Goal: Task Accomplishment & Management: Use online tool/utility

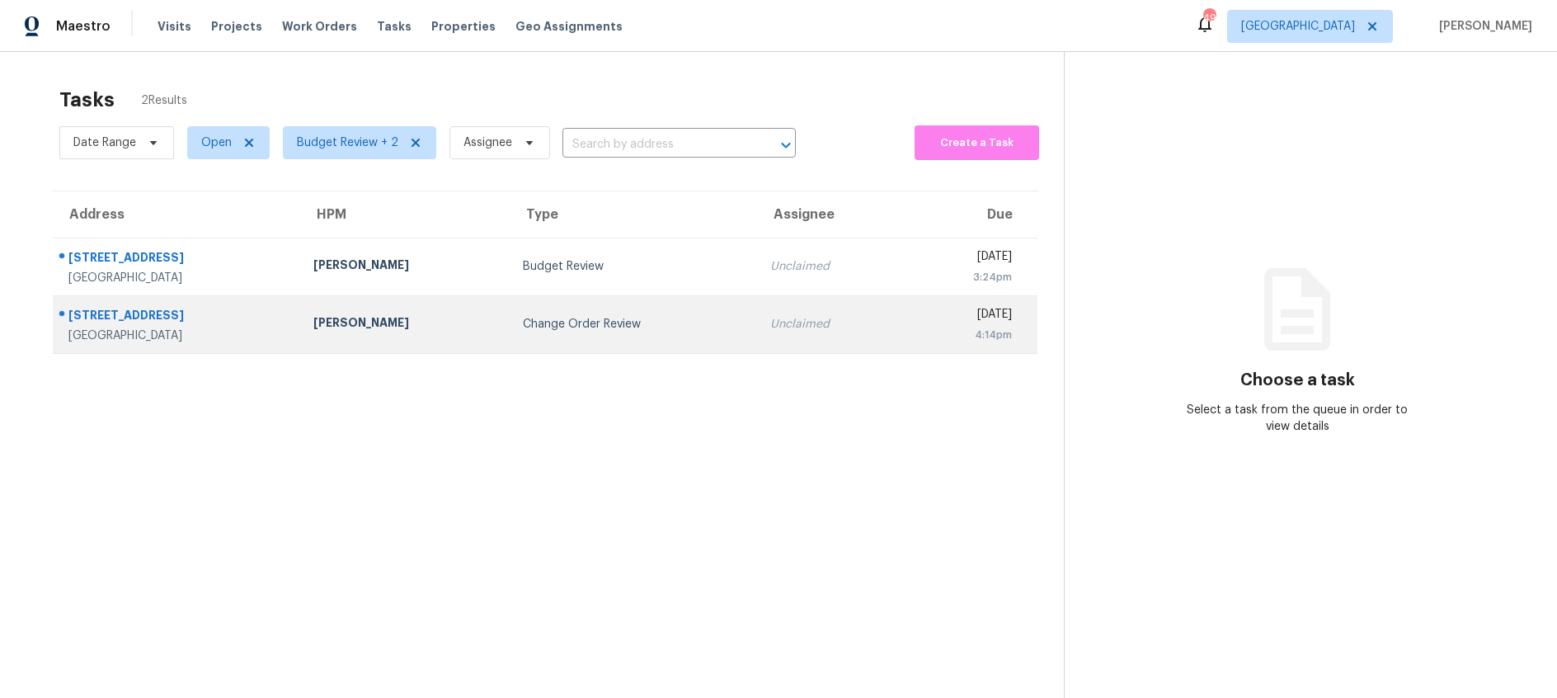
click at [618, 332] on td "Change Order Review" at bounding box center [633, 324] width 247 height 58
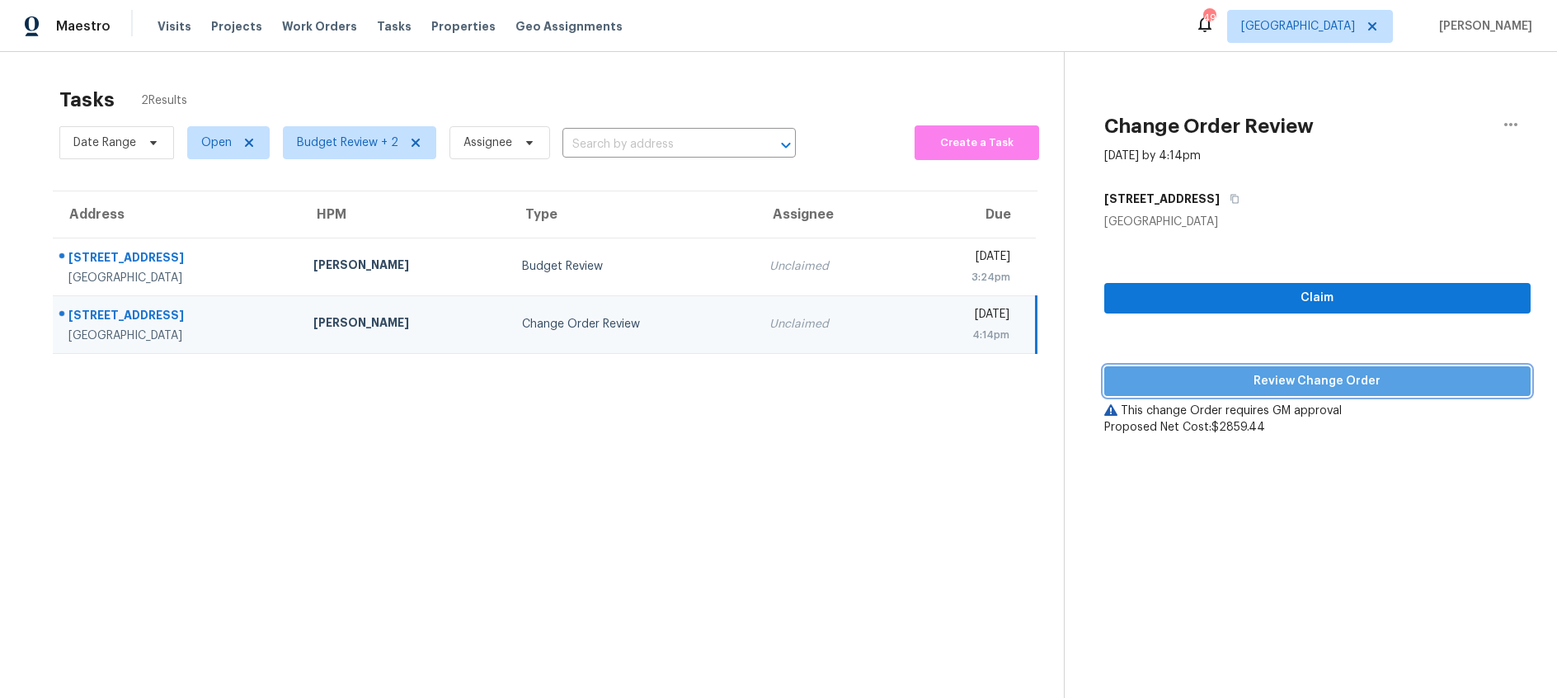
click at [1278, 384] on span "Review Change Order" at bounding box center [1317, 381] width 400 height 21
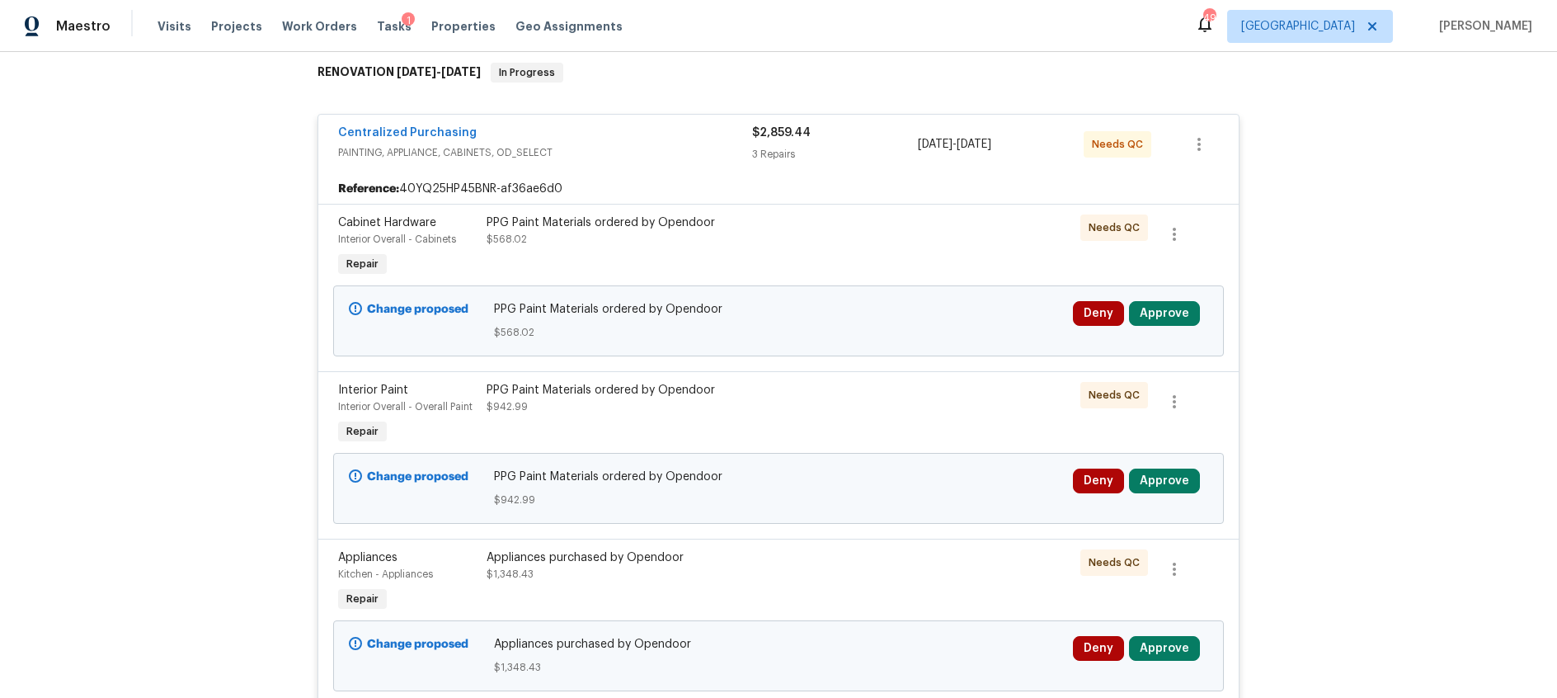
scroll to position [269, 0]
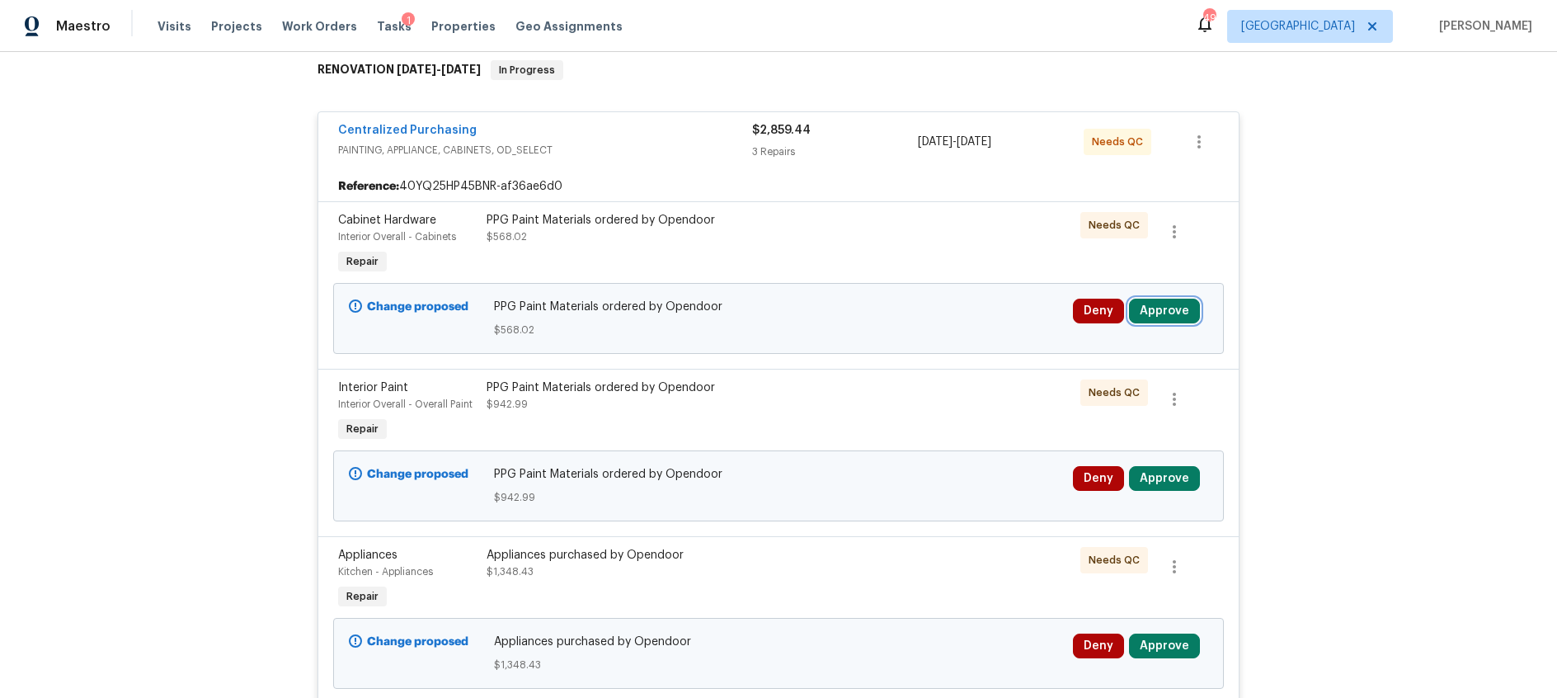
click at [1174, 310] on button "Approve" at bounding box center [1164, 310] width 71 height 25
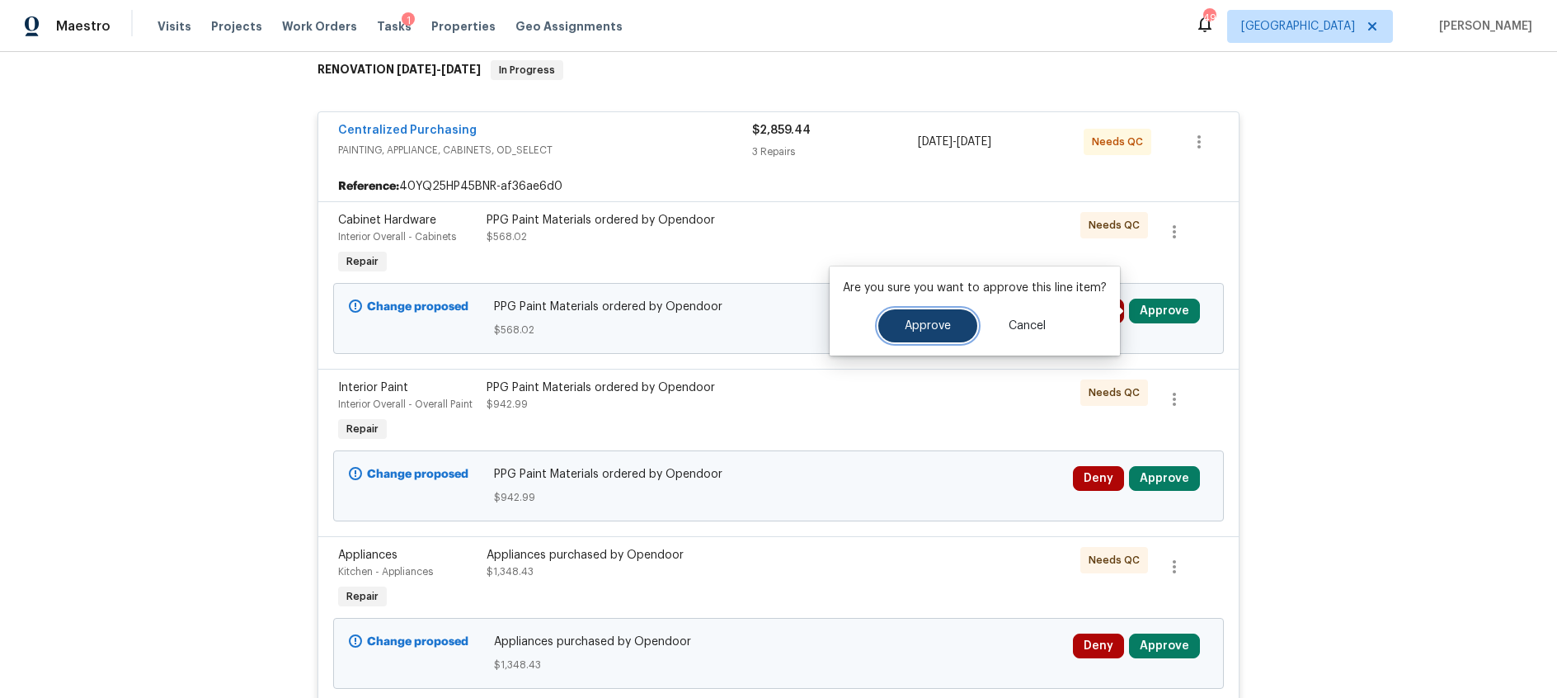
click at [919, 331] on span "Approve" at bounding box center [928, 326] width 46 height 12
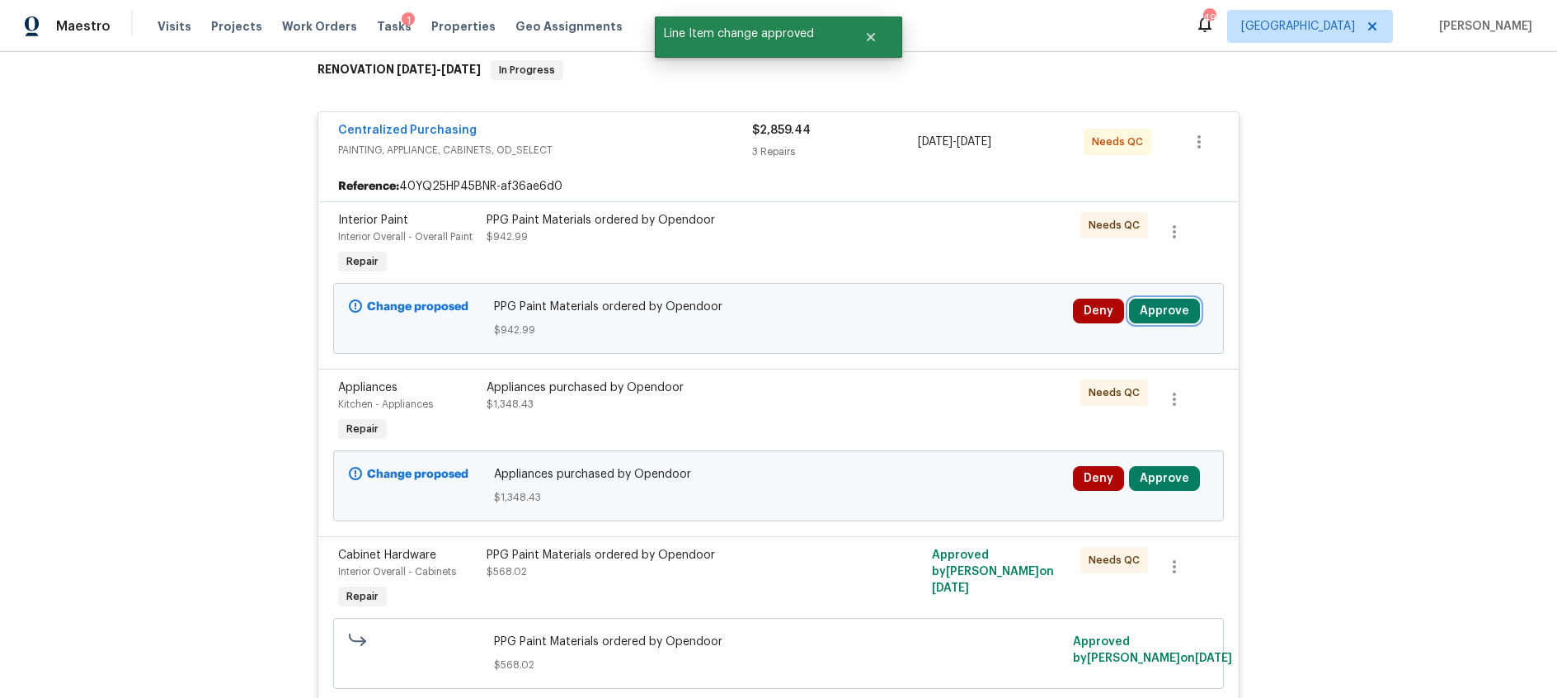
click at [1162, 307] on button "Approve" at bounding box center [1164, 310] width 71 height 25
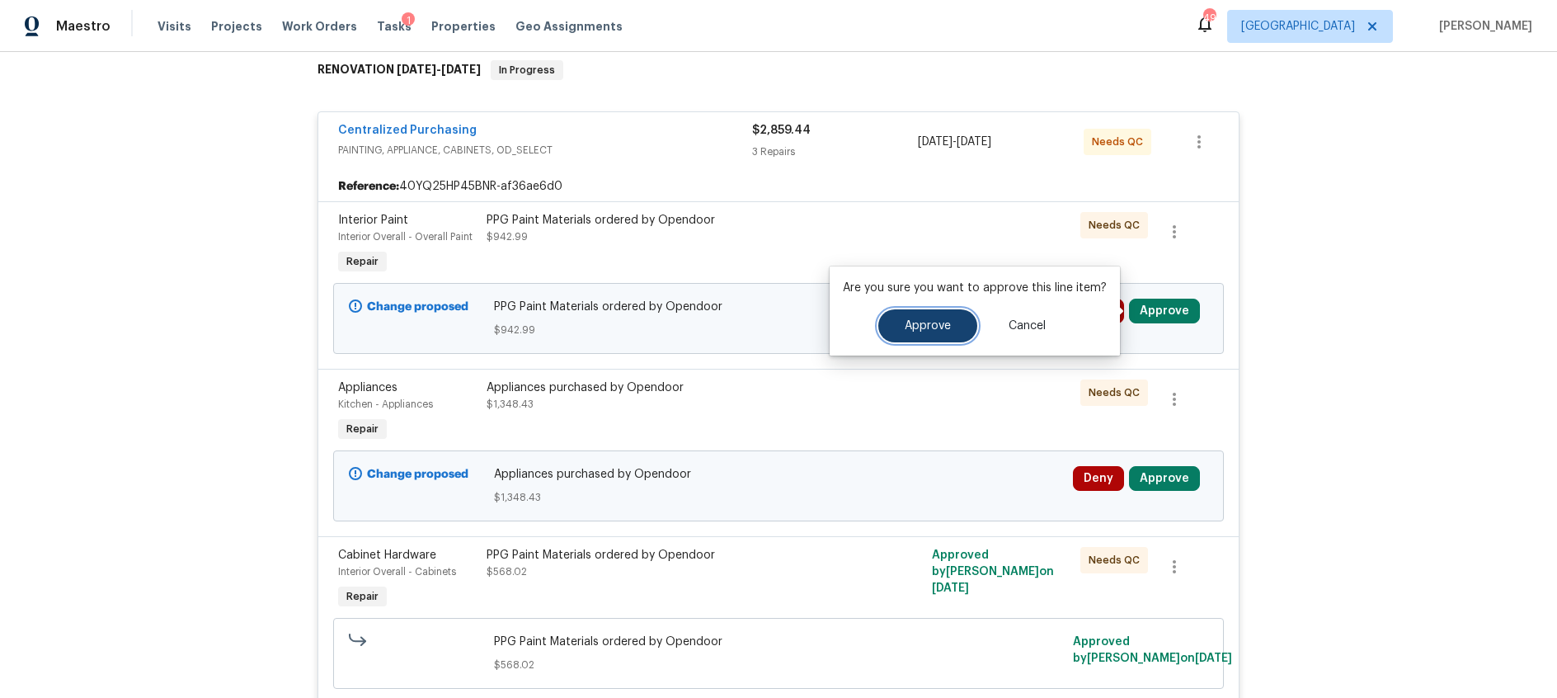
click at [930, 325] on span "Approve" at bounding box center [928, 326] width 46 height 12
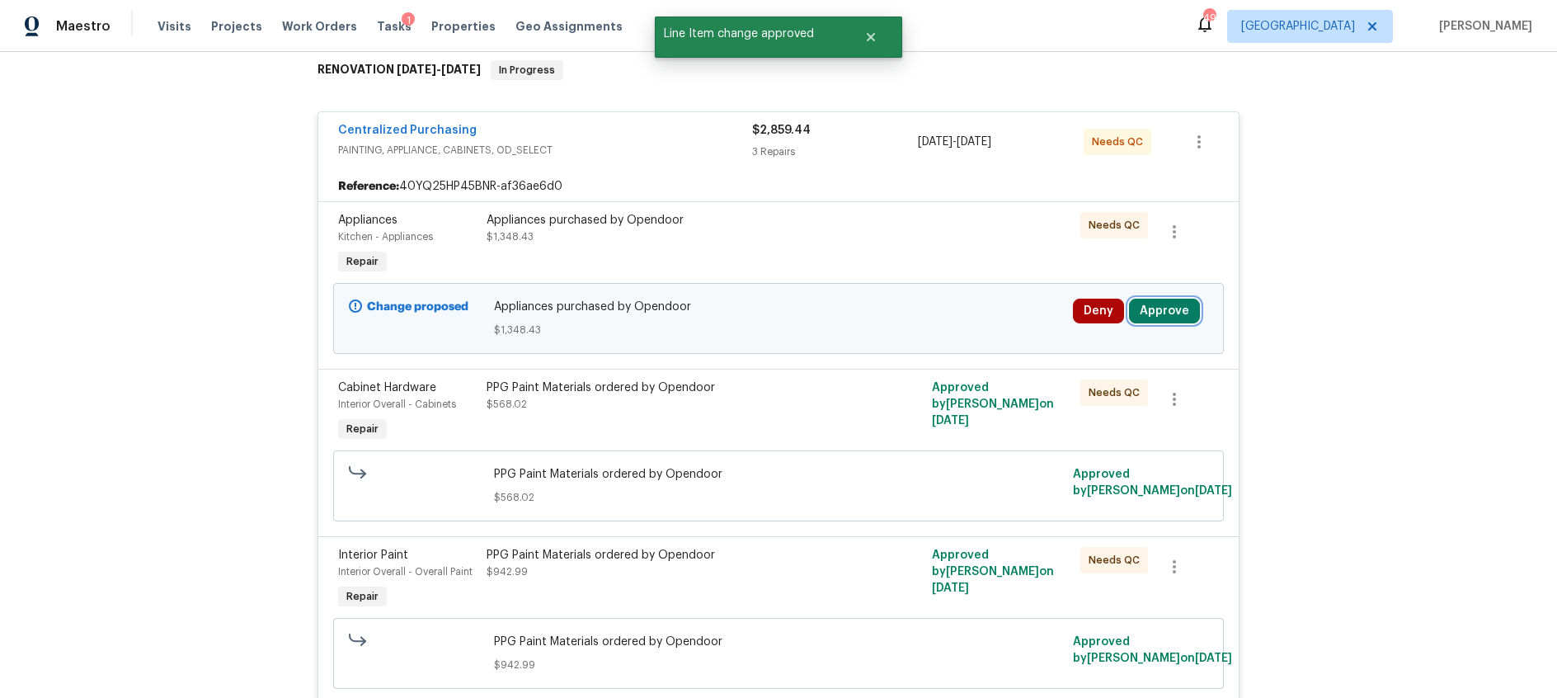
click at [1154, 312] on button "Approve" at bounding box center [1164, 310] width 71 height 25
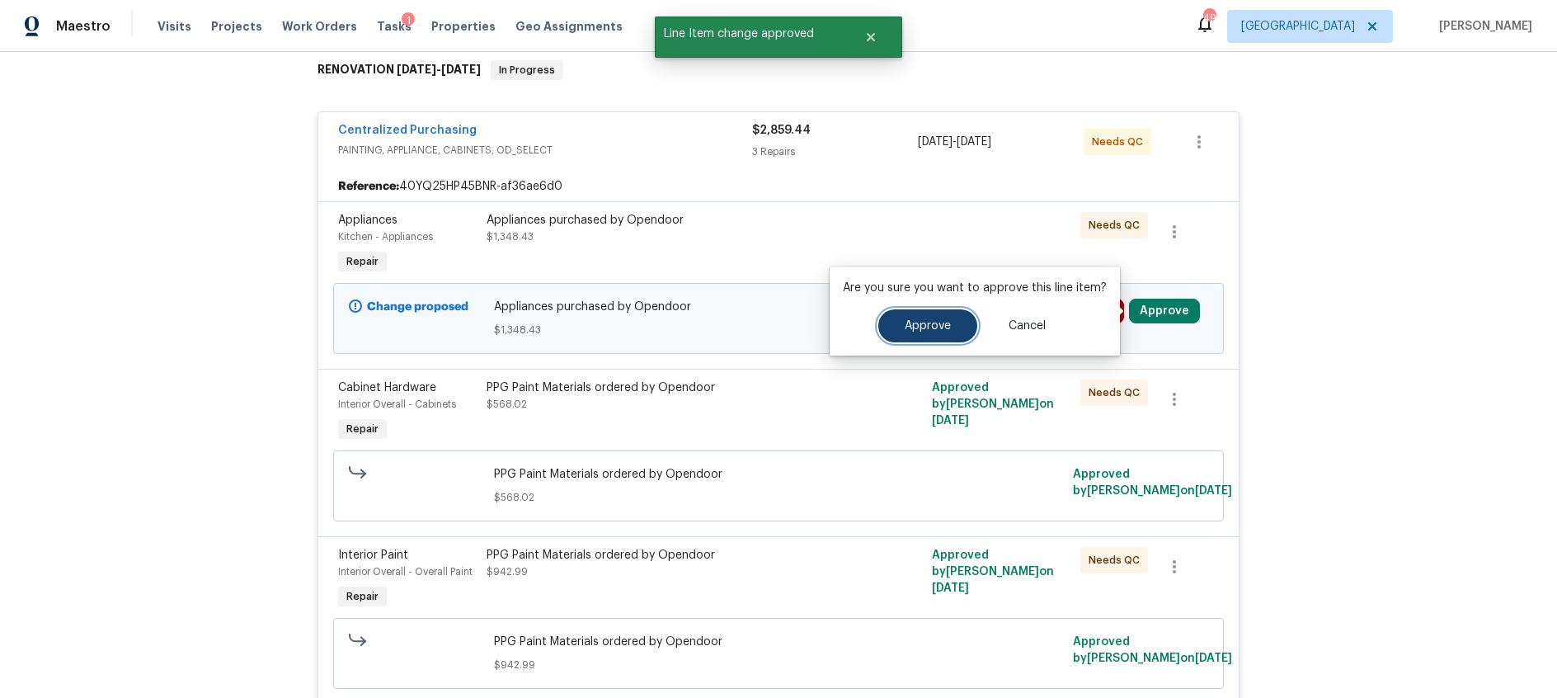
click at [942, 333] on button "Approve" at bounding box center [927, 325] width 99 height 33
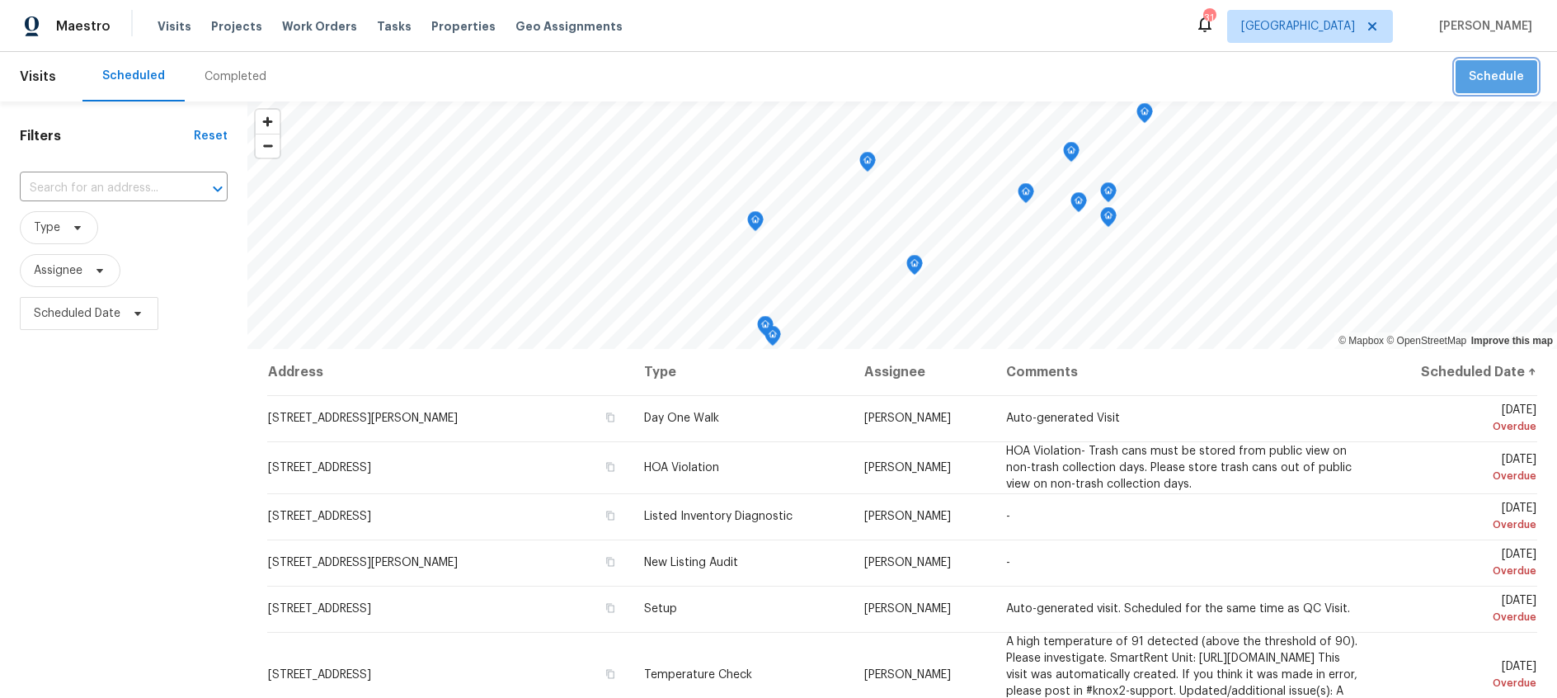
drag, startPoint x: 0, startPoint y: 0, endPoint x: 1515, endPoint y: 78, distance: 1516.7
click at [1515, 78] on span "Schedule" at bounding box center [1496, 77] width 55 height 21
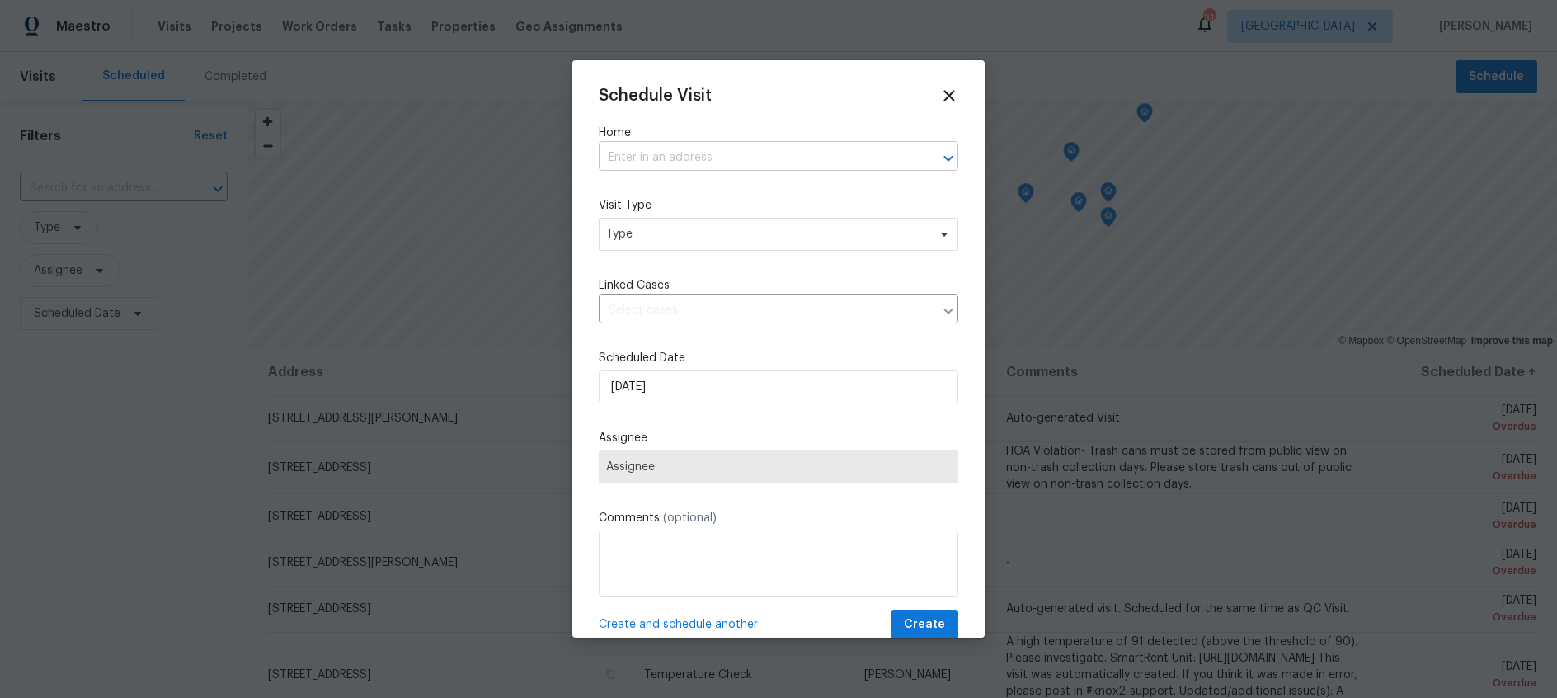
click at [885, 158] on input "text" at bounding box center [755, 158] width 313 height 26
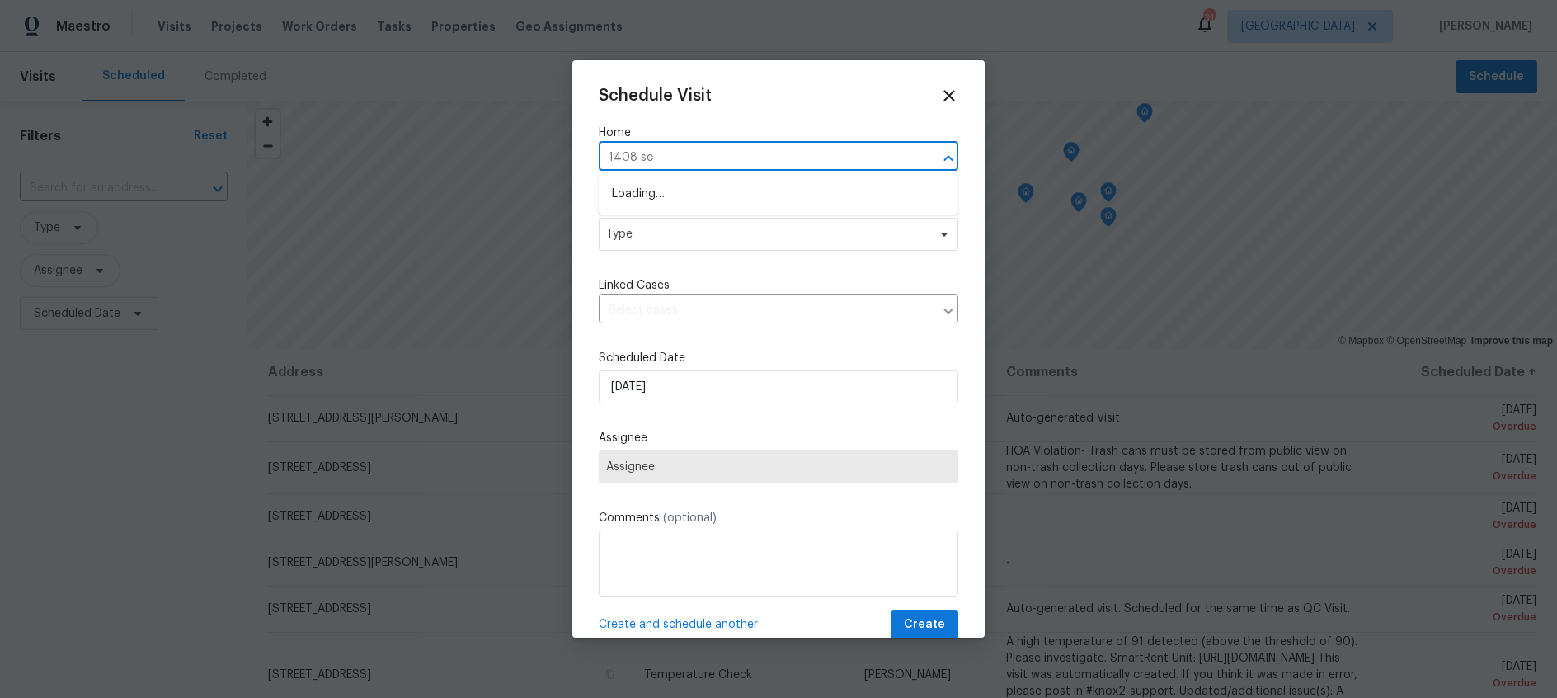
type input "1408 sch"
click at [760, 196] on li "1408 Schukar Ct, Irving, TX 75061" at bounding box center [779, 194] width 360 height 27
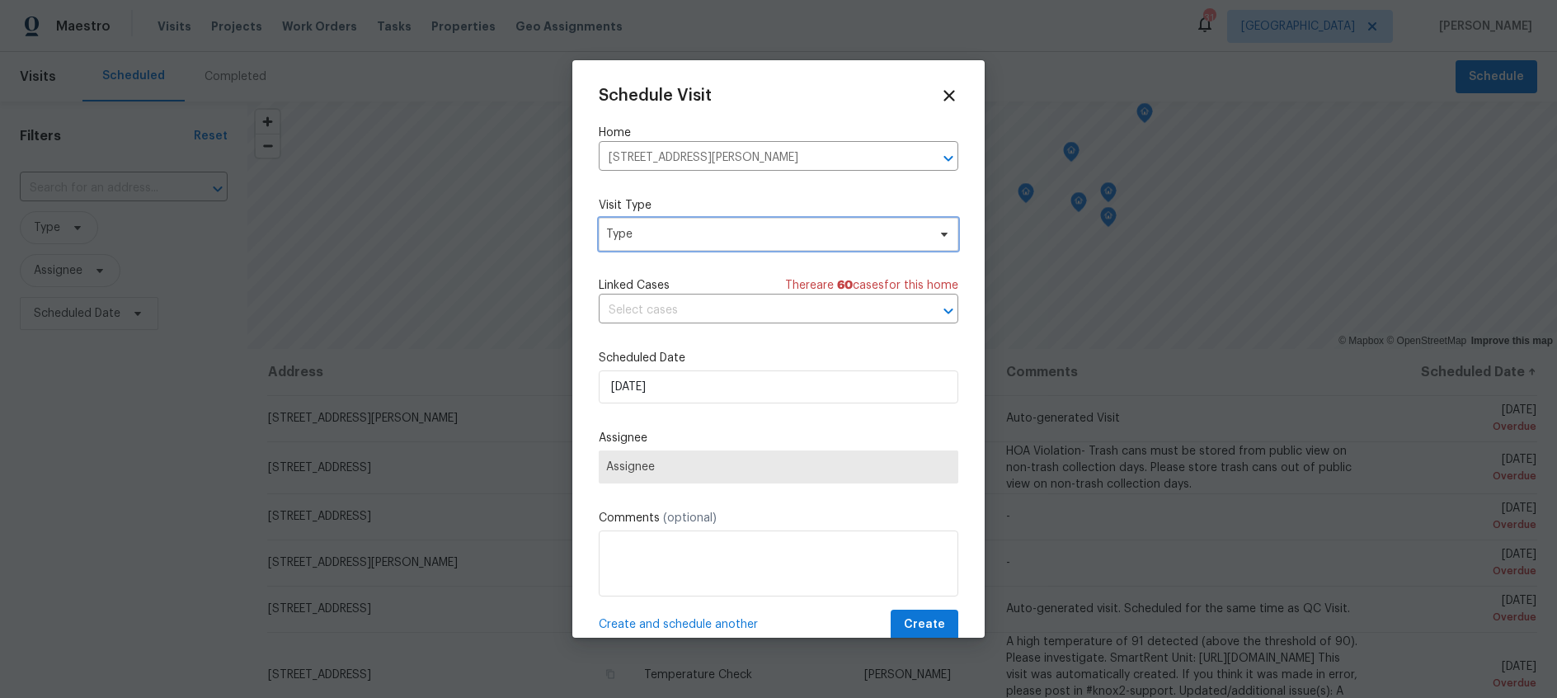
click at [941, 233] on icon at bounding box center [944, 235] width 7 height 4
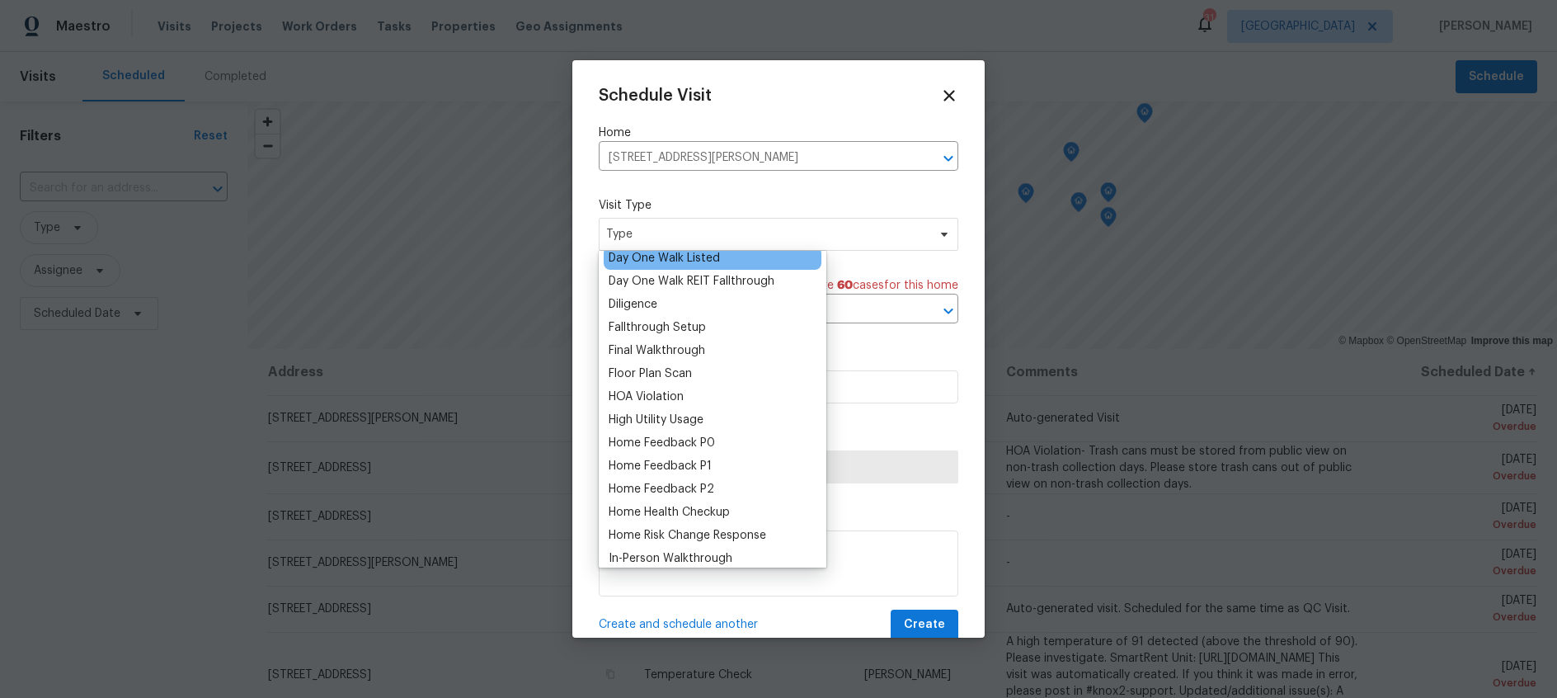
scroll to position [333, 0]
click at [699, 510] on div "Home Health Checkup" at bounding box center [669, 509] width 121 height 16
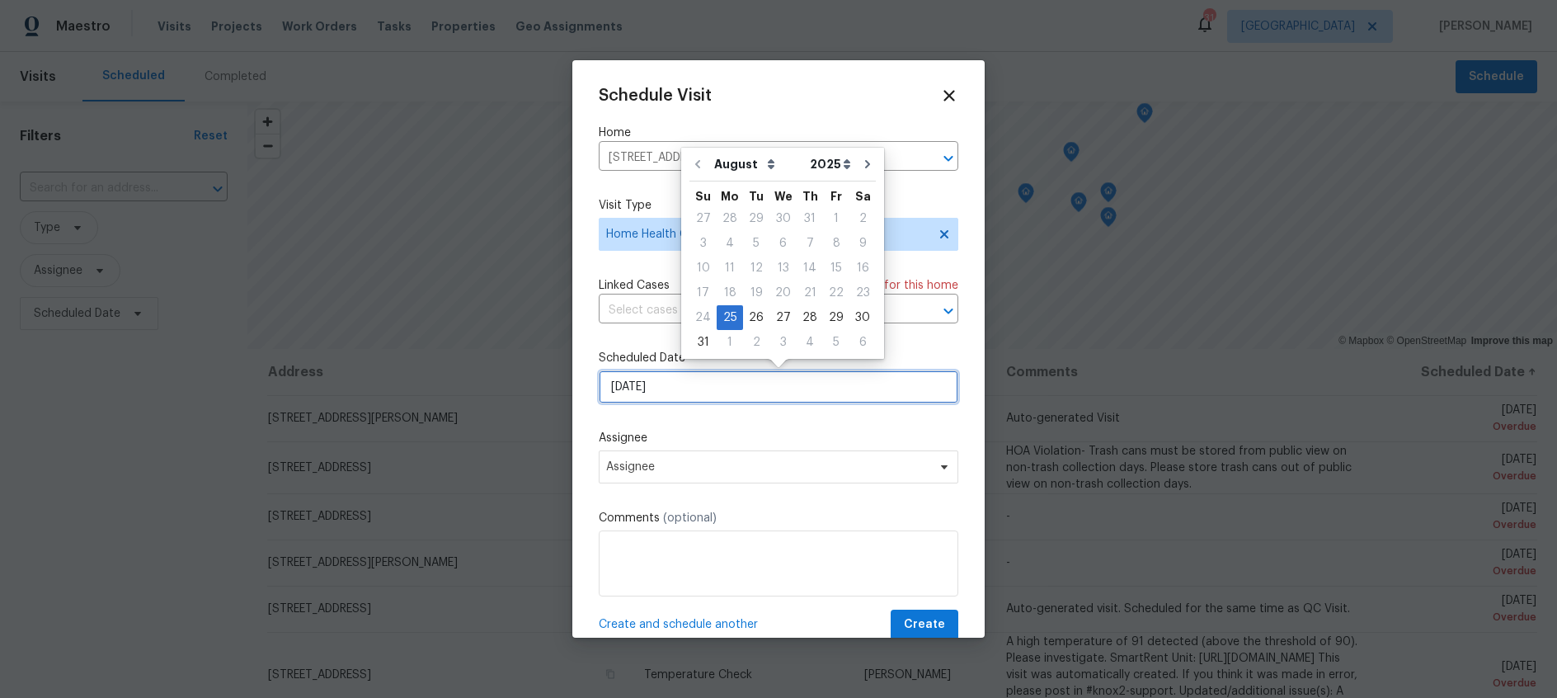
click at [694, 389] on input "8/25/2025" at bounding box center [779, 386] width 360 height 33
click at [750, 314] on div "26" at bounding box center [756, 317] width 26 height 23
type input "8/26/2025"
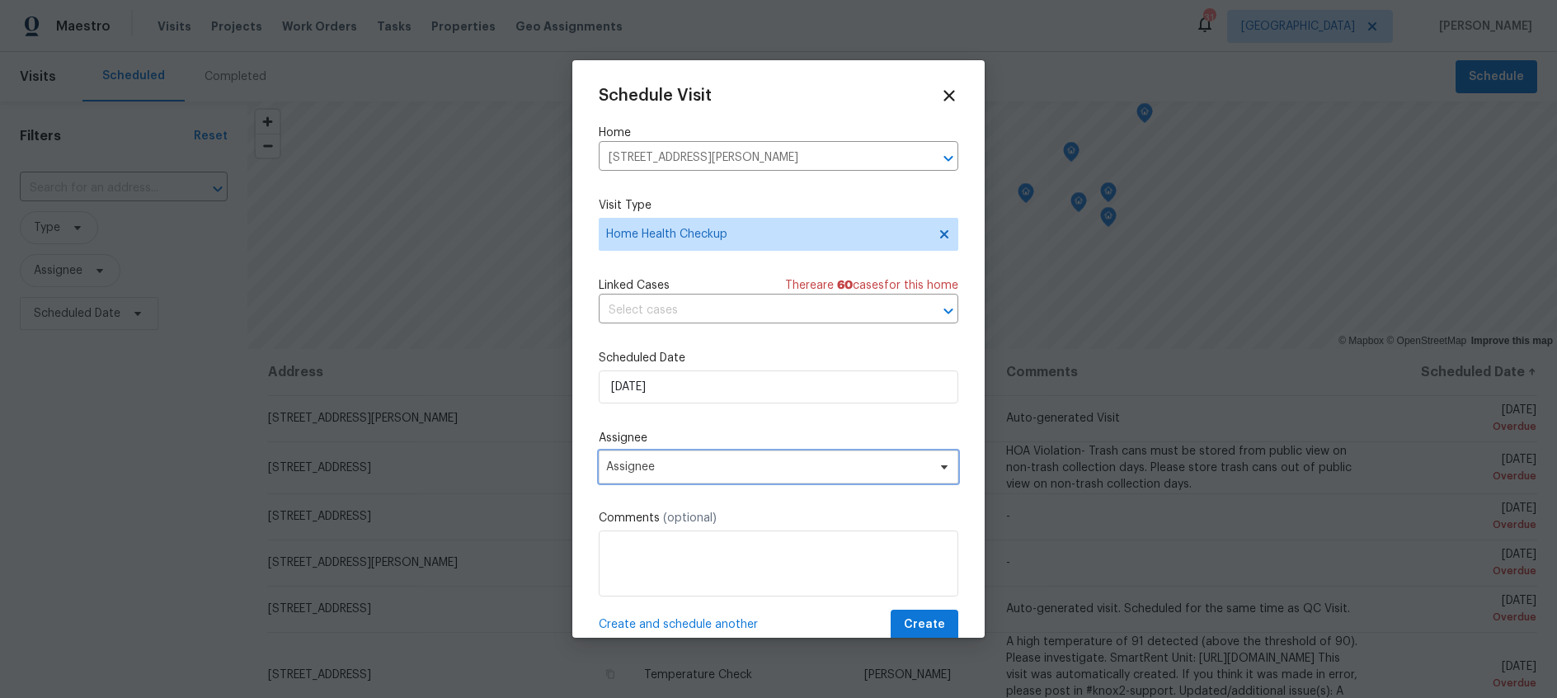
click at [779, 469] on span "Assignee" at bounding box center [767, 466] width 323 height 13
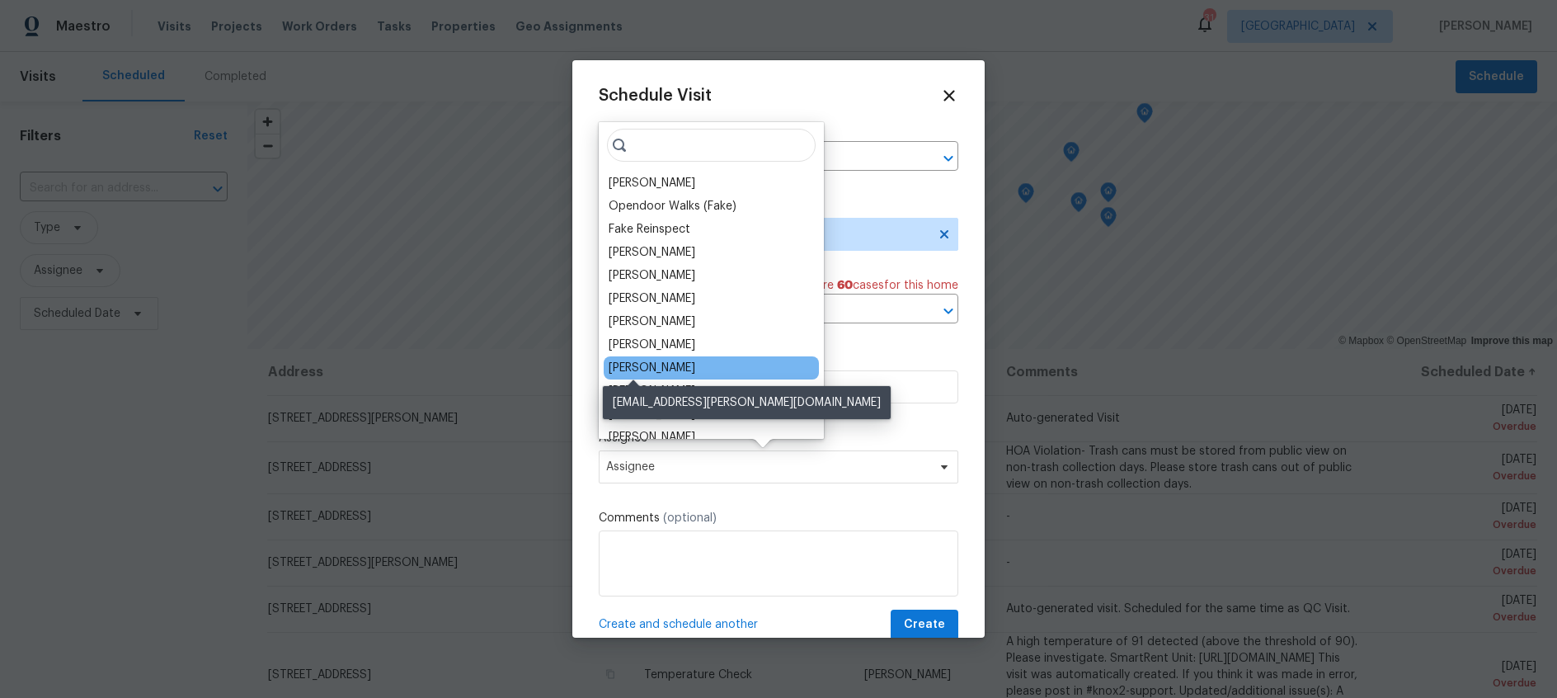
click at [639, 370] on div "[PERSON_NAME]" at bounding box center [652, 368] width 87 height 16
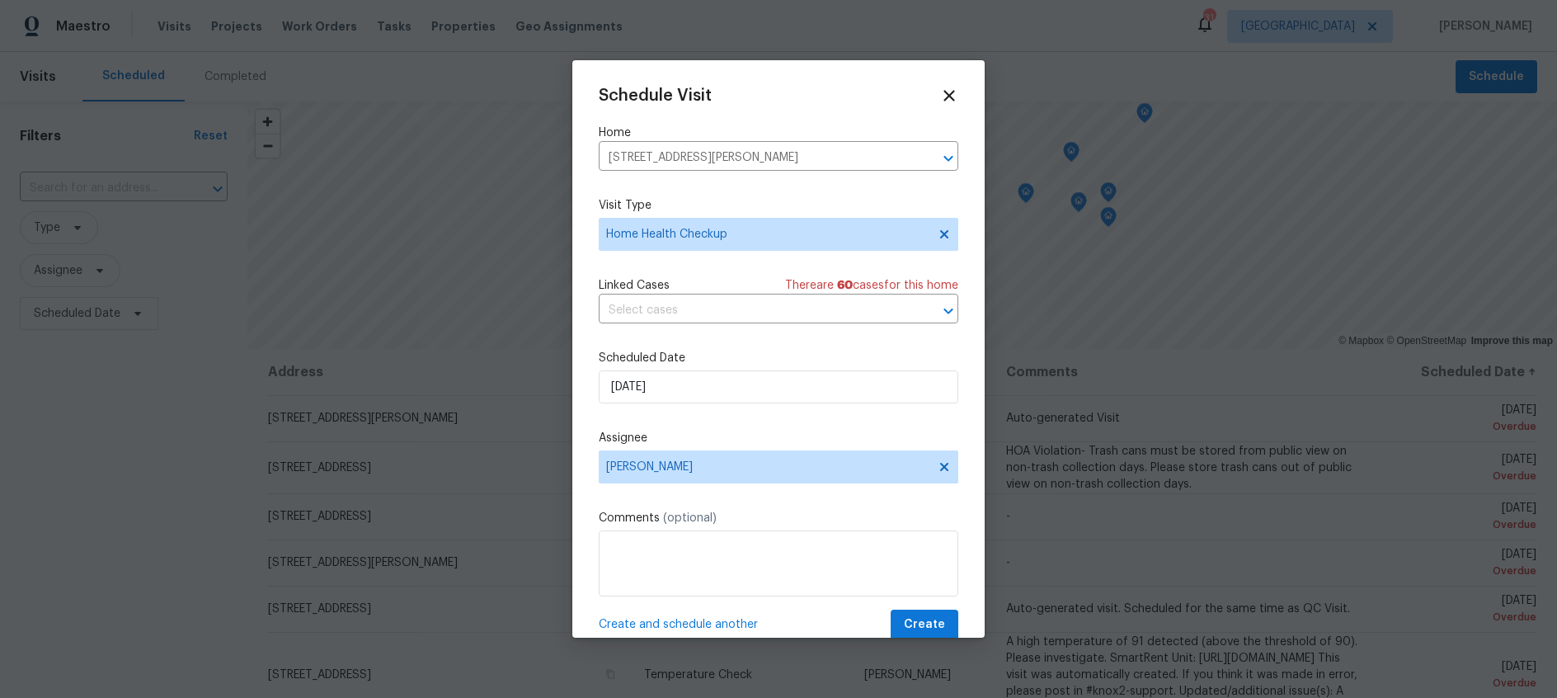
click at [716, 624] on span "Create and schedule another" at bounding box center [678, 624] width 159 height 16
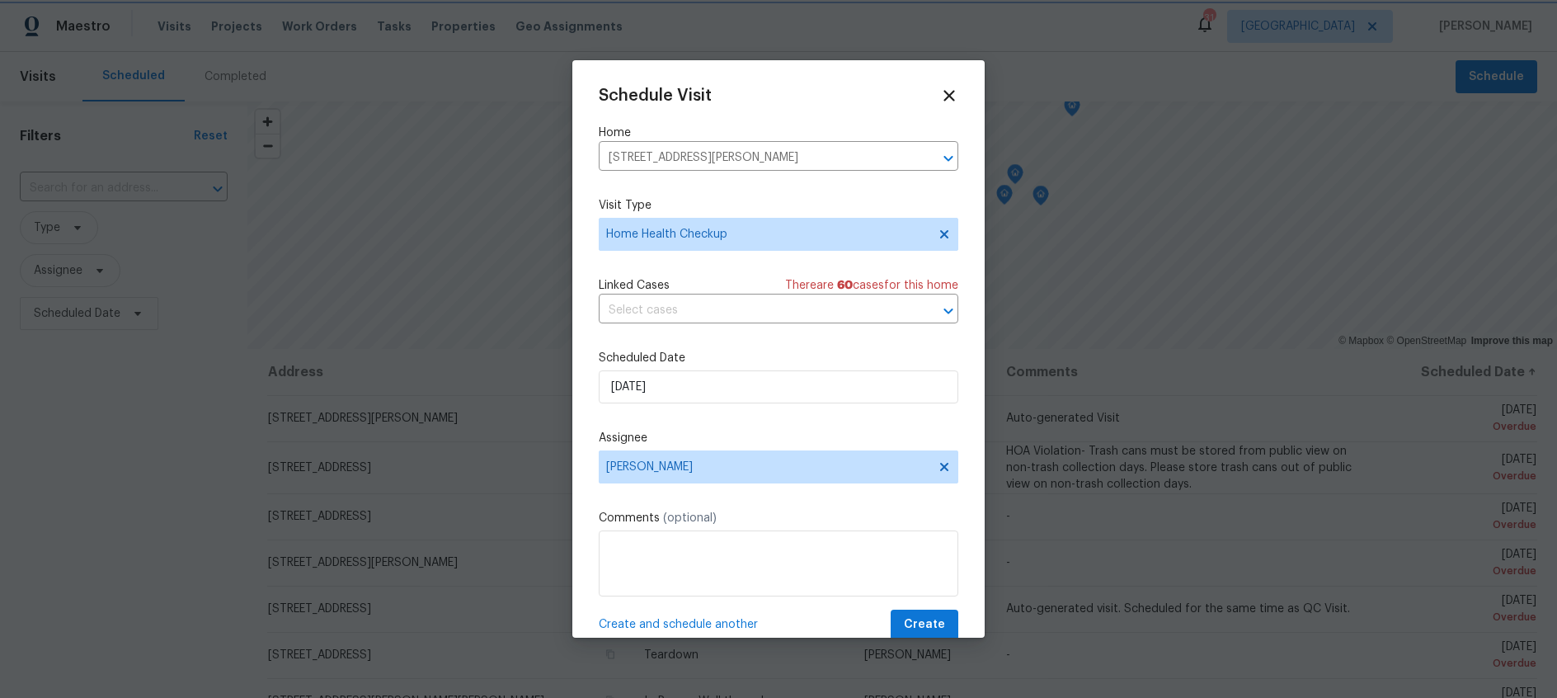
drag, startPoint x: 927, startPoint y: 159, endPoint x: 867, endPoint y: 159, distance: 59.4
click at [927, 159] on icon "Clear" at bounding box center [927, 158] width 10 height 10
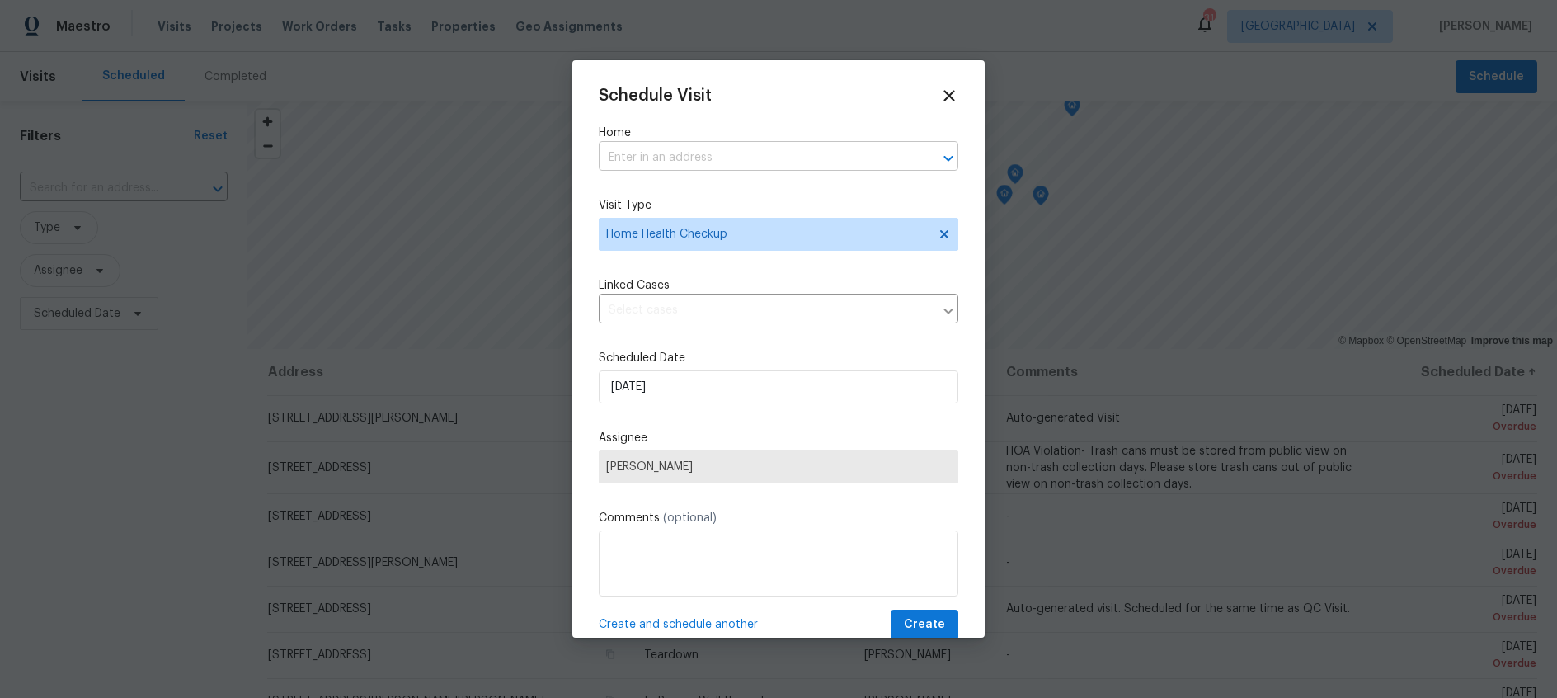
click at [740, 156] on input "text" at bounding box center [755, 158] width 313 height 26
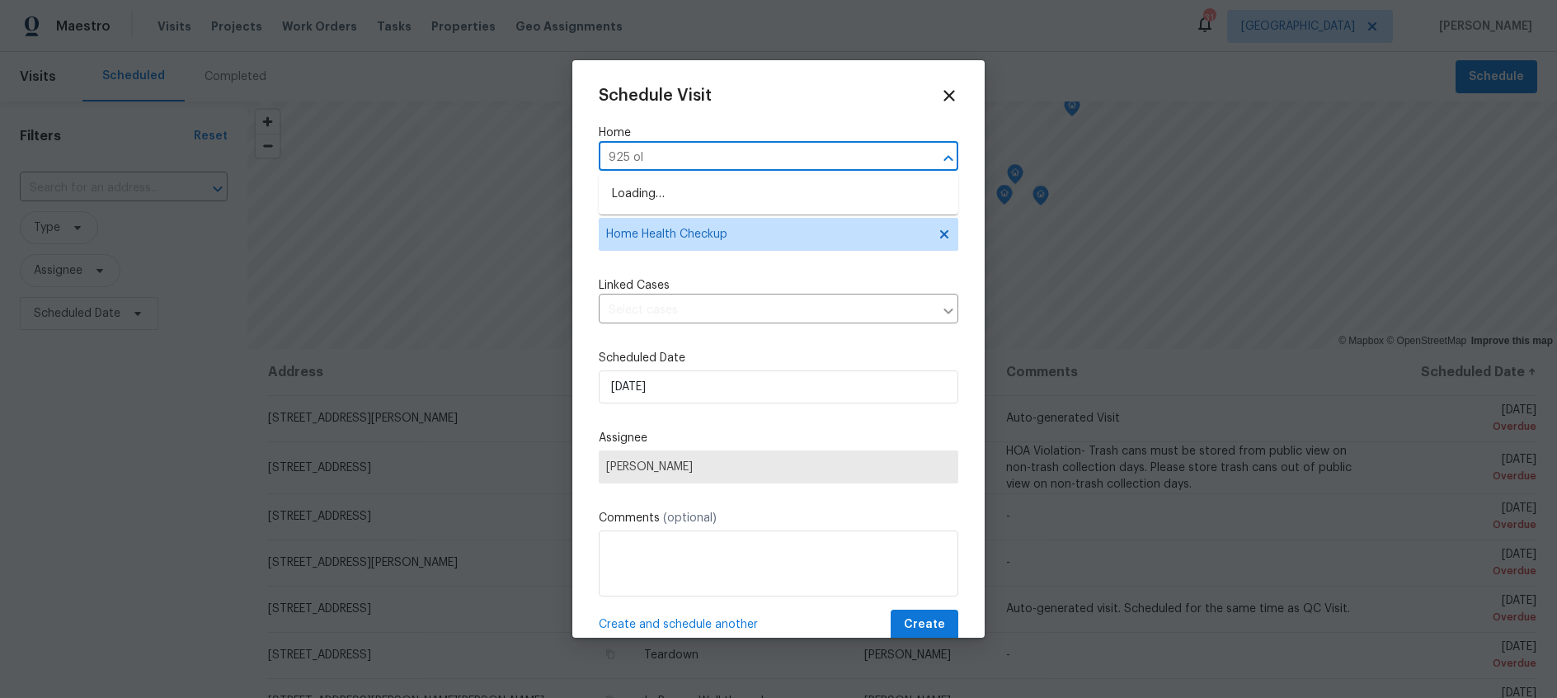
type input "925 old"
click at [679, 196] on li "925 Old Mill Cir, Irving, TX 75061" at bounding box center [779, 194] width 360 height 27
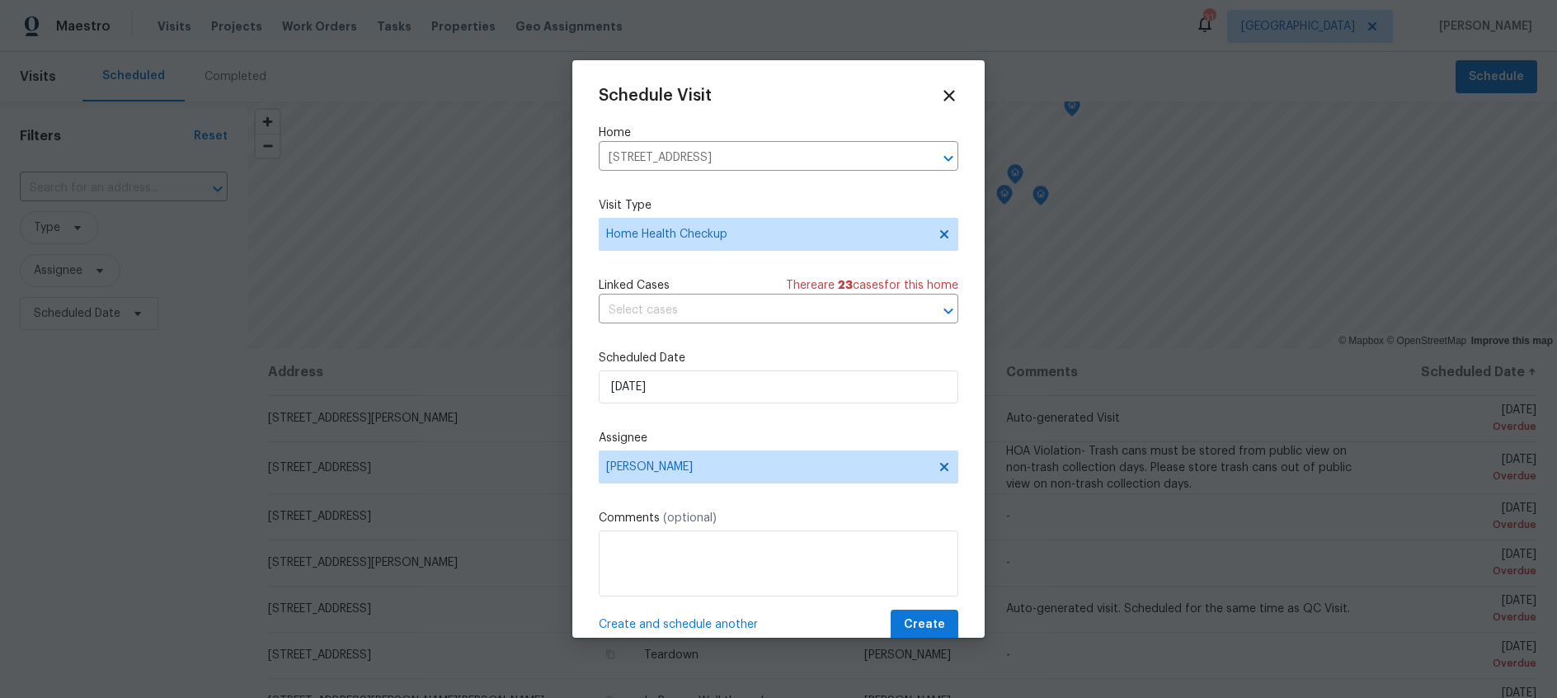
click at [656, 624] on span "Create and schedule another" at bounding box center [678, 624] width 159 height 16
click at [927, 158] on icon "Clear" at bounding box center [927, 158] width 10 height 10
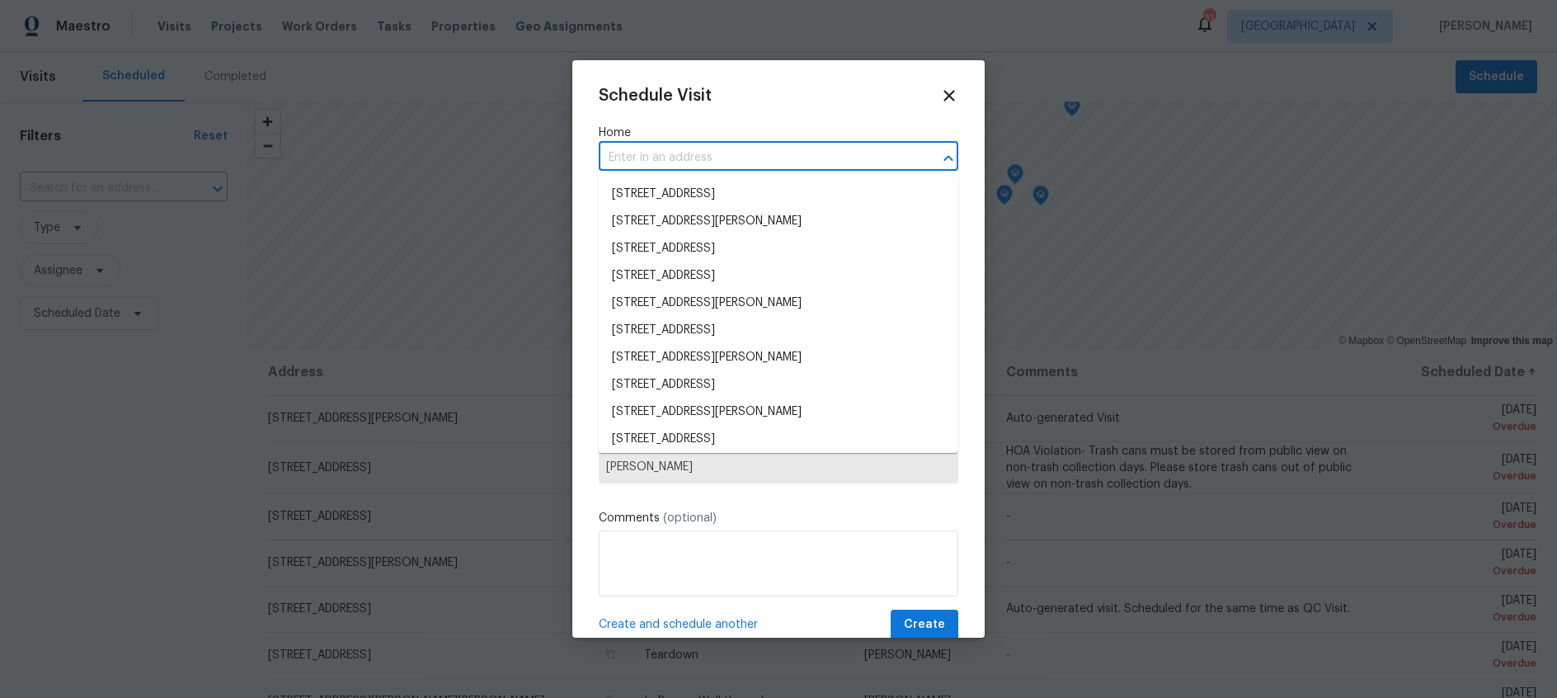
click at [675, 162] on input "text" at bounding box center [755, 158] width 313 height 26
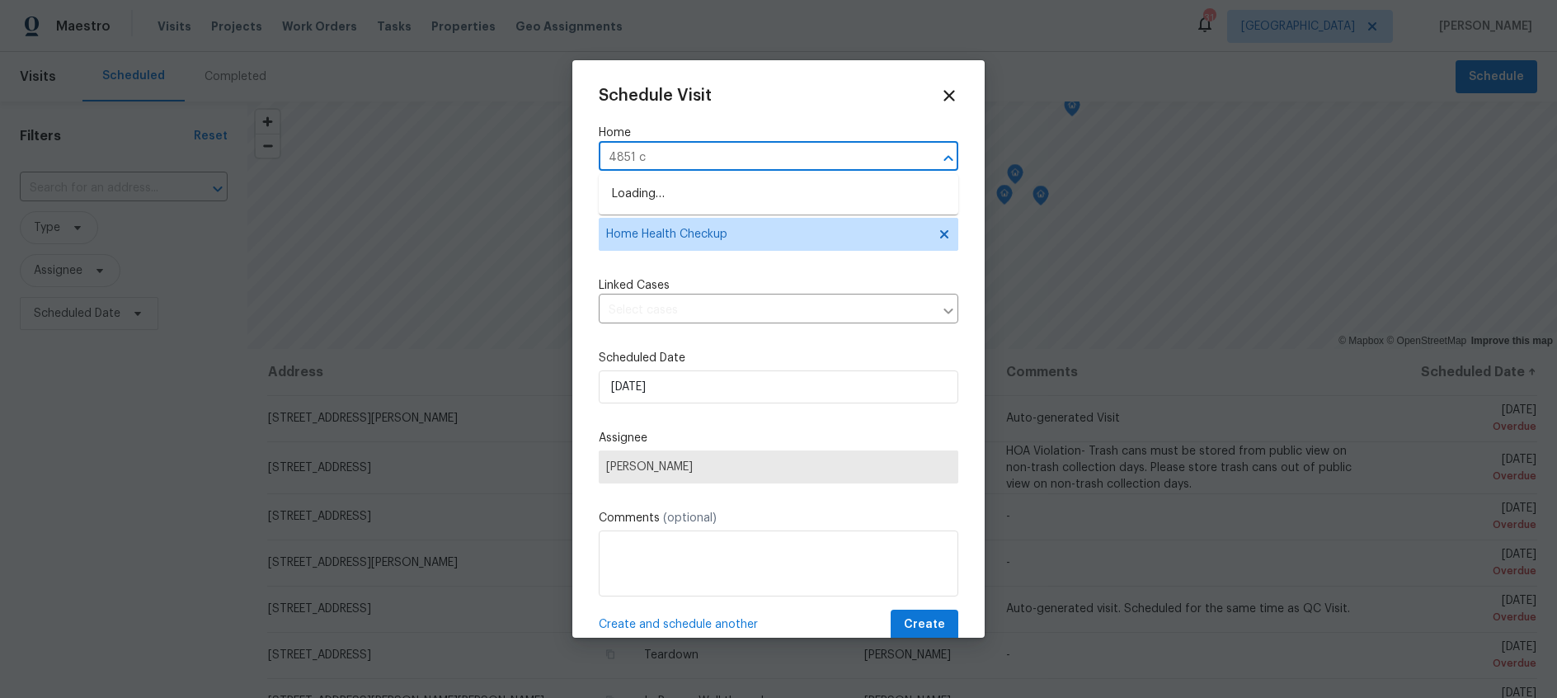
type input "4851 ce"
click at [671, 189] on li "4851 Cedar Springs Rd Apt 281, Dallas, TX 75219" at bounding box center [779, 194] width 360 height 27
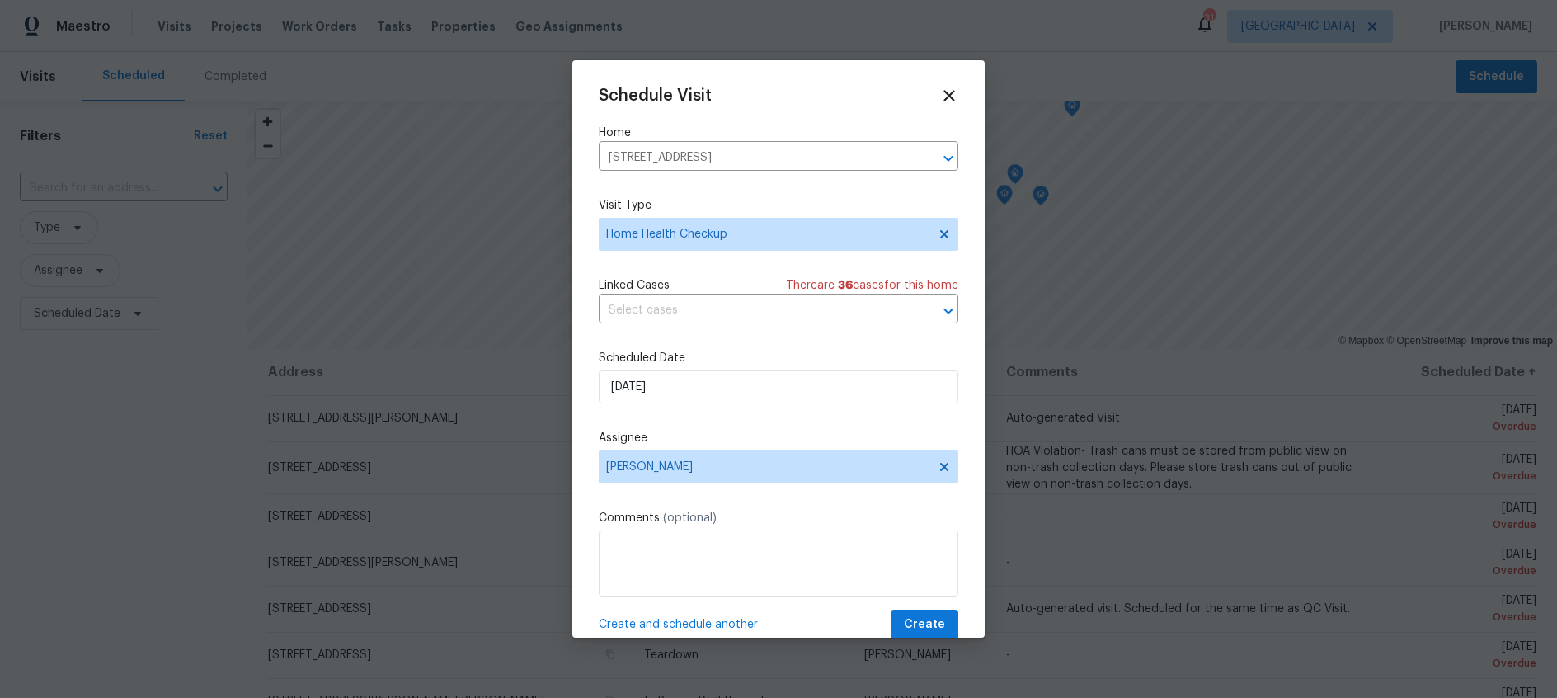
click at [678, 621] on span "Create and schedule another" at bounding box center [678, 624] width 159 height 16
click at [926, 157] on icon "Clear" at bounding box center [927, 158] width 10 height 10
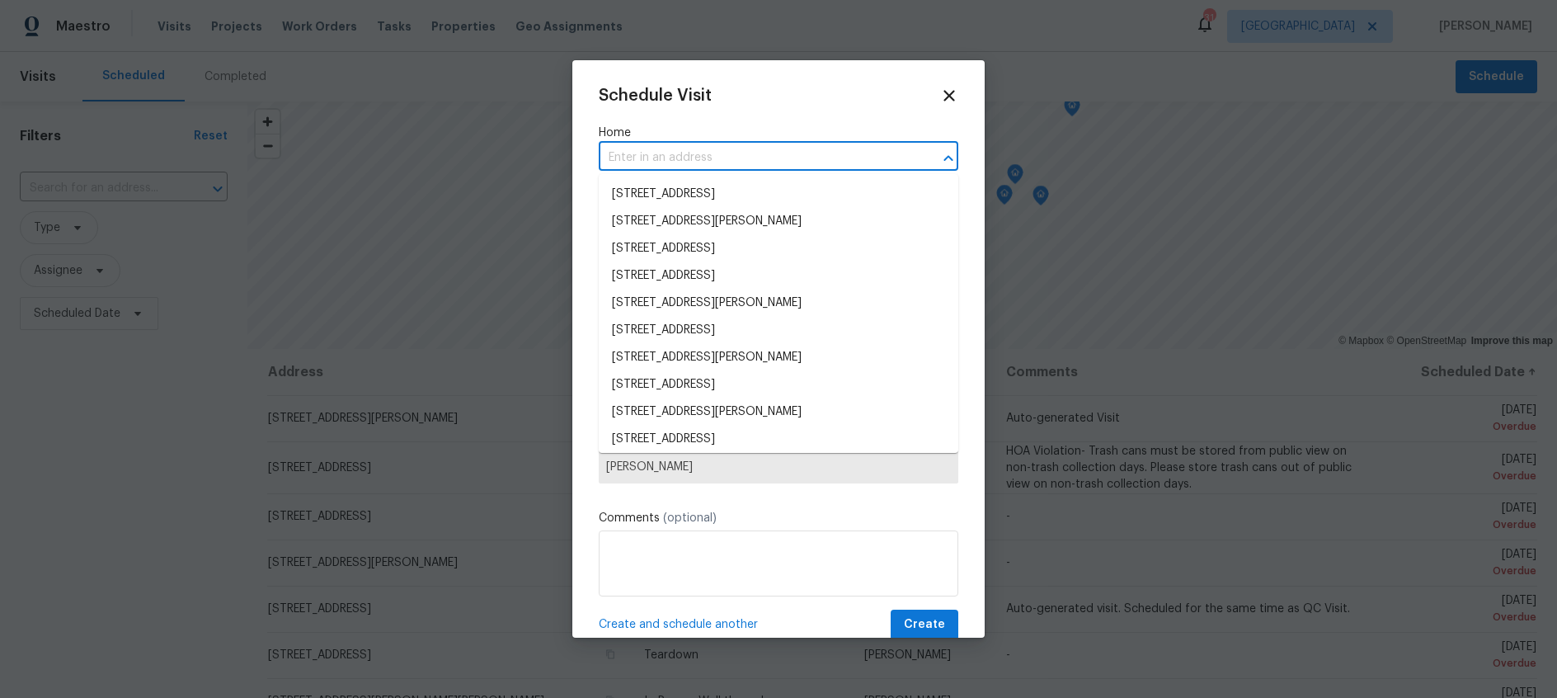
click at [689, 160] on input "text" at bounding box center [755, 158] width 313 height 26
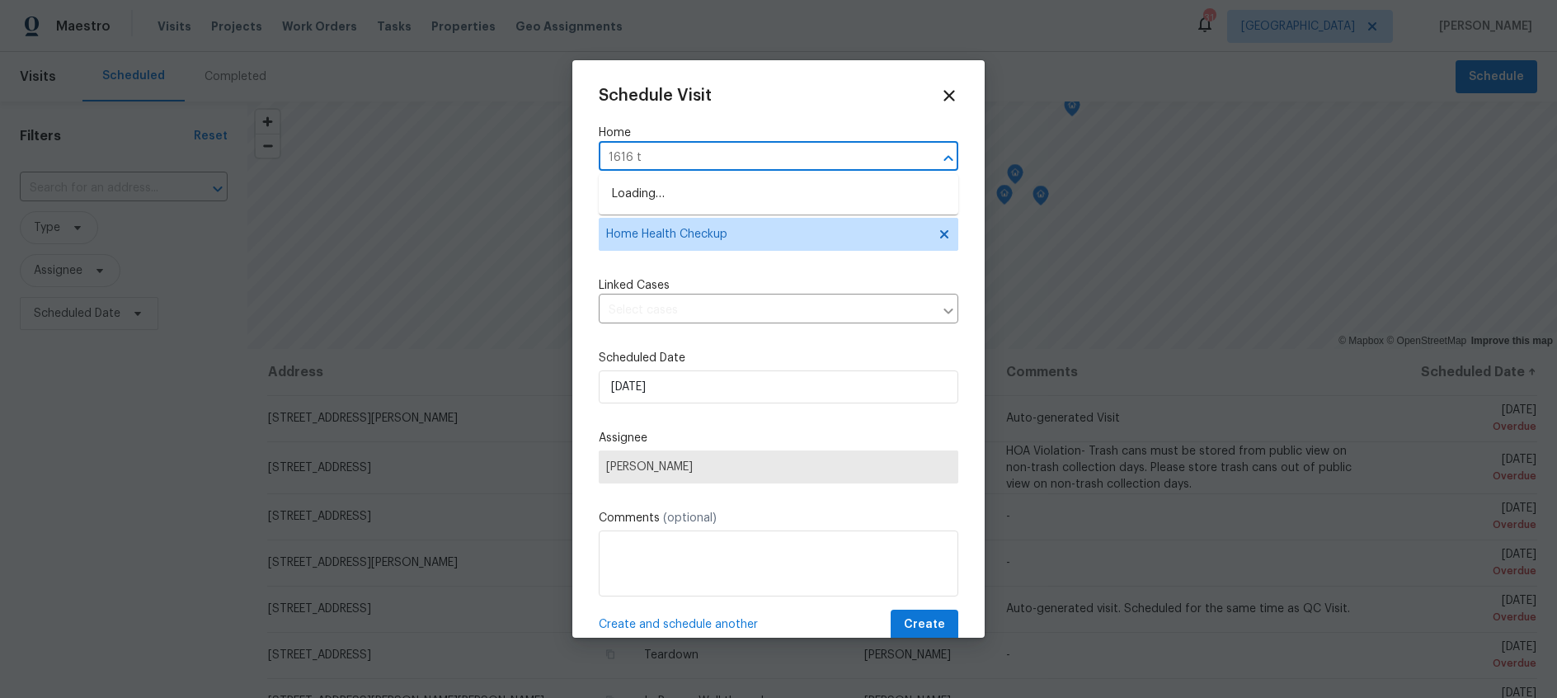
type input "1616 tr"
click at [693, 186] on li "1616 Tribeca Way, Dallas, TX 75204" at bounding box center [779, 194] width 360 height 27
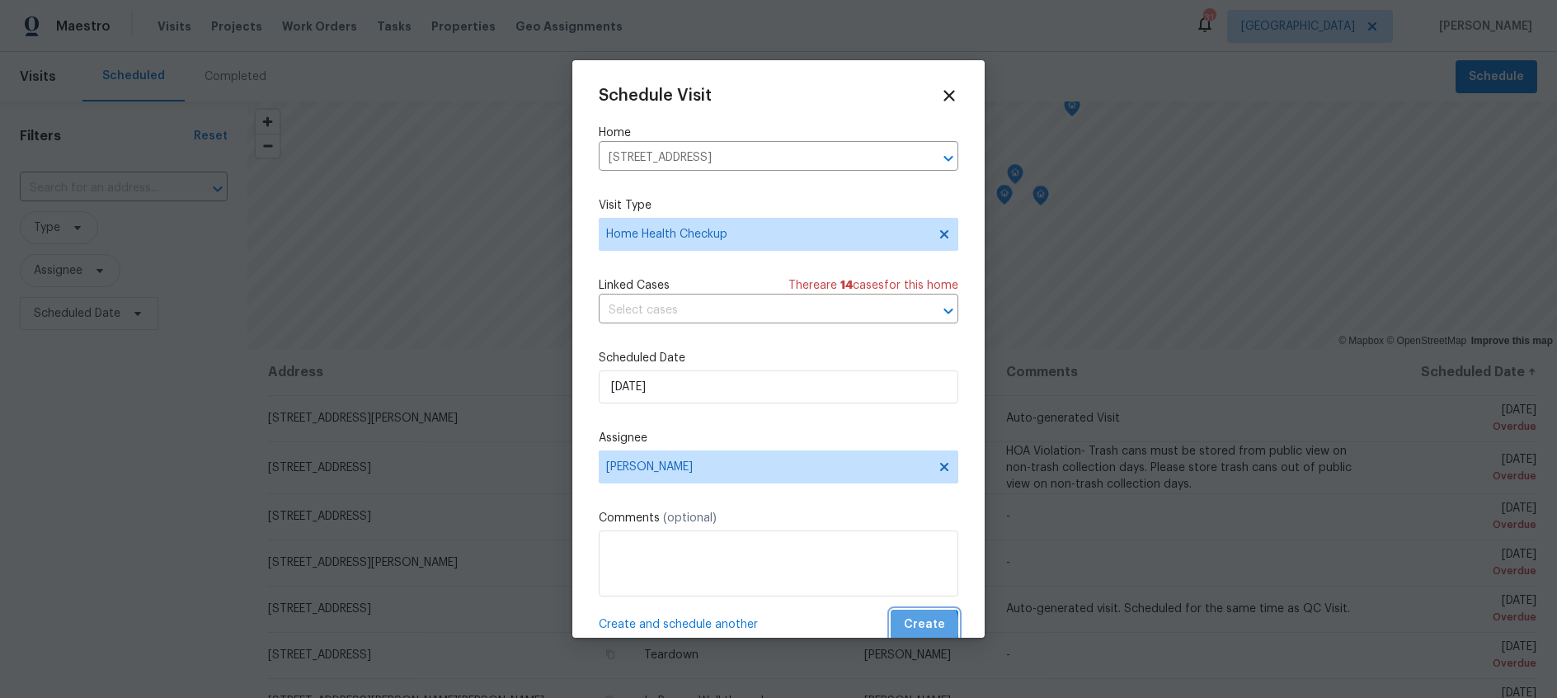
click at [924, 627] on span "Create" at bounding box center [924, 624] width 41 height 21
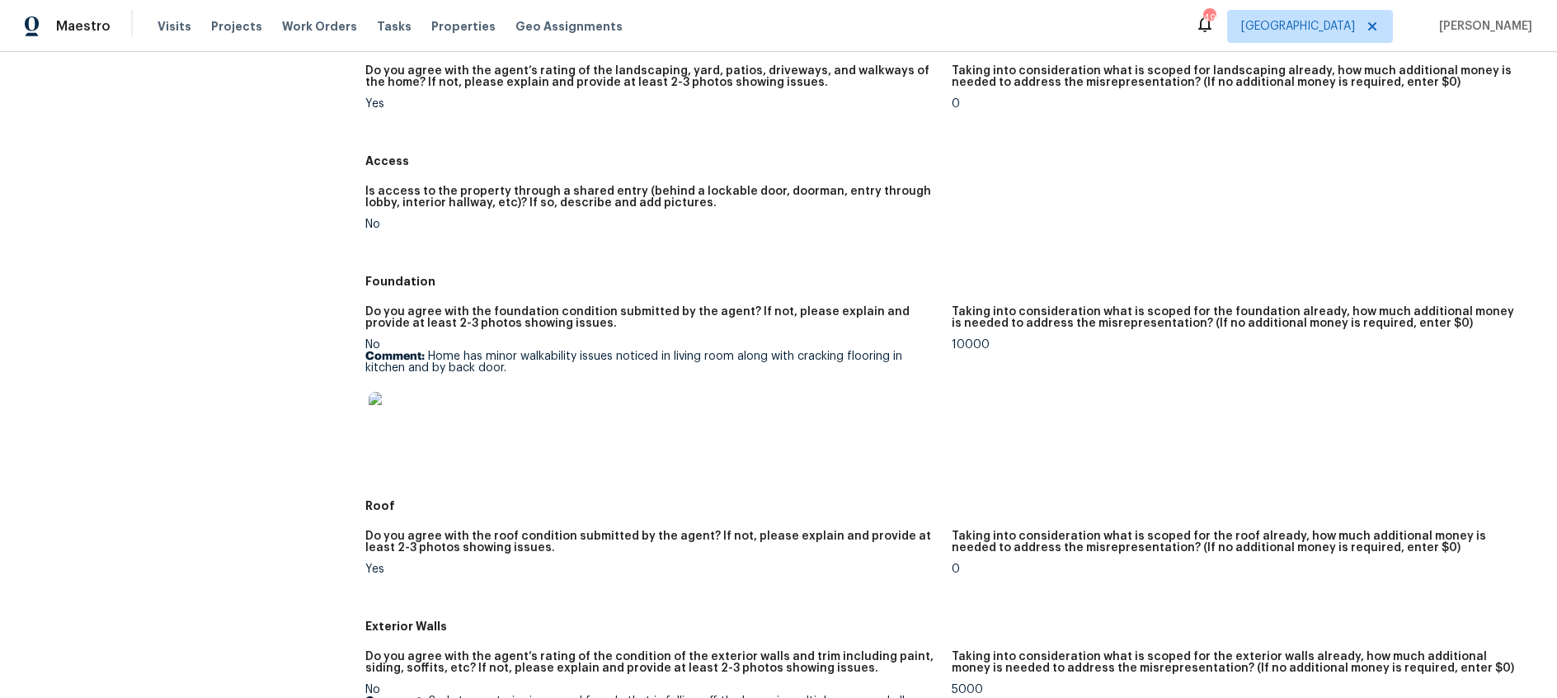
scroll to position [228, 0]
click at [389, 411] on img at bounding box center [395, 417] width 53 height 53
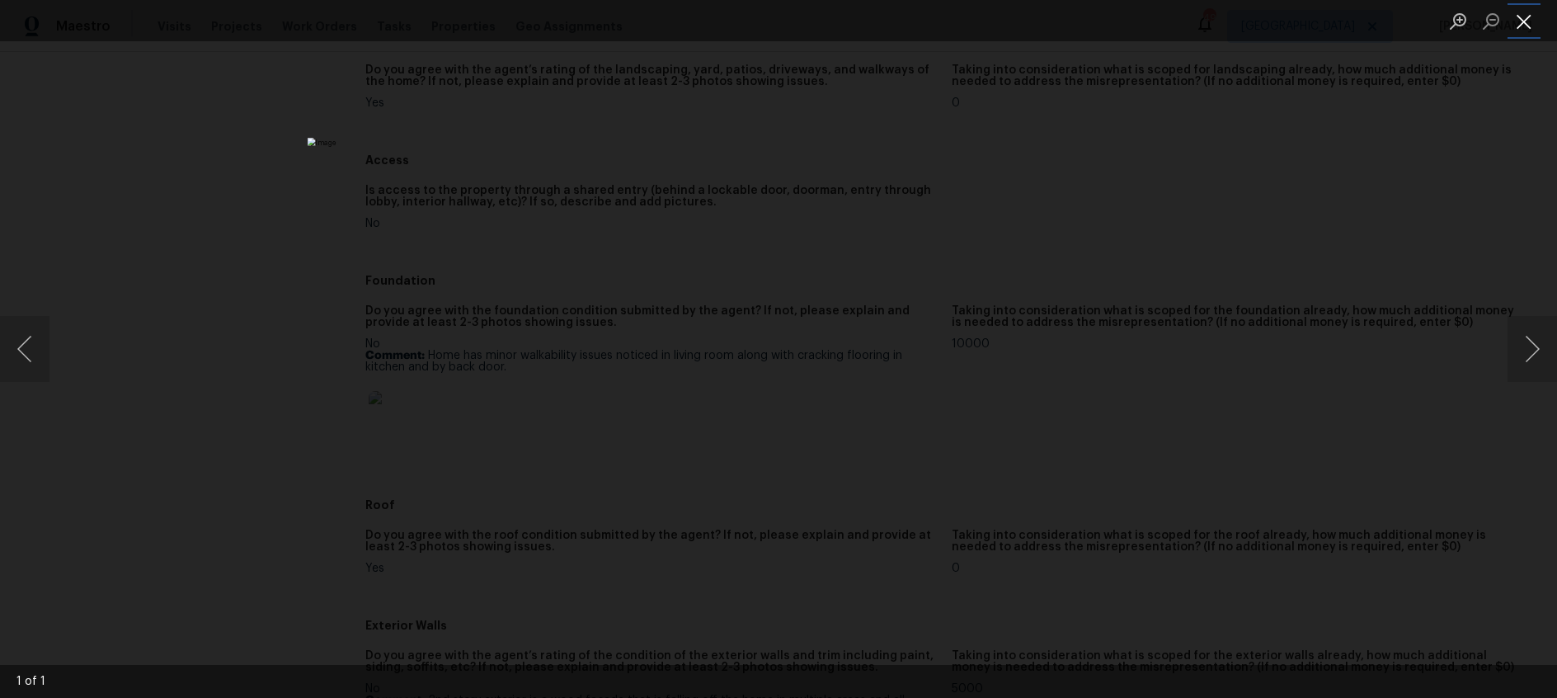
click at [1516, 22] on button "Close lightbox" at bounding box center [1523, 21] width 33 height 29
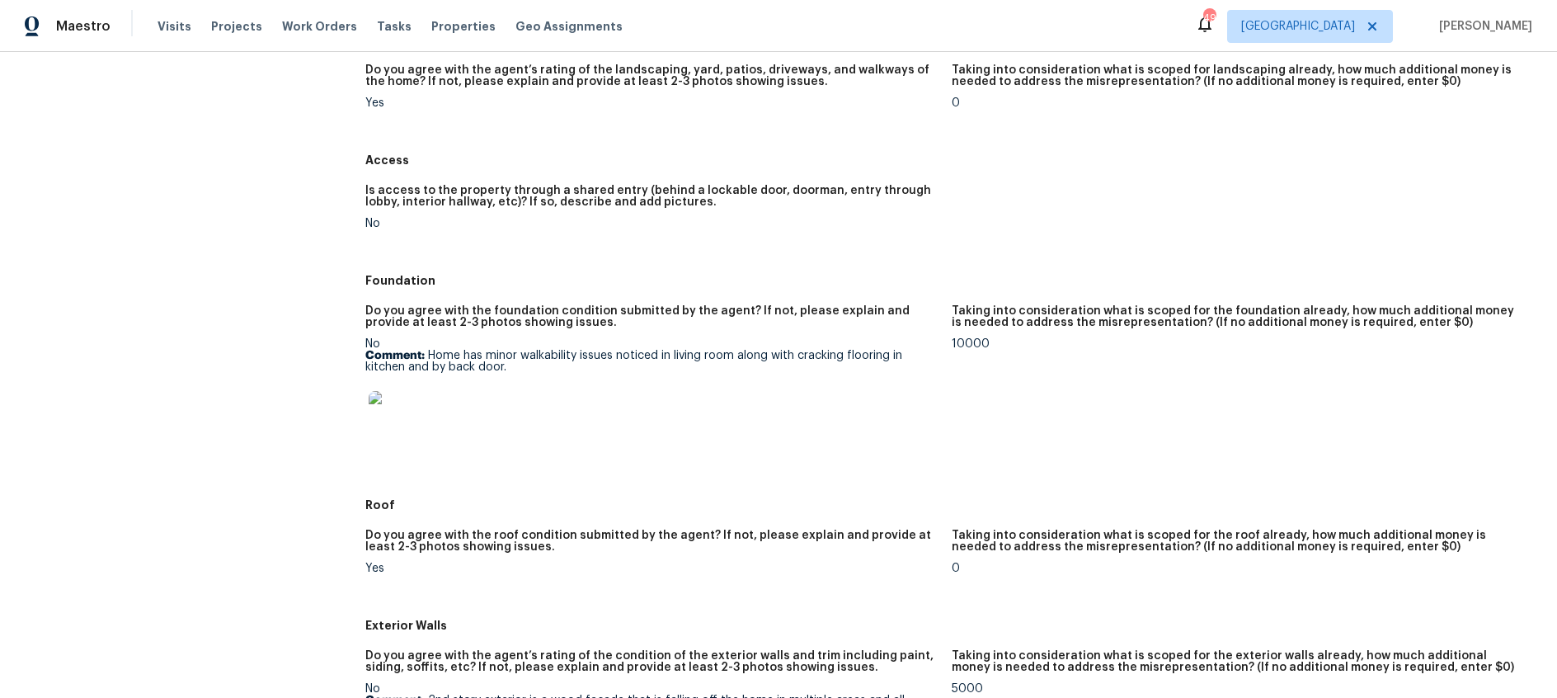
scroll to position [470, 0]
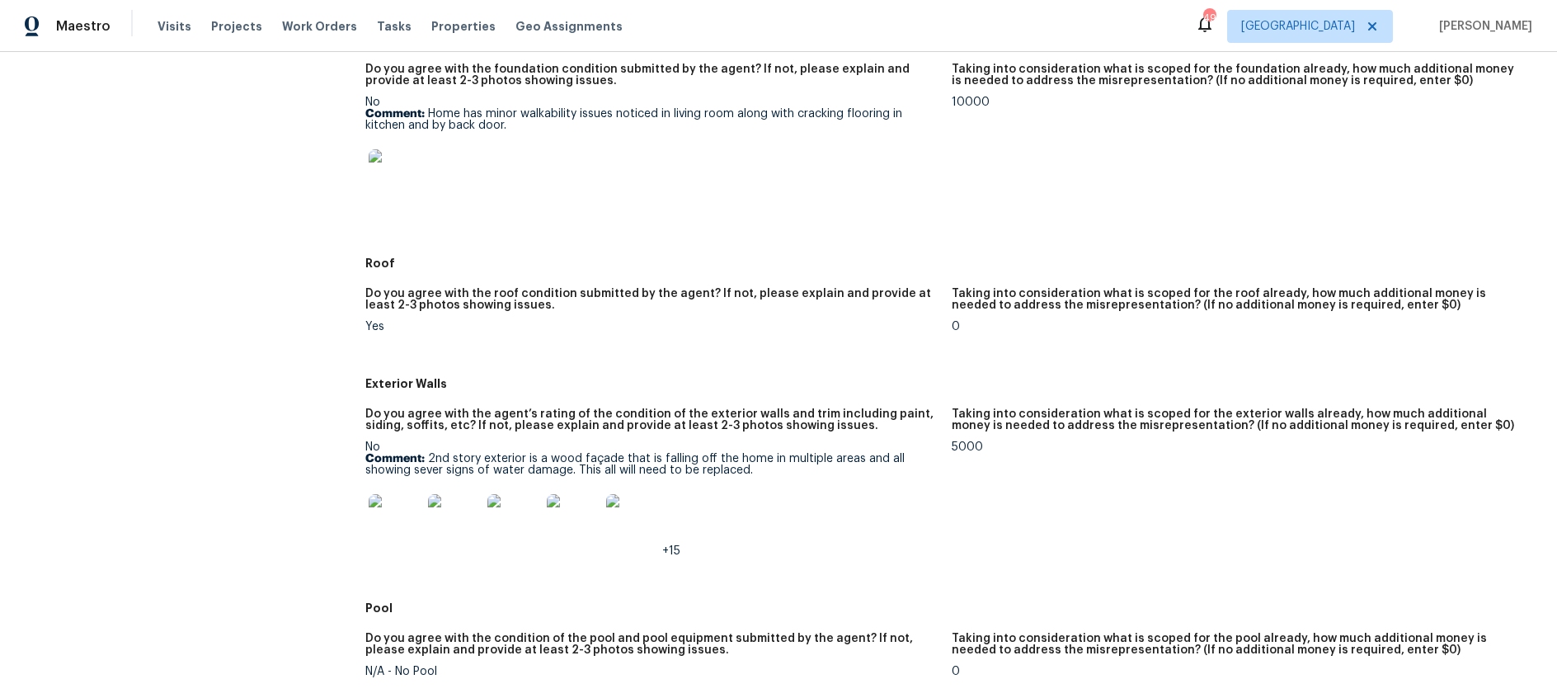
click at [384, 519] on img at bounding box center [395, 520] width 53 height 53
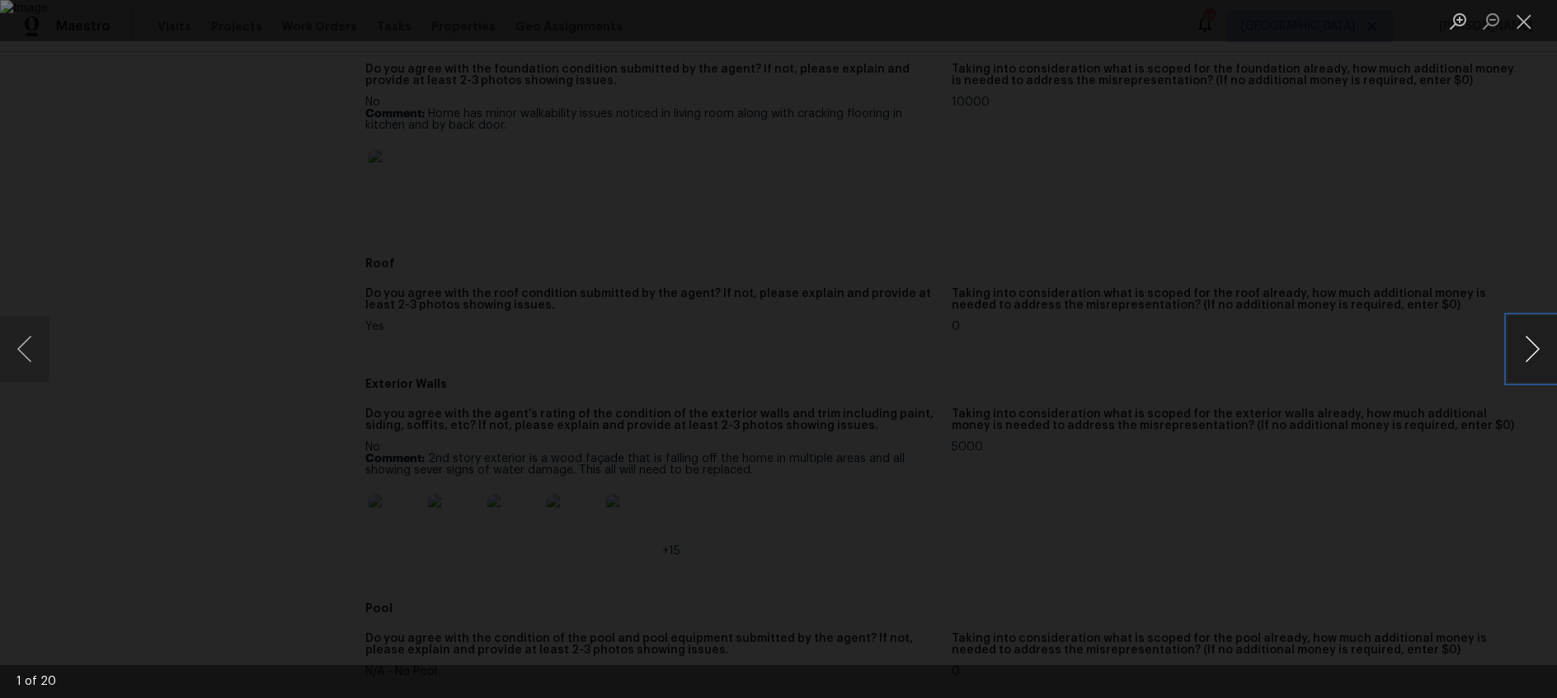
click at [1533, 348] on button "Next image" at bounding box center [1531, 349] width 49 height 66
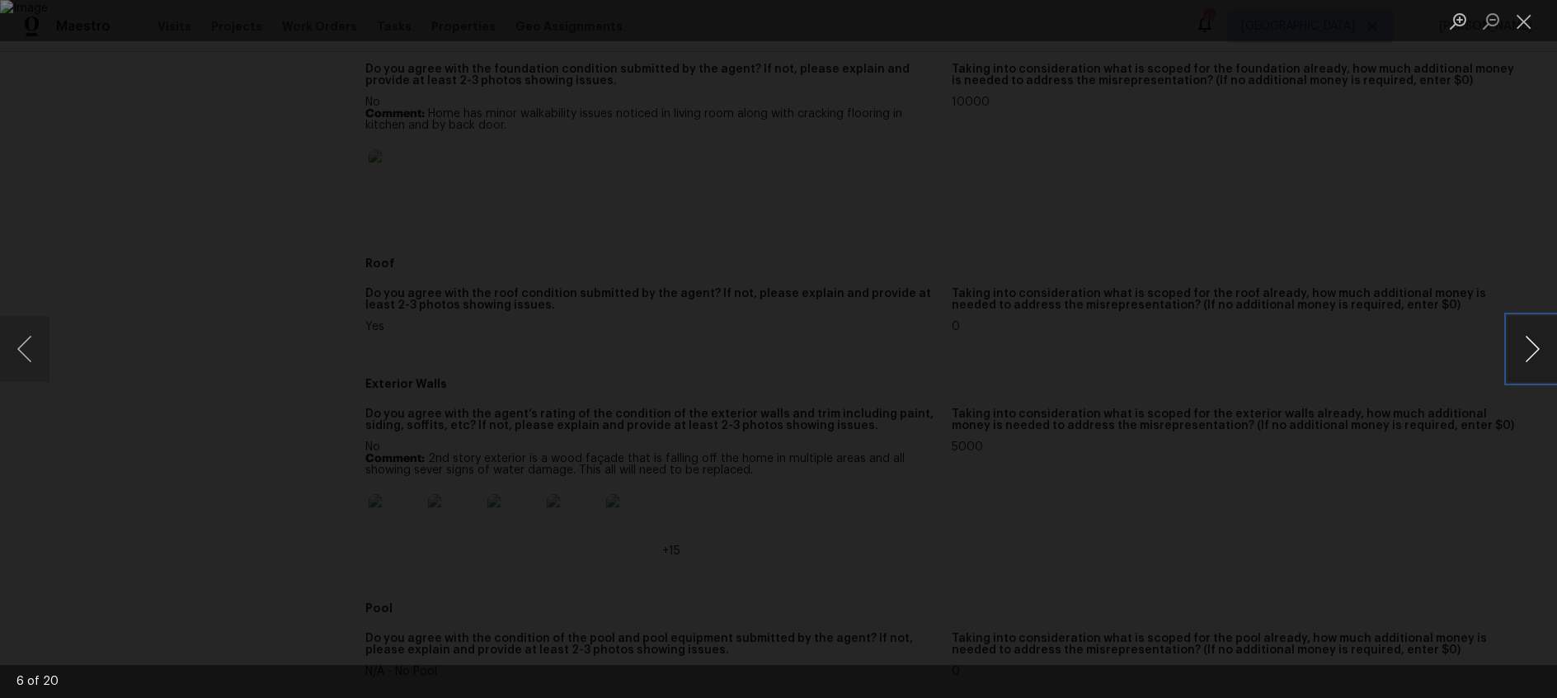
click at [1533, 348] on button "Next image" at bounding box center [1531, 349] width 49 height 66
click at [1525, 20] on button "Close lightbox" at bounding box center [1523, 21] width 33 height 29
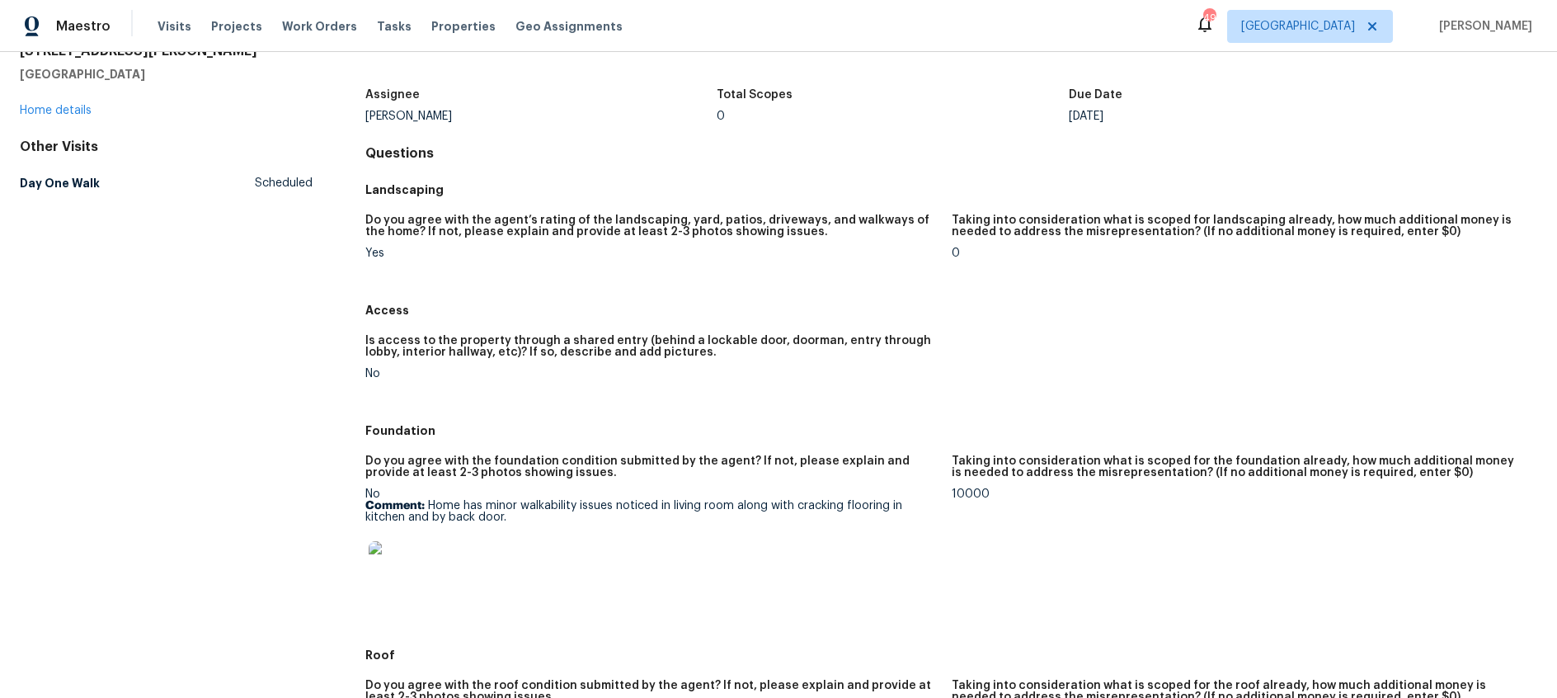
scroll to position [107, 0]
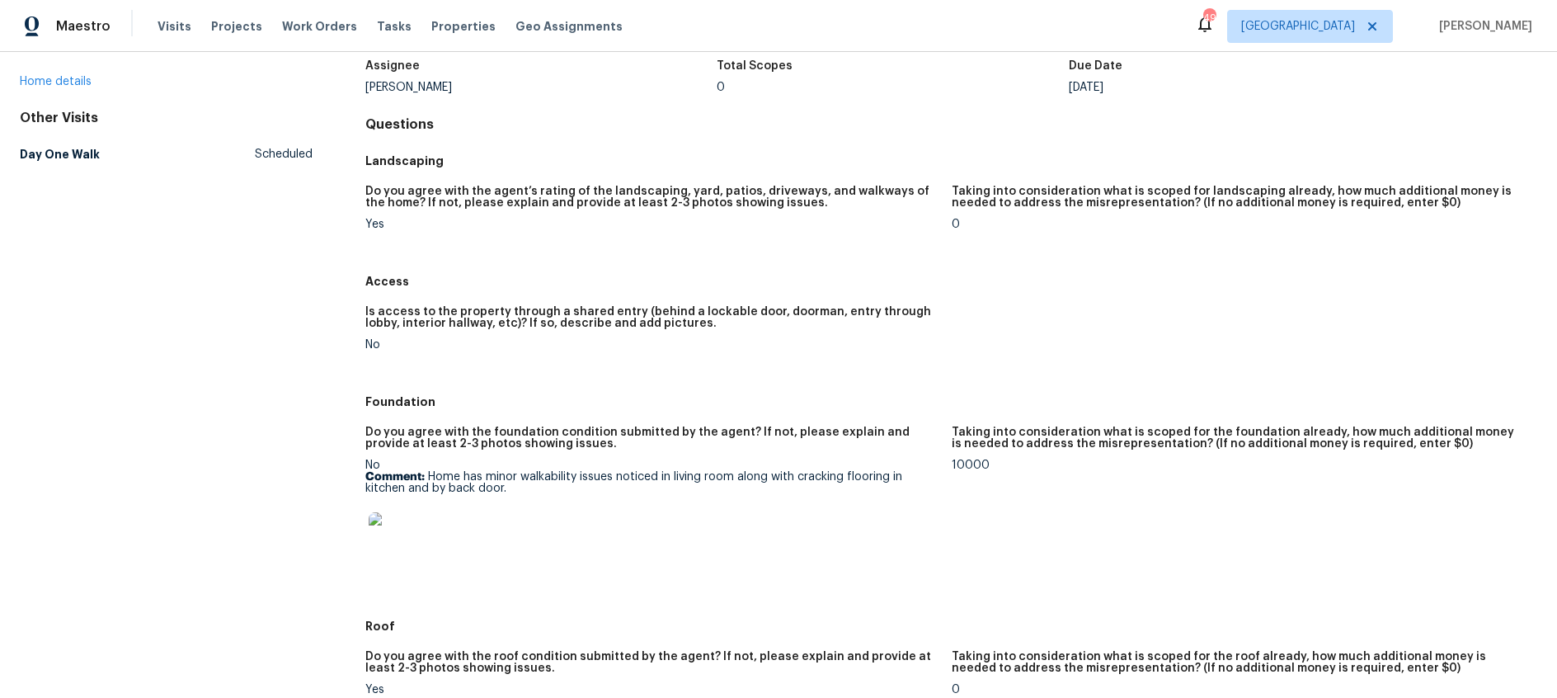
click at [529, 486] on p "Comment: Home has minor walkability issues noticed in living room along with cr…" at bounding box center [651, 482] width 572 height 23
drag, startPoint x: 529, startPoint y: 487, endPoint x: 429, endPoint y: 477, distance: 100.3
click at [429, 477] on p "Comment: Home has minor walkability issues noticed in living room along with cr…" at bounding box center [651, 482] width 572 height 23
copy p "Home has minor walkability issues noticed in living room along with cracking fl…"
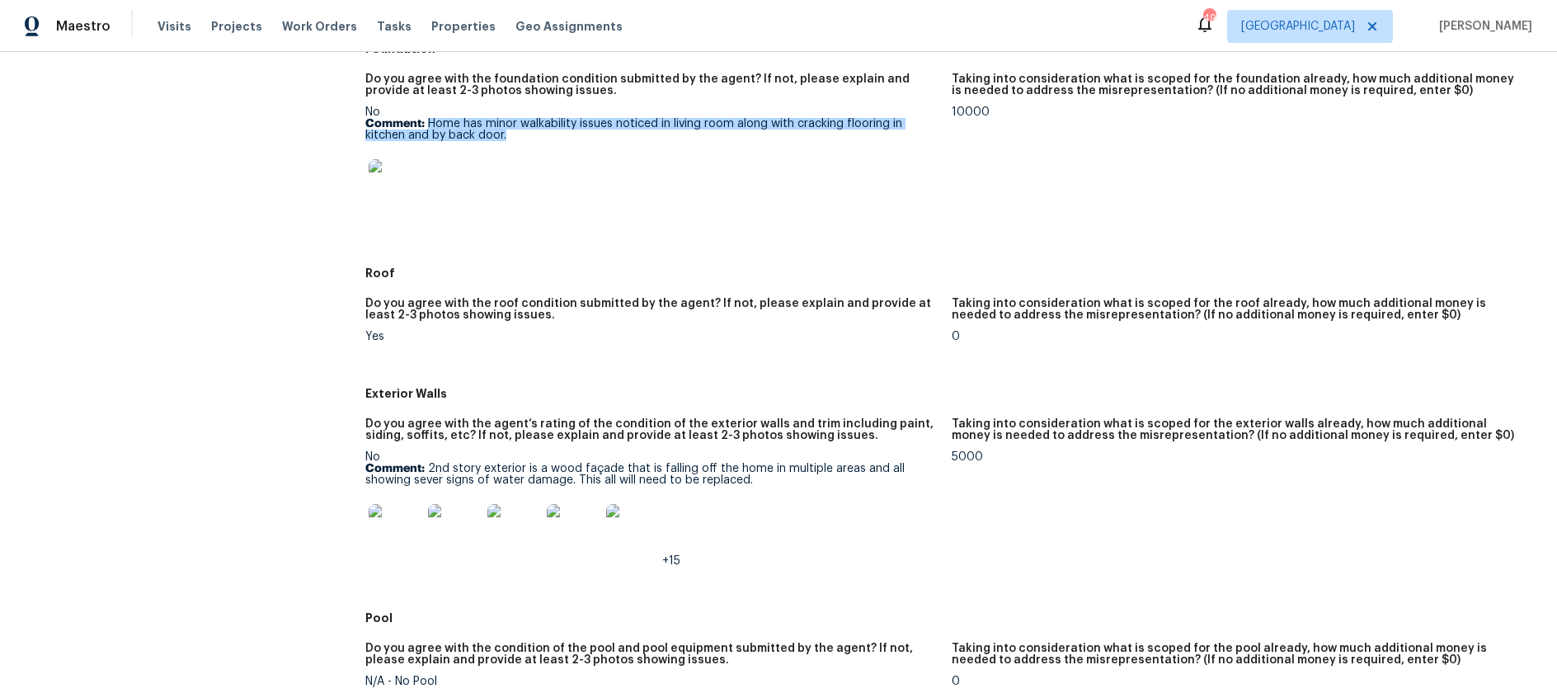
scroll to position [625, 0]
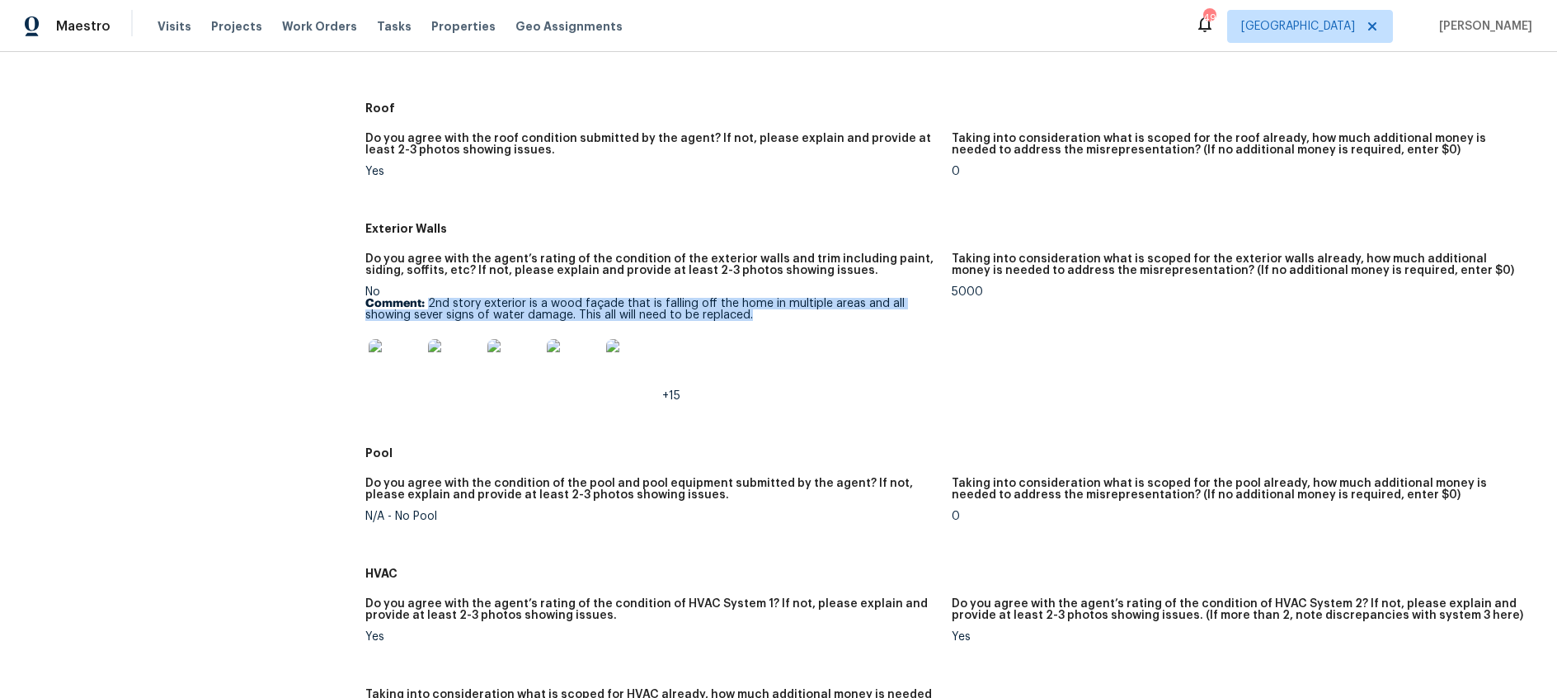
drag, startPoint x: 430, startPoint y: 303, endPoint x: 760, endPoint y: 318, distance: 331.0
click at [760, 318] on p "Comment: 2nd story exterior is a wood façade that is falling off the home in mu…" at bounding box center [651, 309] width 572 height 23
copy p "2nd story exterior is a wood façade that is falling off the home in multiple ar…"
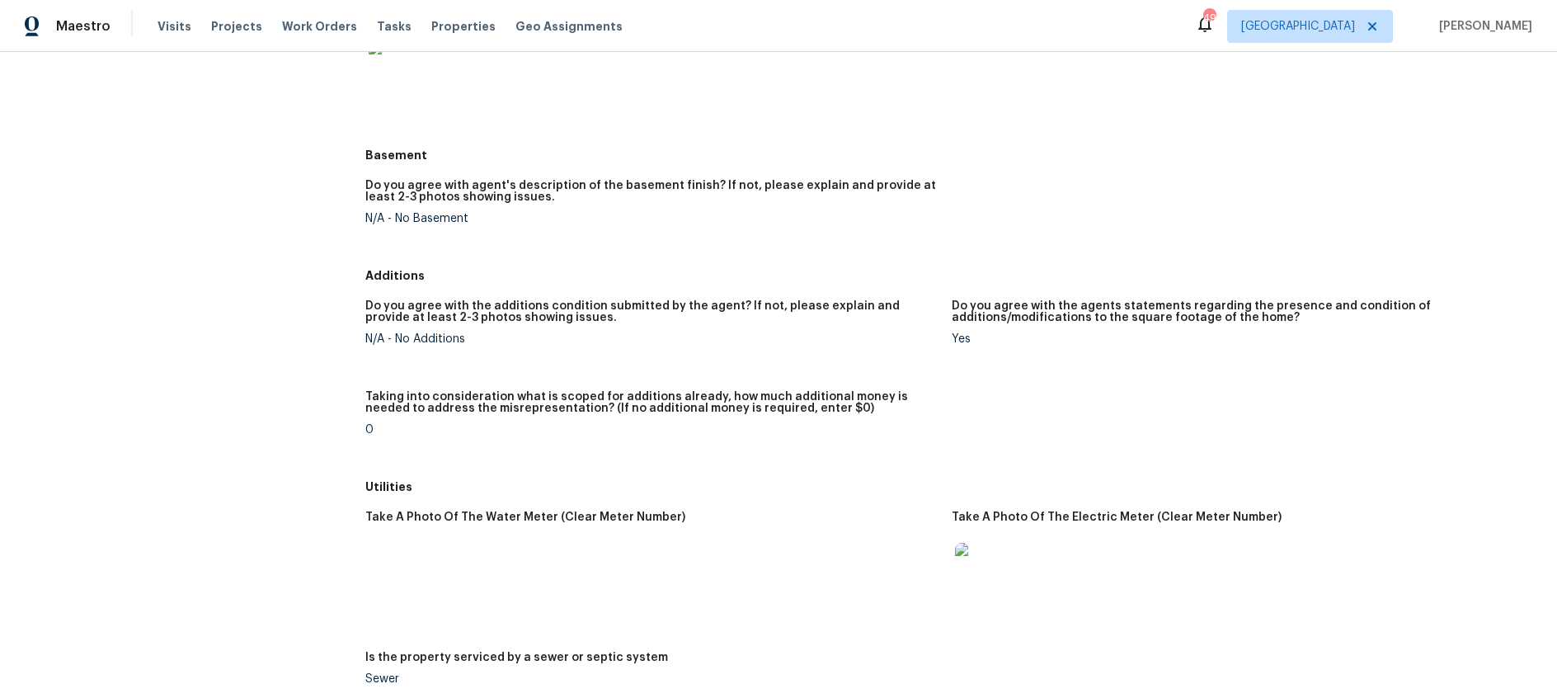
scroll to position [2296, 0]
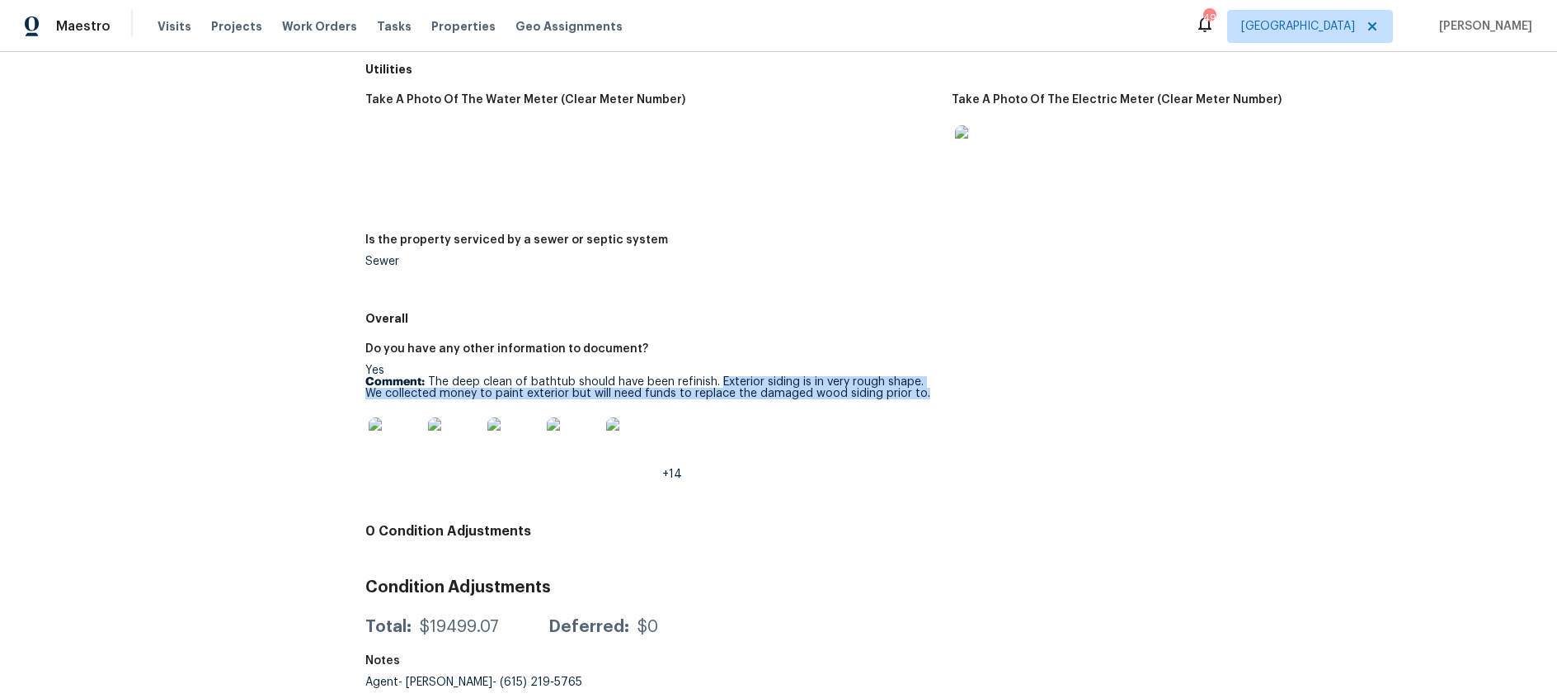
drag, startPoint x: 718, startPoint y: 380, endPoint x: 928, endPoint y: 398, distance: 211.0
click at [928, 398] on p "Comment: The deep clean of bathtub should have been refinish. Exterior siding i…" at bounding box center [651, 387] width 572 height 23
copy p "Exterior siding is in very rough shape. We collected money to paint exterior bu…"
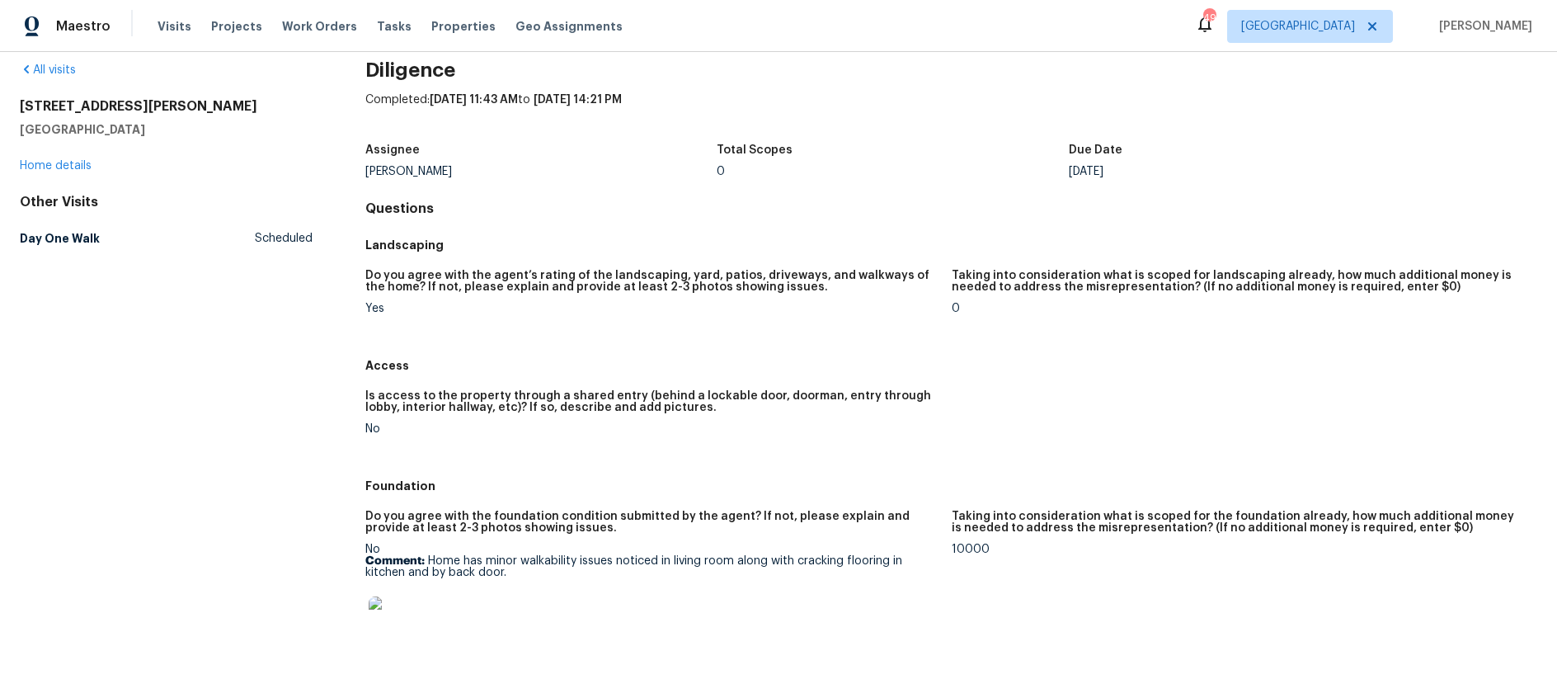
scroll to position [0, 0]
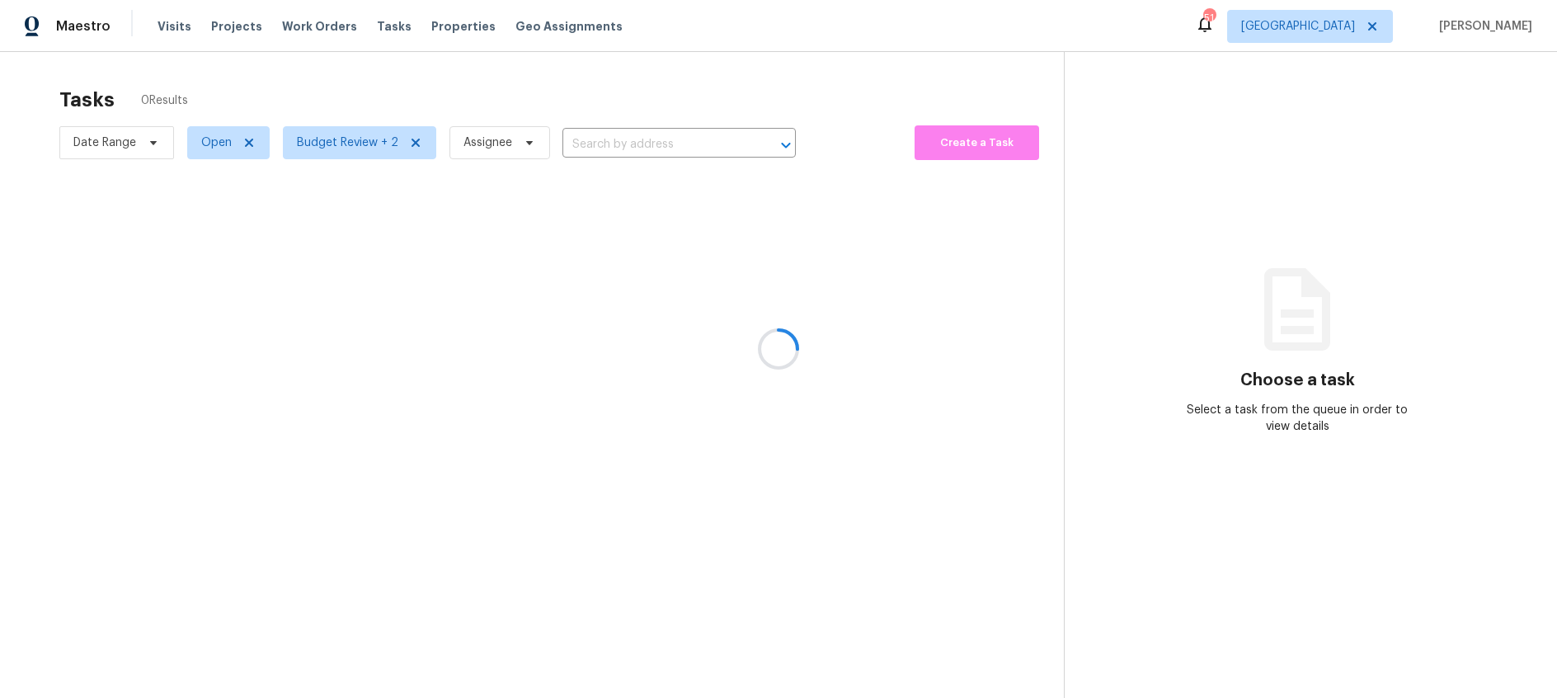
click at [361, 148] on div at bounding box center [778, 349] width 1557 height 698
click at [363, 145] on span "Budget Review + 2" at bounding box center [347, 142] width 101 height 16
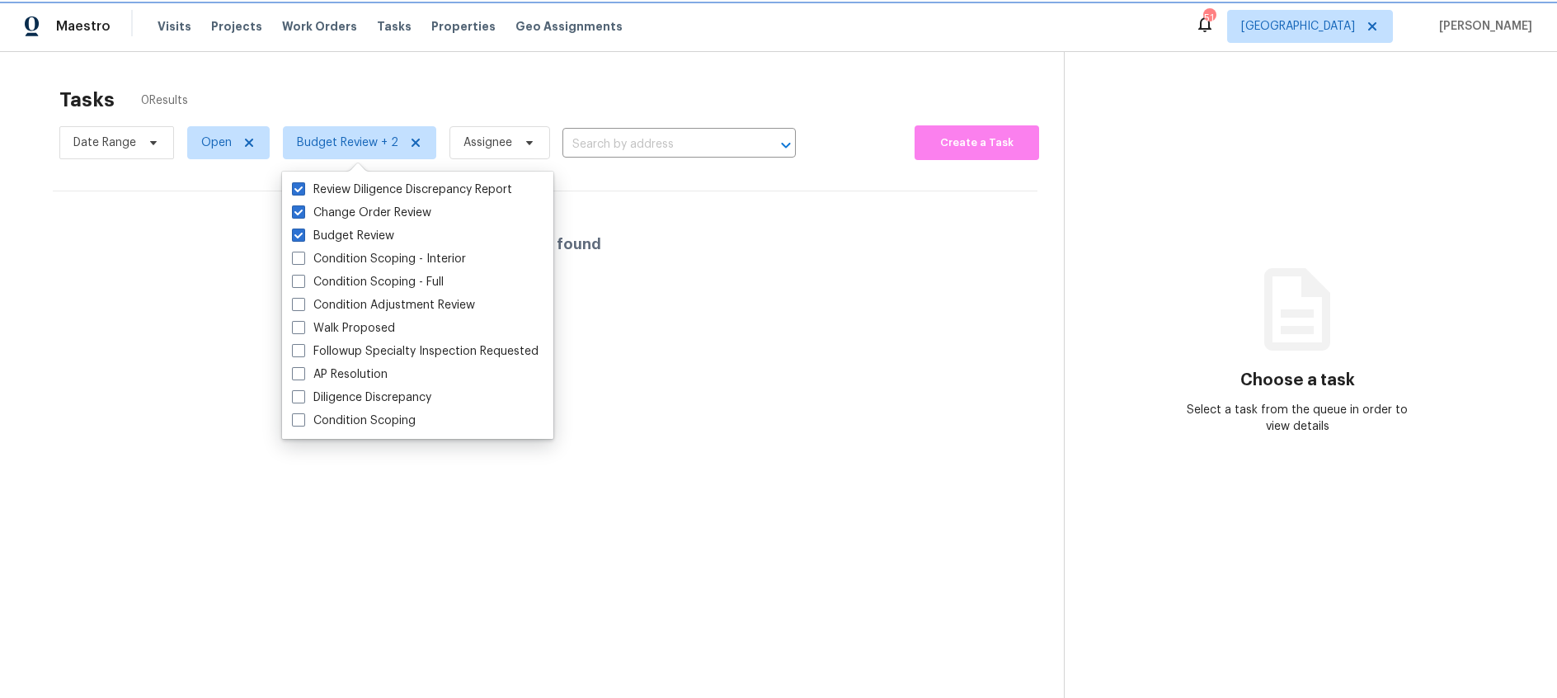
click at [363, 145] on span "Budget Review + 2" at bounding box center [347, 142] width 101 height 16
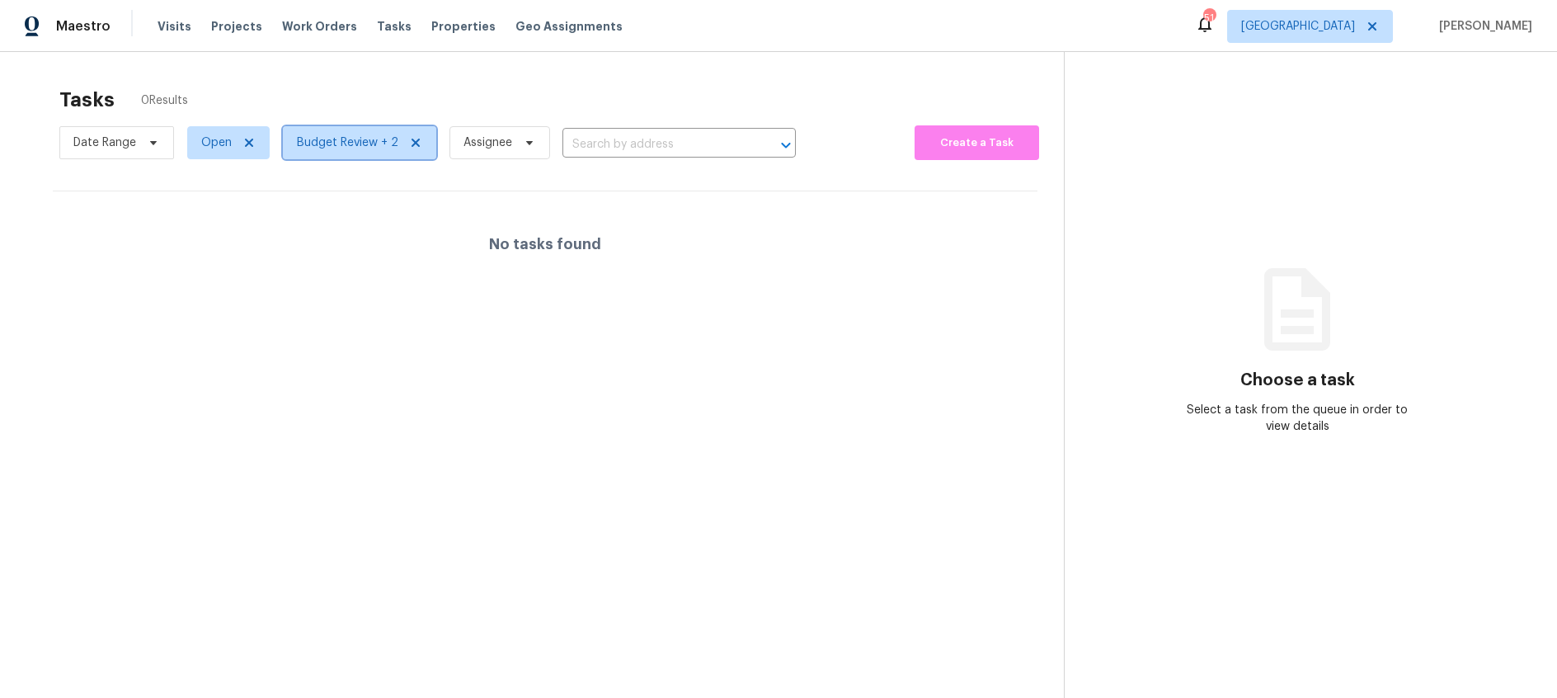
click at [322, 148] on span "Budget Review + 2" at bounding box center [347, 142] width 101 height 16
click at [198, 143] on span "Open" at bounding box center [228, 142] width 82 height 33
click at [205, 214] on span at bounding box center [202, 211] width 13 height 13
click at [205, 214] on input "Closed" at bounding box center [201, 209] width 11 height 11
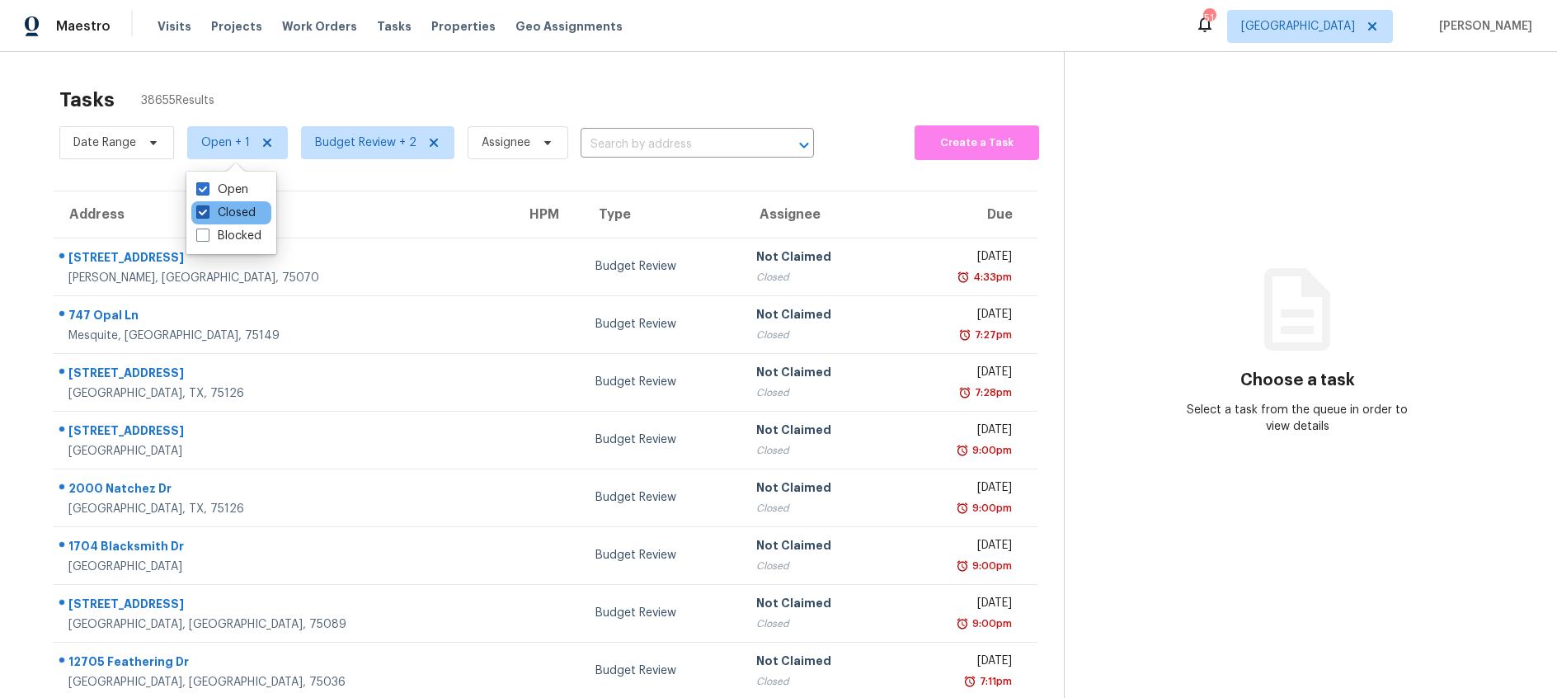
click at [201, 211] on span at bounding box center [202, 211] width 13 height 13
click at [201, 211] on input "Closed" at bounding box center [201, 209] width 11 height 11
checkbox input "false"
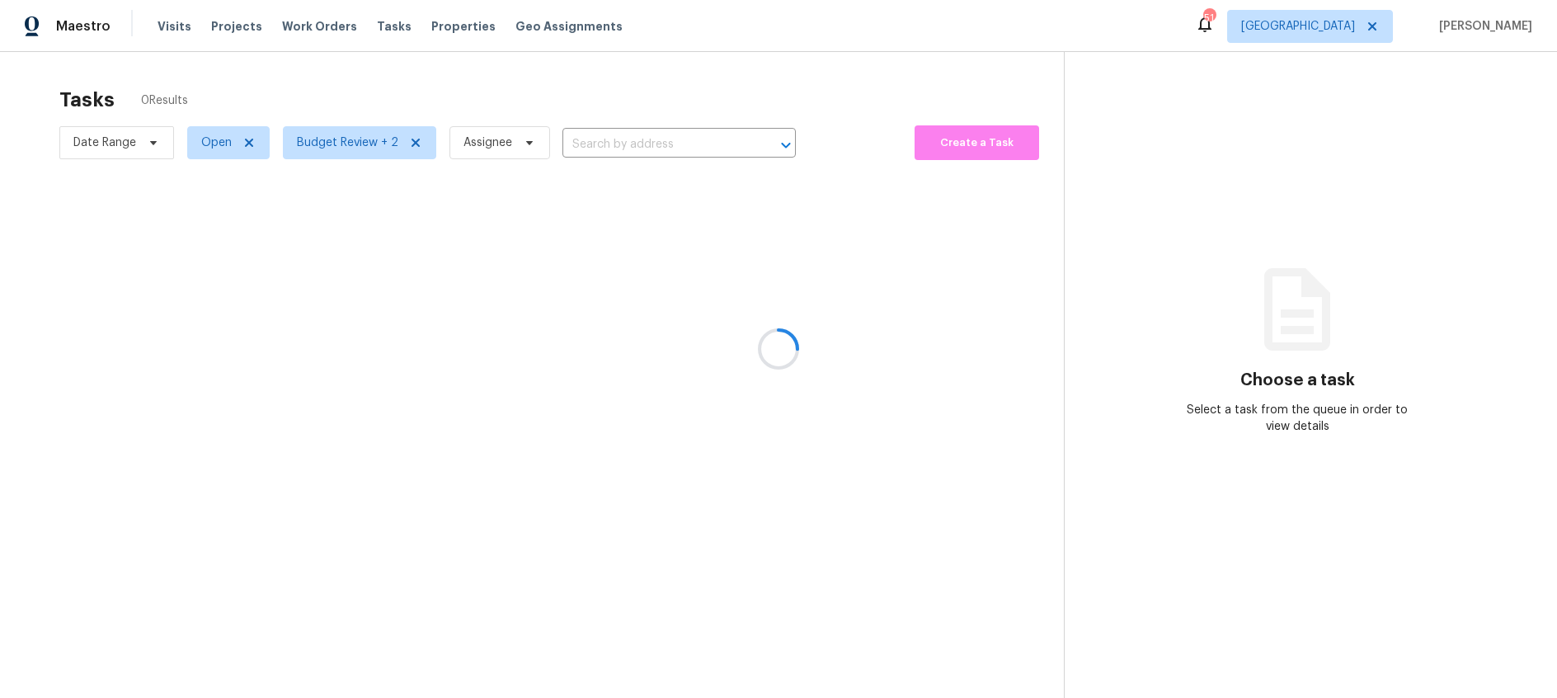
click at [275, 71] on div at bounding box center [778, 349] width 1557 height 698
click at [352, 145] on span "Budget Review + 2" at bounding box center [347, 142] width 101 height 16
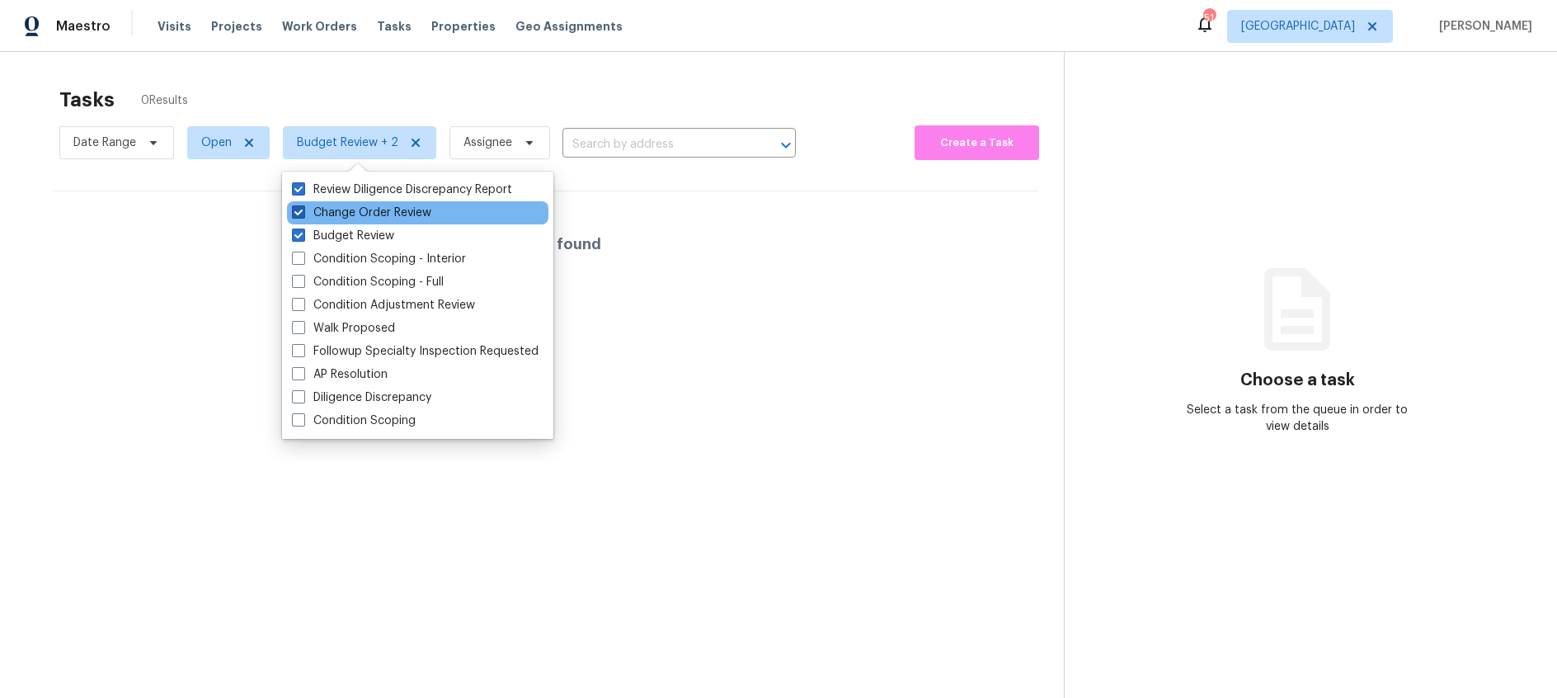
drag, startPoint x: 301, startPoint y: 232, endPoint x: 300, endPoint y: 219, distance: 12.4
click at [301, 232] on span at bounding box center [298, 234] width 13 height 13
click at [301, 232] on input "Budget Review" at bounding box center [297, 233] width 11 height 11
checkbox input "false"
click at [300, 209] on span at bounding box center [298, 211] width 13 height 13
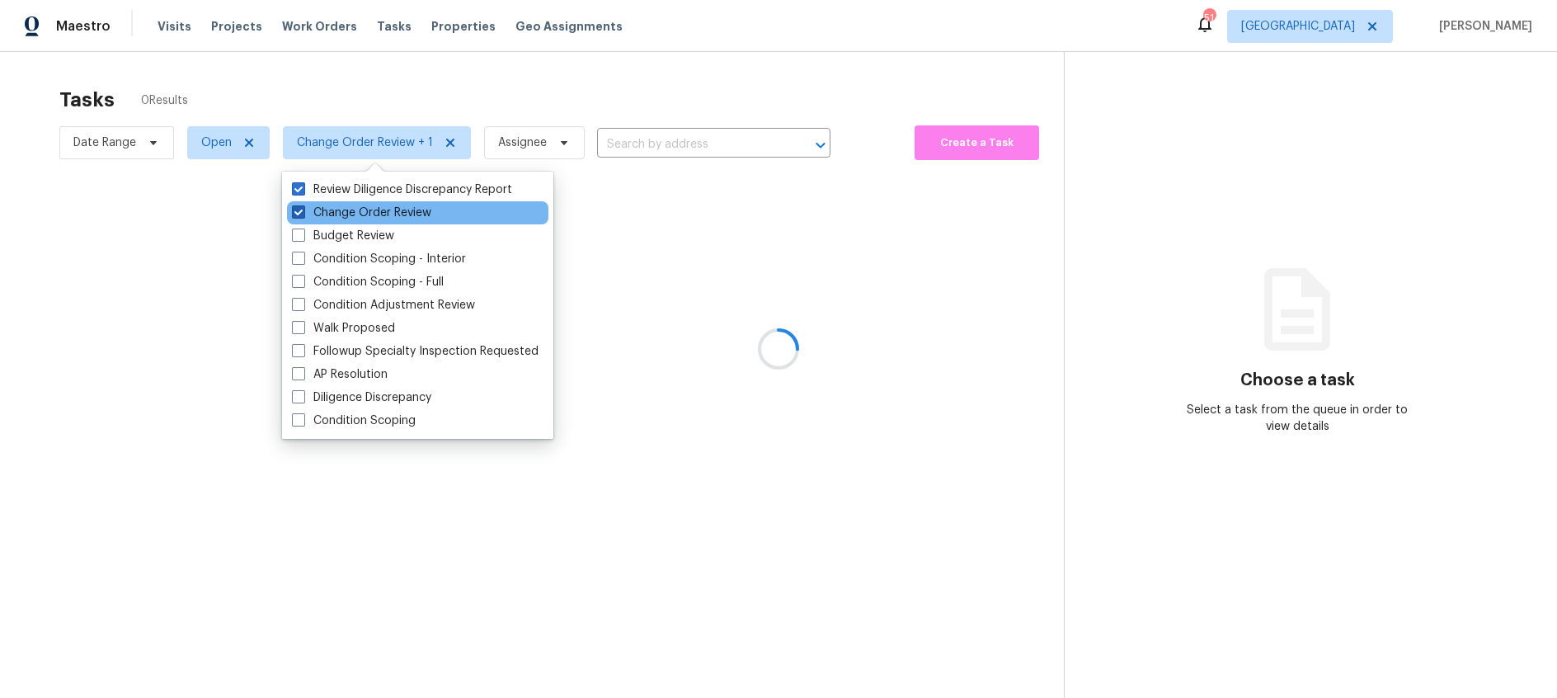
click at [300, 209] on input "Change Order Review" at bounding box center [297, 209] width 11 height 11
checkbox input "false"
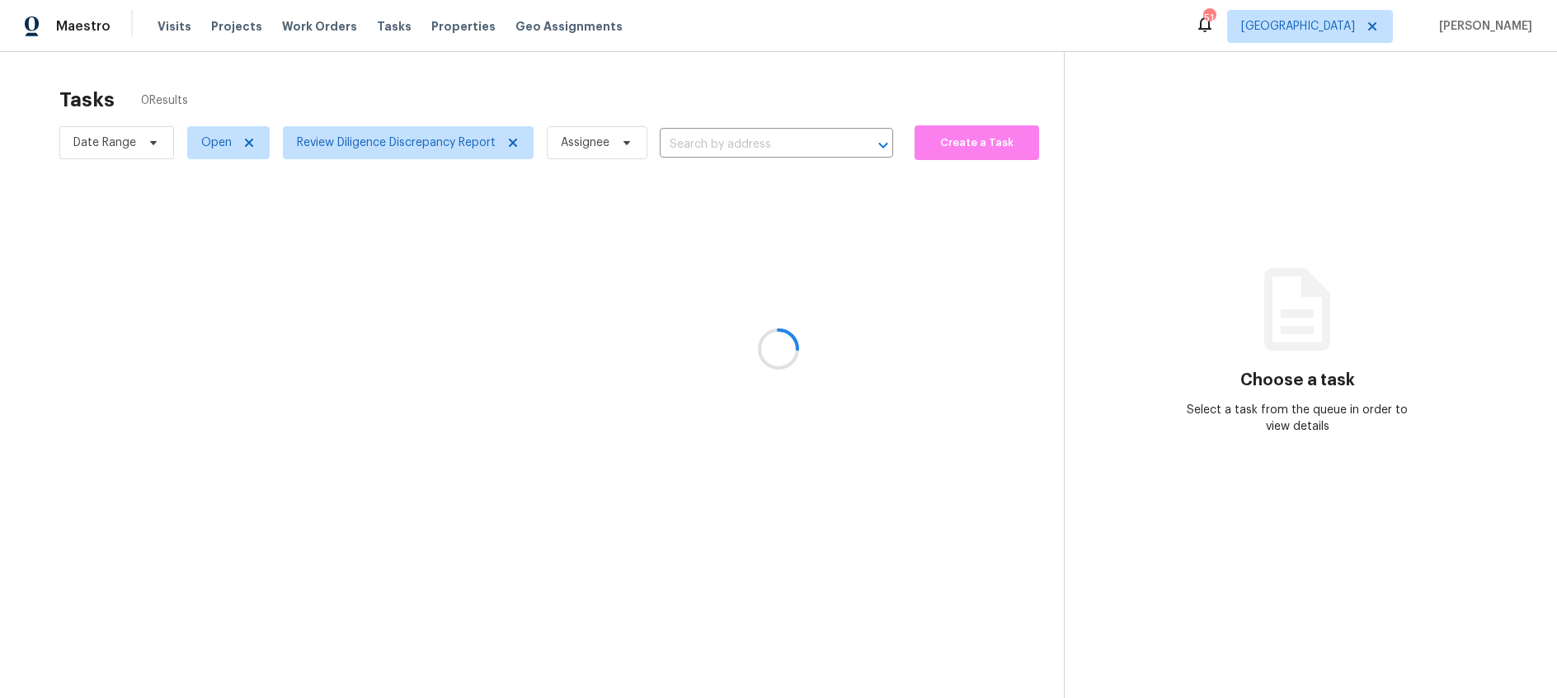
click at [204, 140] on div at bounding box center [778, 349] width 1557 height 698
click at [209, 143] on span "Open" at bounding box center [216, 142] width 31 height 16
click at [206, 211] on span at bounding box center [202, 211] width 13 height 13
click at [206, 211] on input "Closed" at bounding box center [201, 209] width 11 height 11
checkbox input "true"
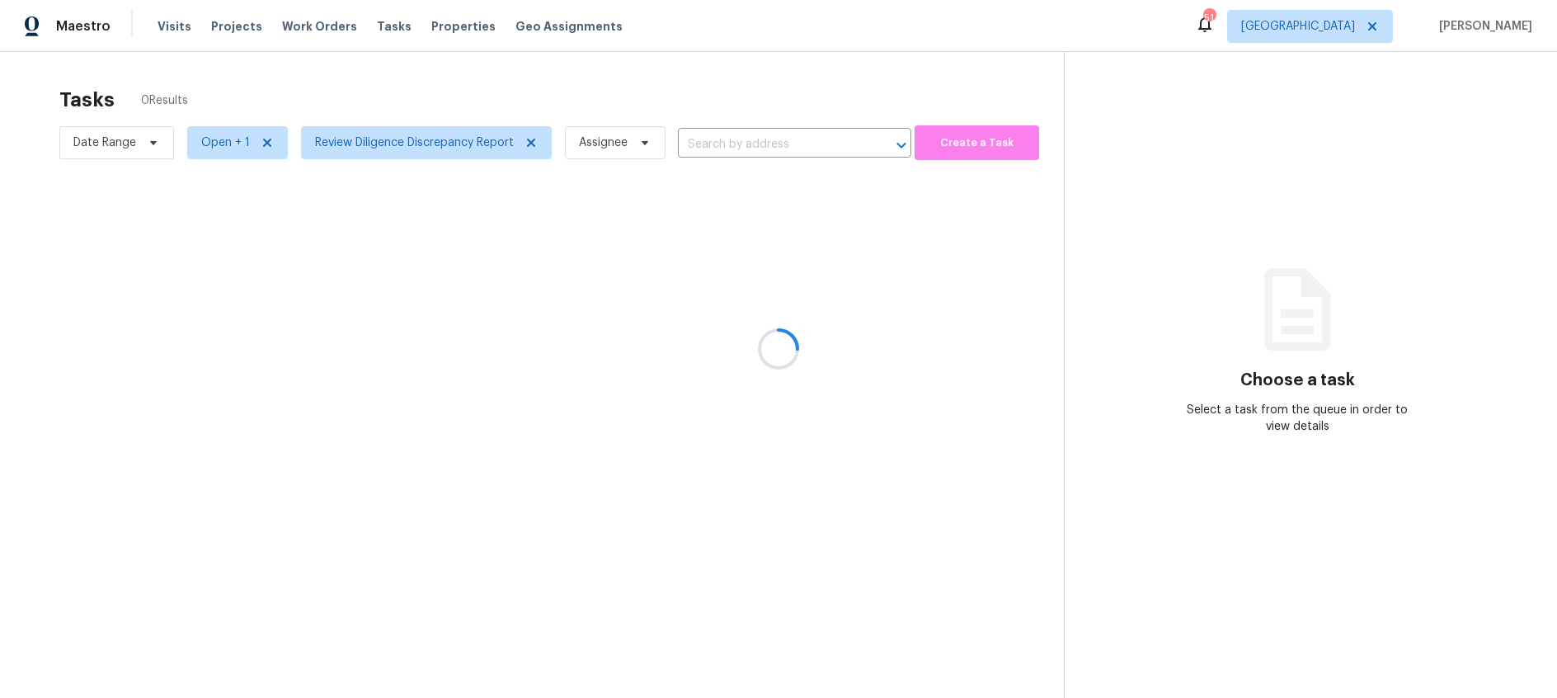
click at [323, 64] on div at bounding box center [778, 349] width 1557 height 698
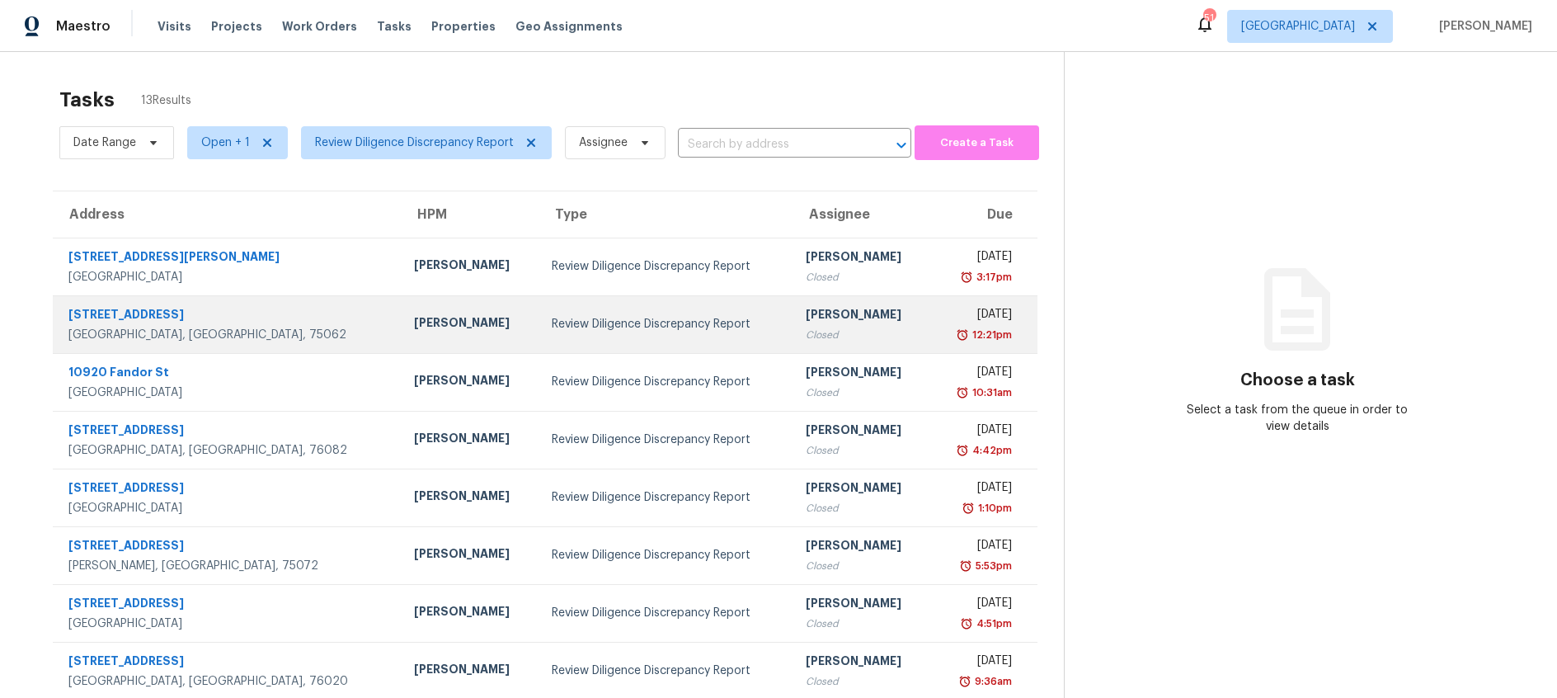
scroll to position [162, 0]
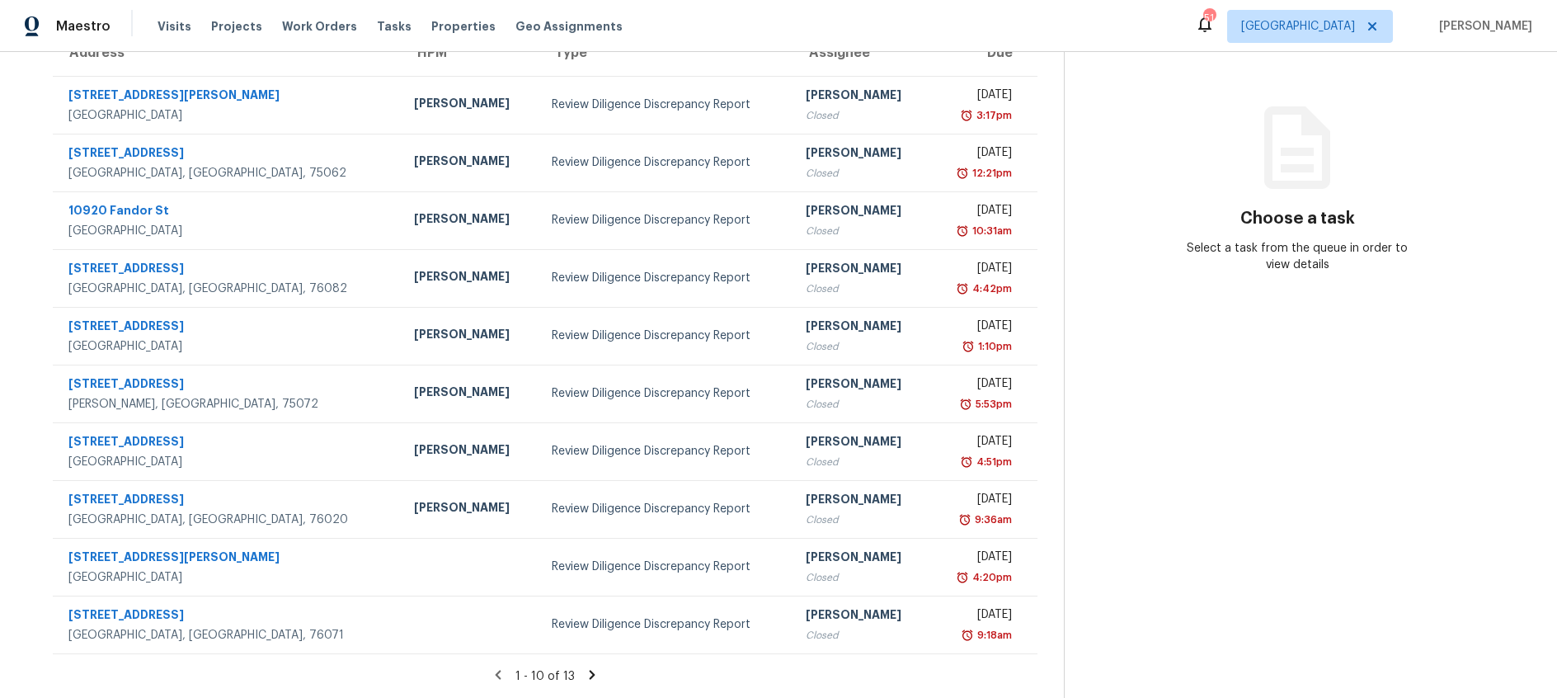
click at [592, 672] on icon at bounding box center [592, 674] width 6 height 9
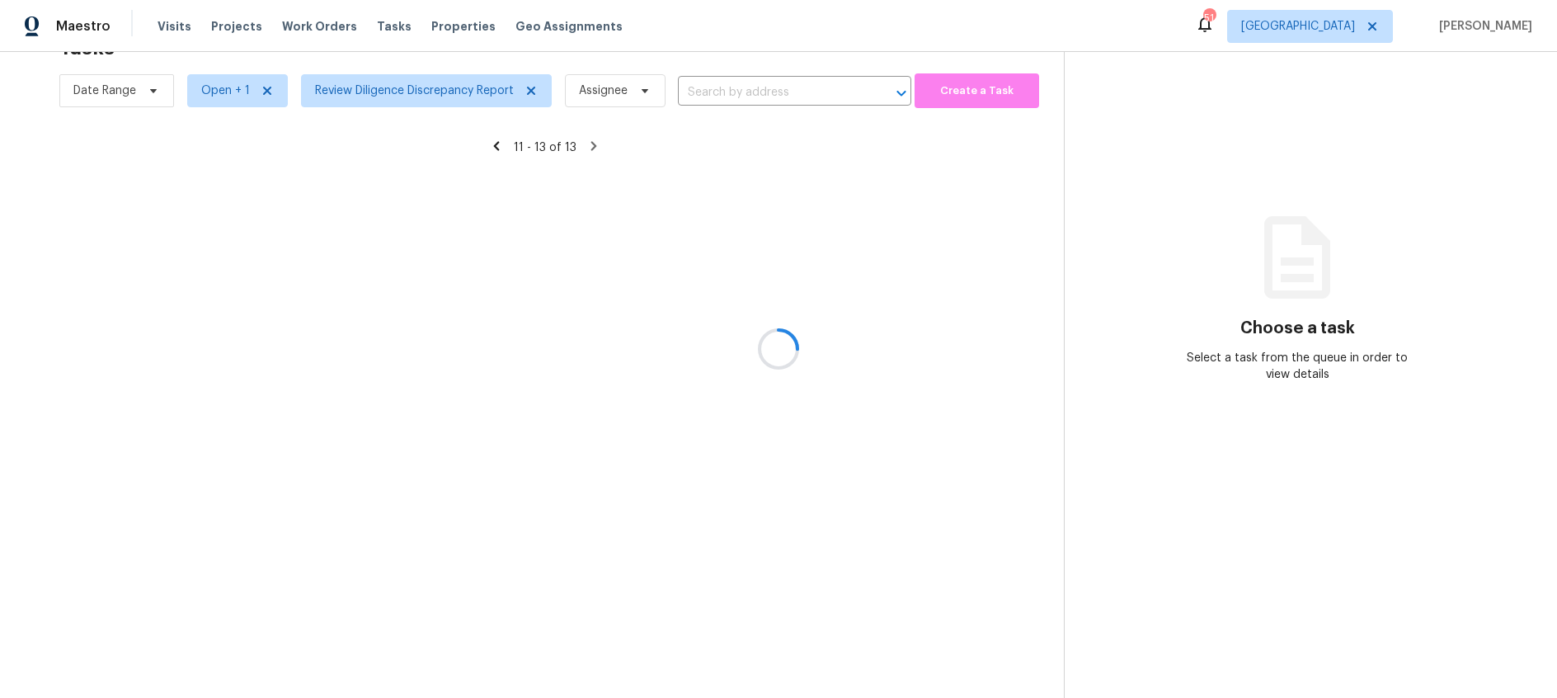
scroll to position [52, 0]
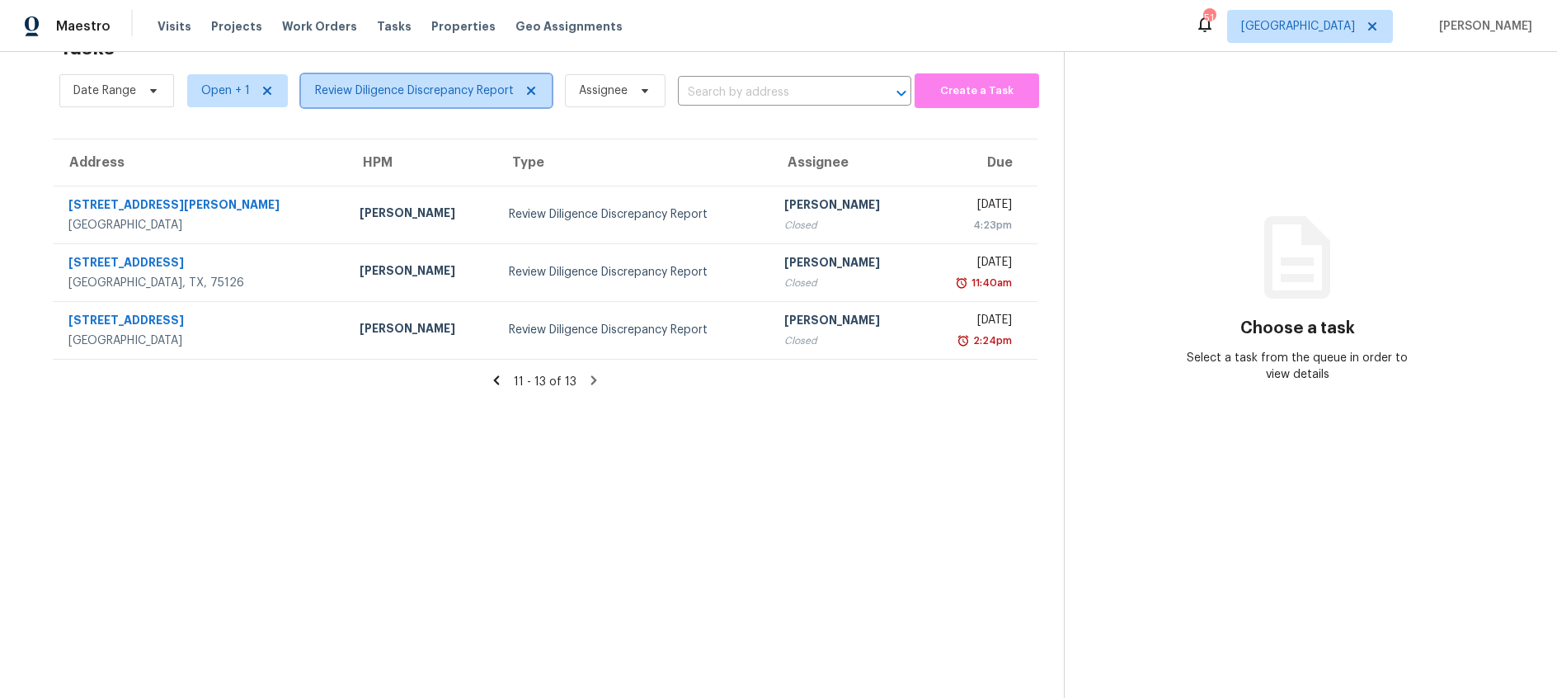
click at [396, 88] on span "Review Diligence Discrepancy Report" at bounding box center [414, 90] width 199 height 16
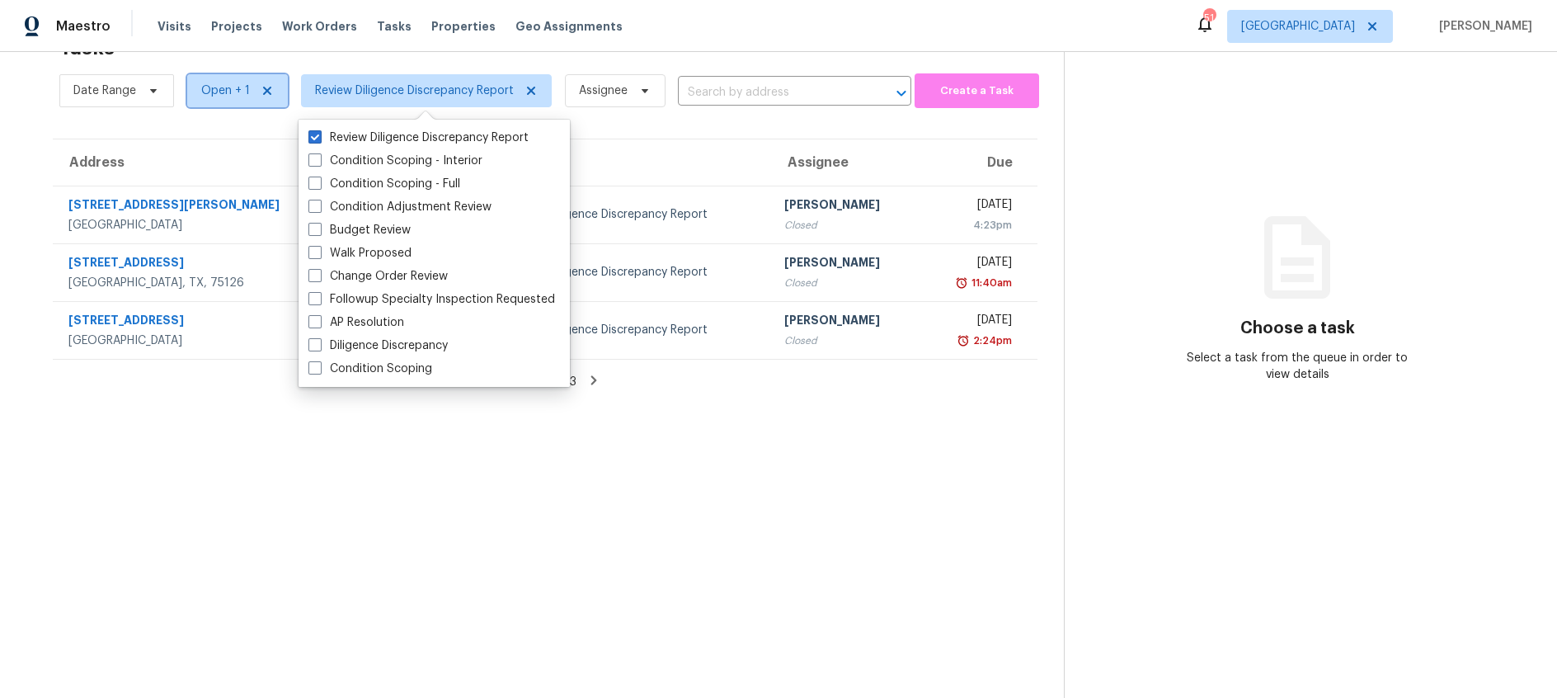
click at [236, 87] on span "Open + 1" at bounding box center [225, 90] width 49 height 16
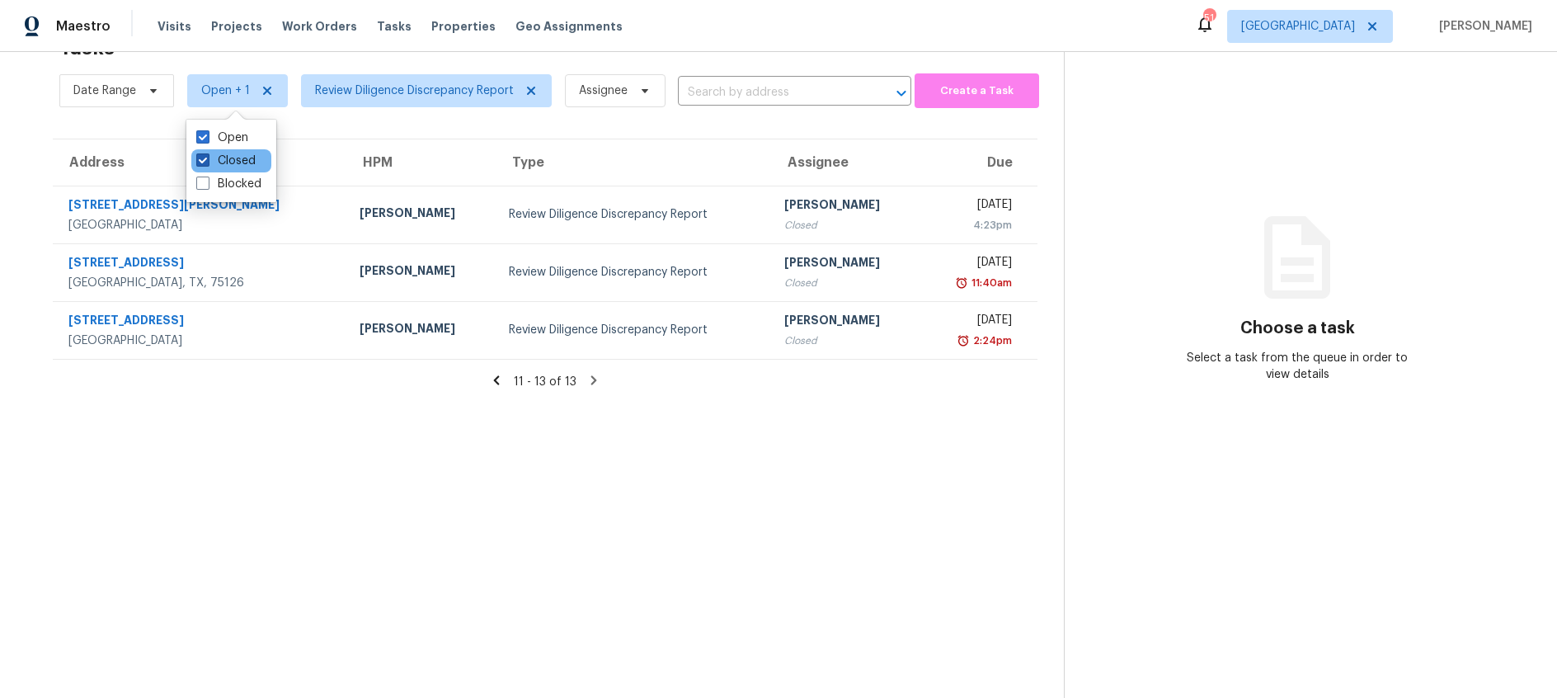
click at [201, 162] on span at bounding box center [202, 159] width 13 height 13
click at [201, 162] on input "Closed" at bounding box center [201, 158] width 11 height 11
checkbox input "false"
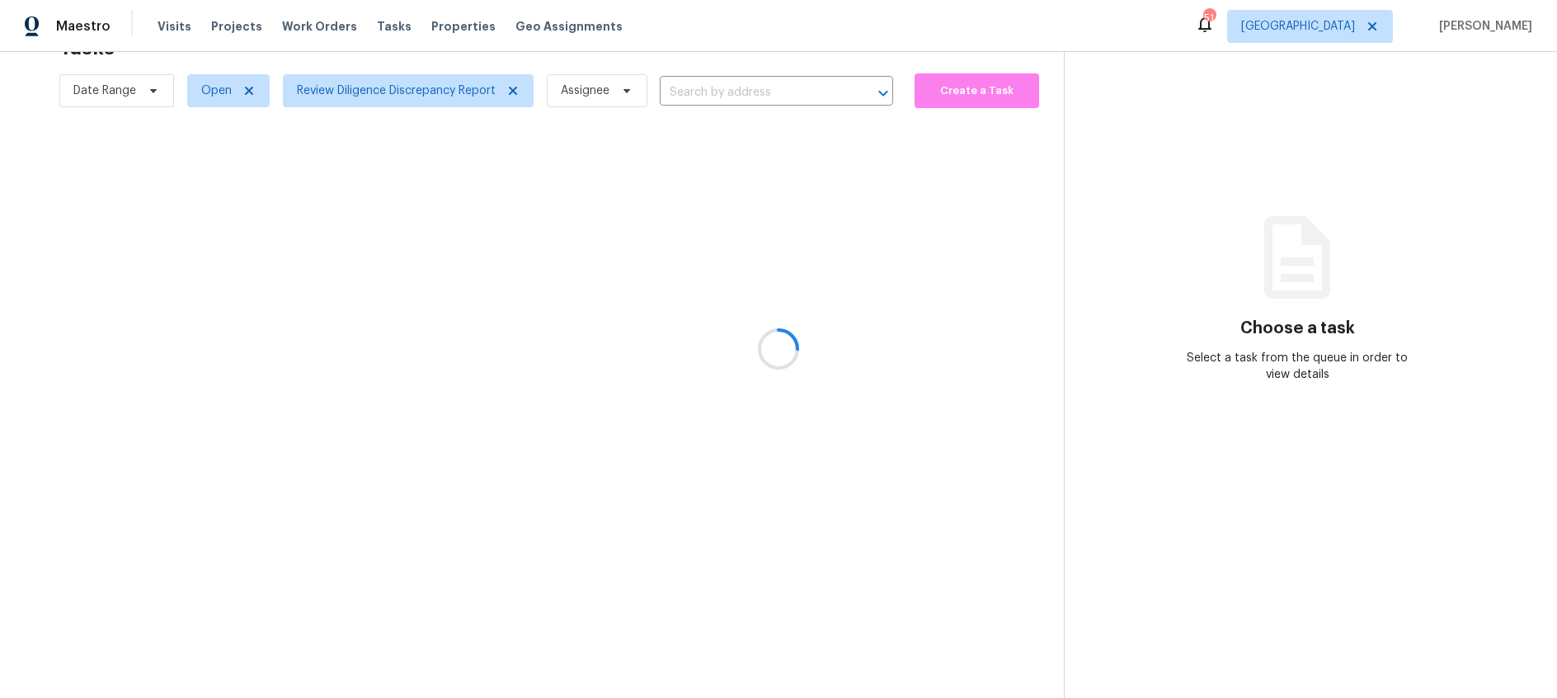
click at [388, 90] on div at bounding box center [778, 349] width 1557 height 698
click at [393, 92] on span "Review Diligence Discrepancy Report" at bounding box center [396, 90] width 199 height 16
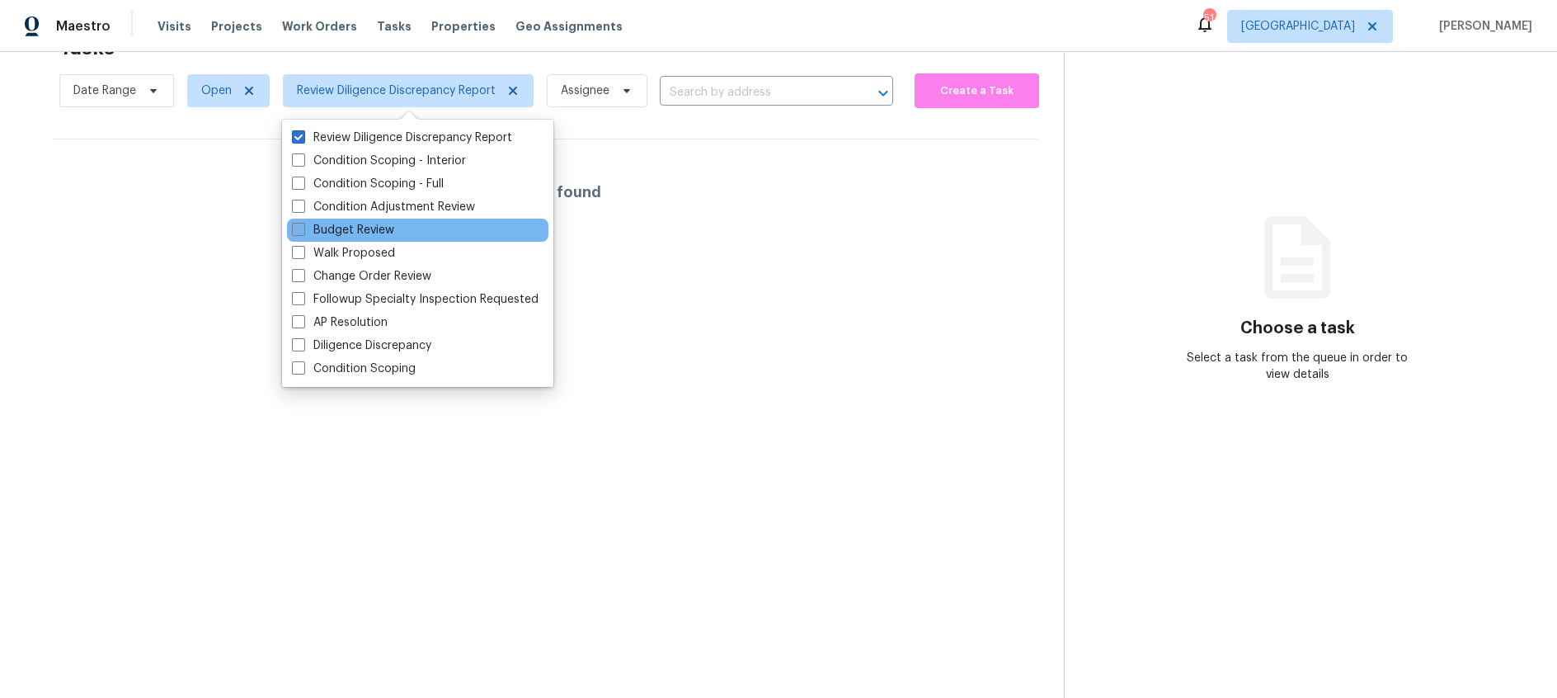
click at [295, 229] on span at bounding box center [298, 229] width 13 height 13
click at [295, 229] on input "Budget Review" at bounding box center [297, 227] width 11 height 11
checkbox input "true"
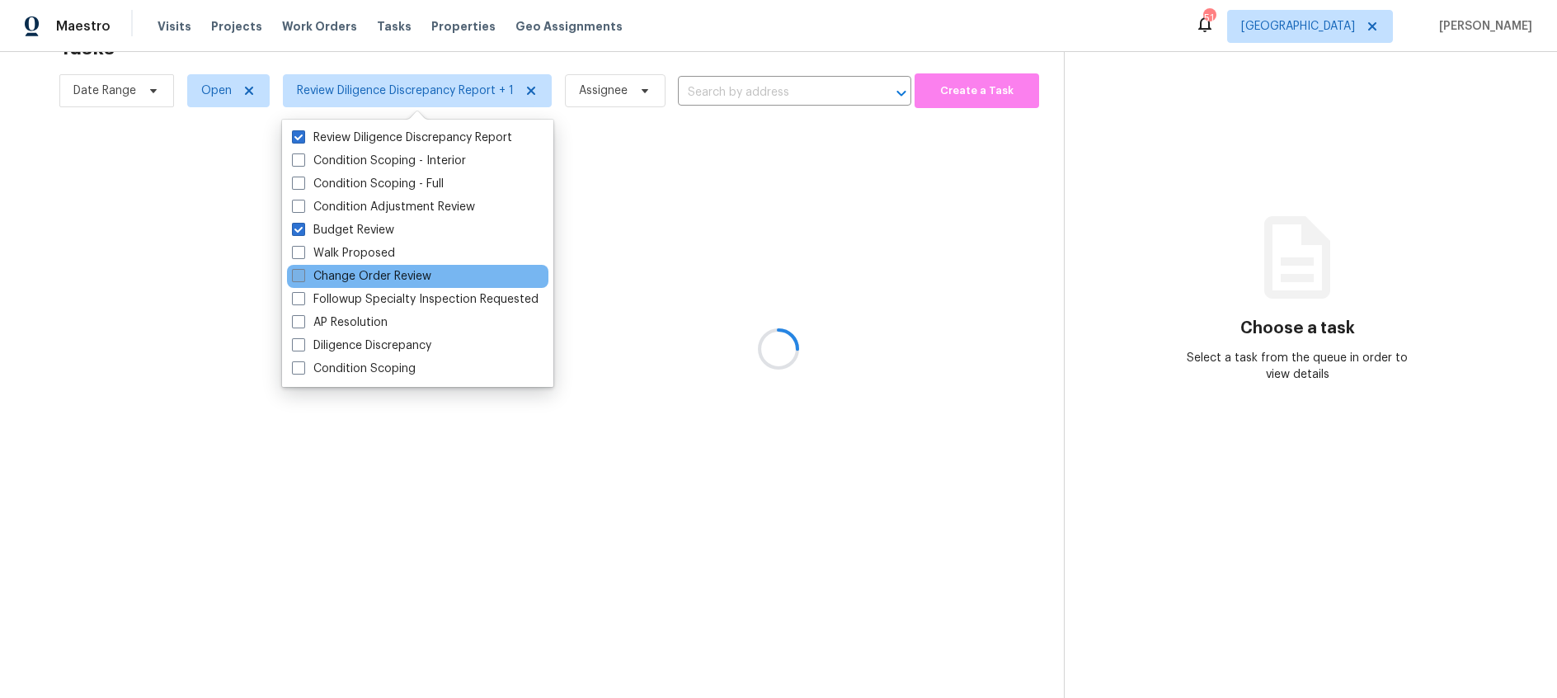
click at [298, 276] on span at bounding box center [298, 275] width 13 height 13
click at [298, 276] on input "Change Order Review" at bounding box center [297, 273] width 11 height 11
checkbox input "true"
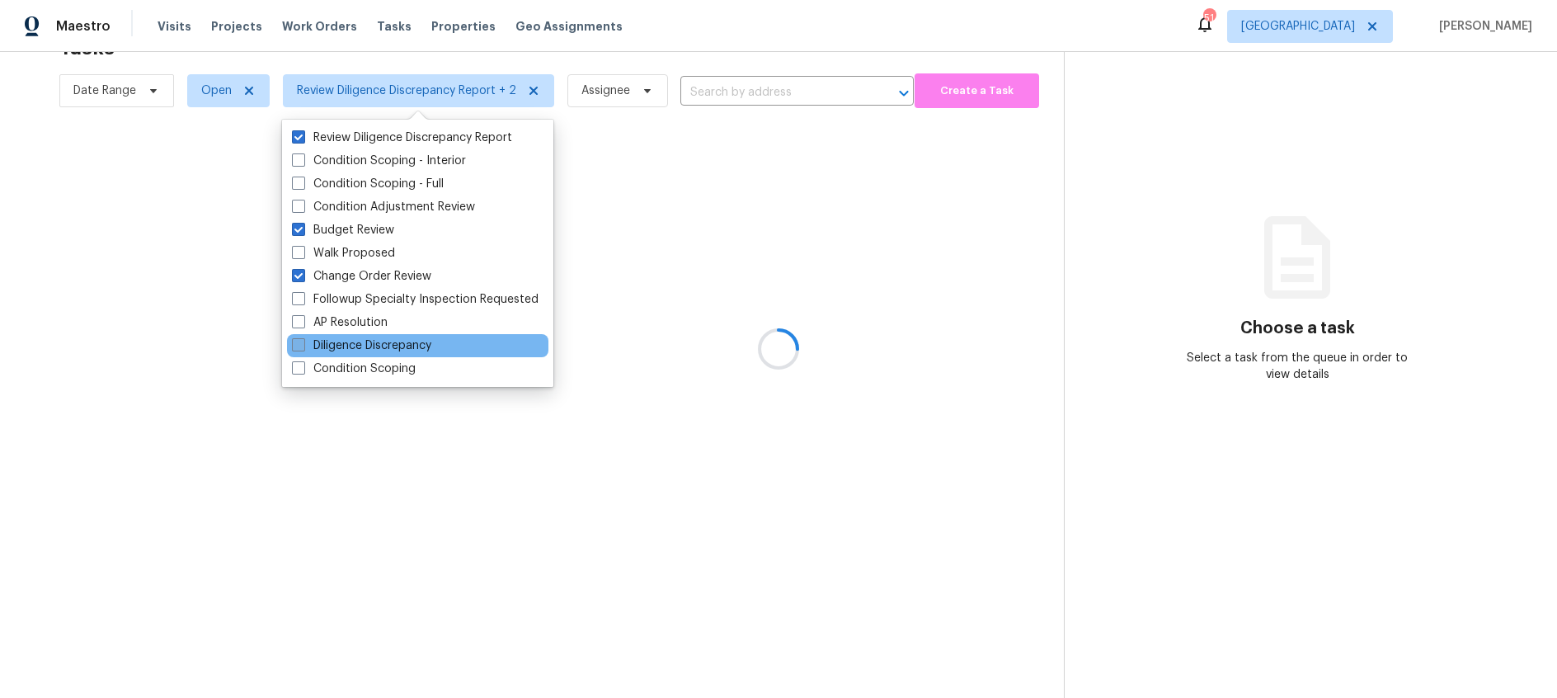
click at [298, 345] on span at bounding box center [298, 344] width 13 height 13
click at [298, 345] on input "Diligence Discrepancy" at bounding box center [297, 342] width 11 height 11
checkbox input "true"
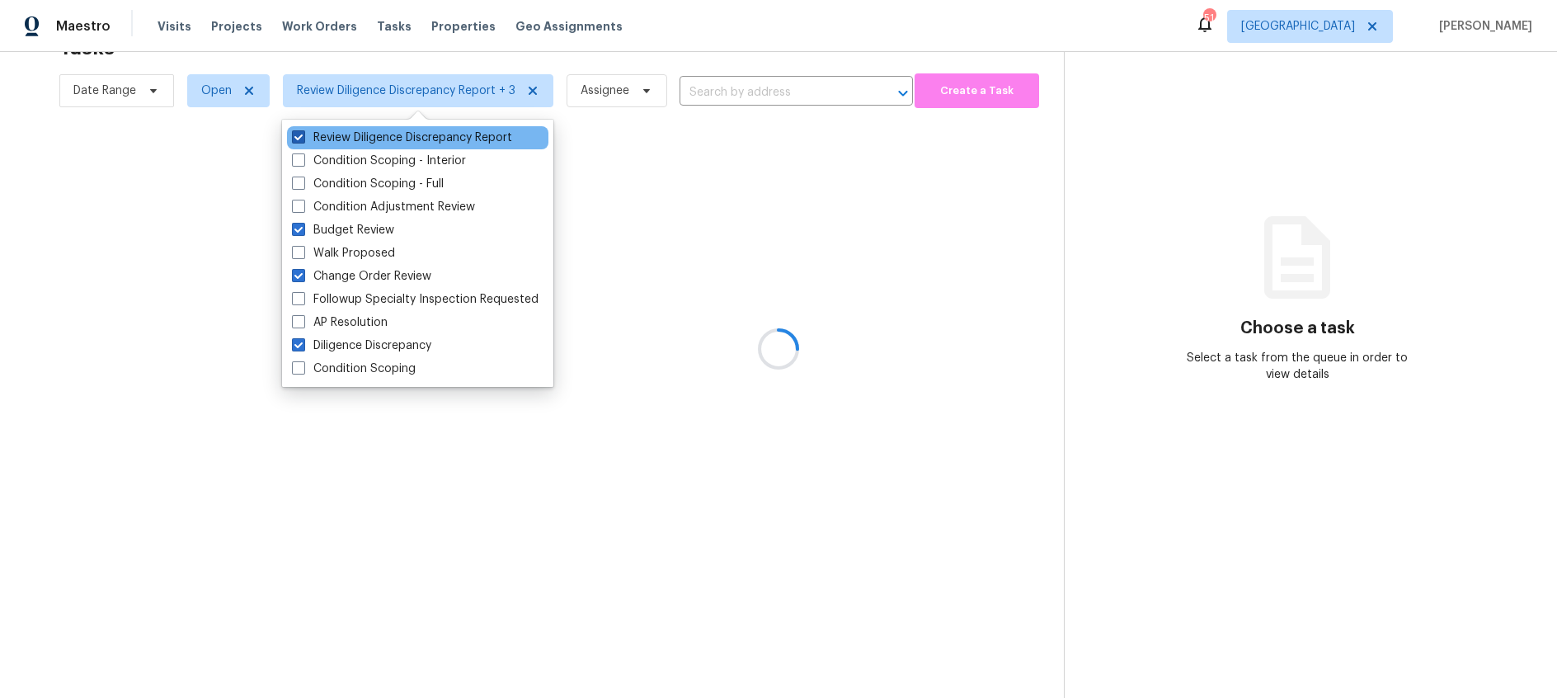
click at [298, 139] on span at bounding box center [298, 136] width 13 height 13
click at [298, 139] on input "Review Diligence Discrepancy Report" at bounding box center [297, 134] width 11 height 11
checkbox input "false"
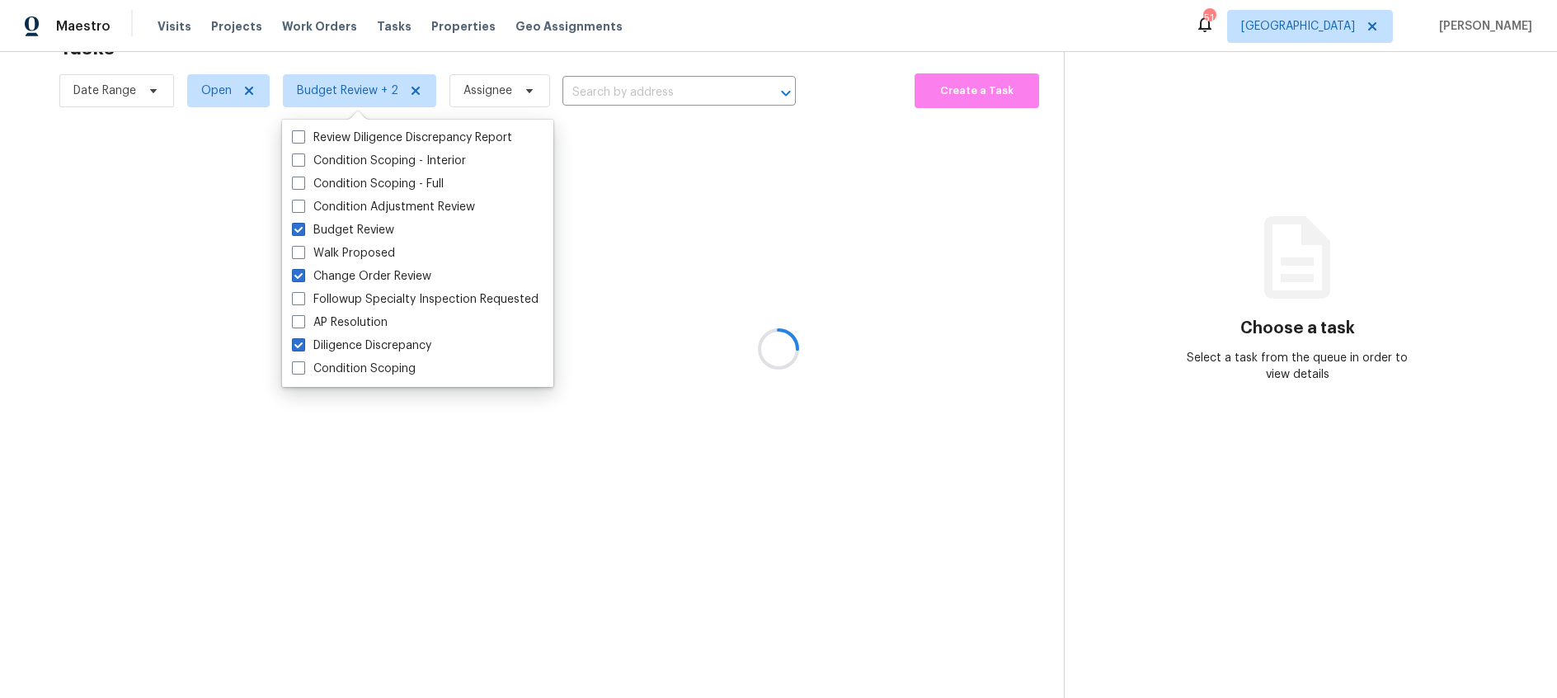
click at [524, 58] on div at bounding box center [778, 349] width 1557 height 698
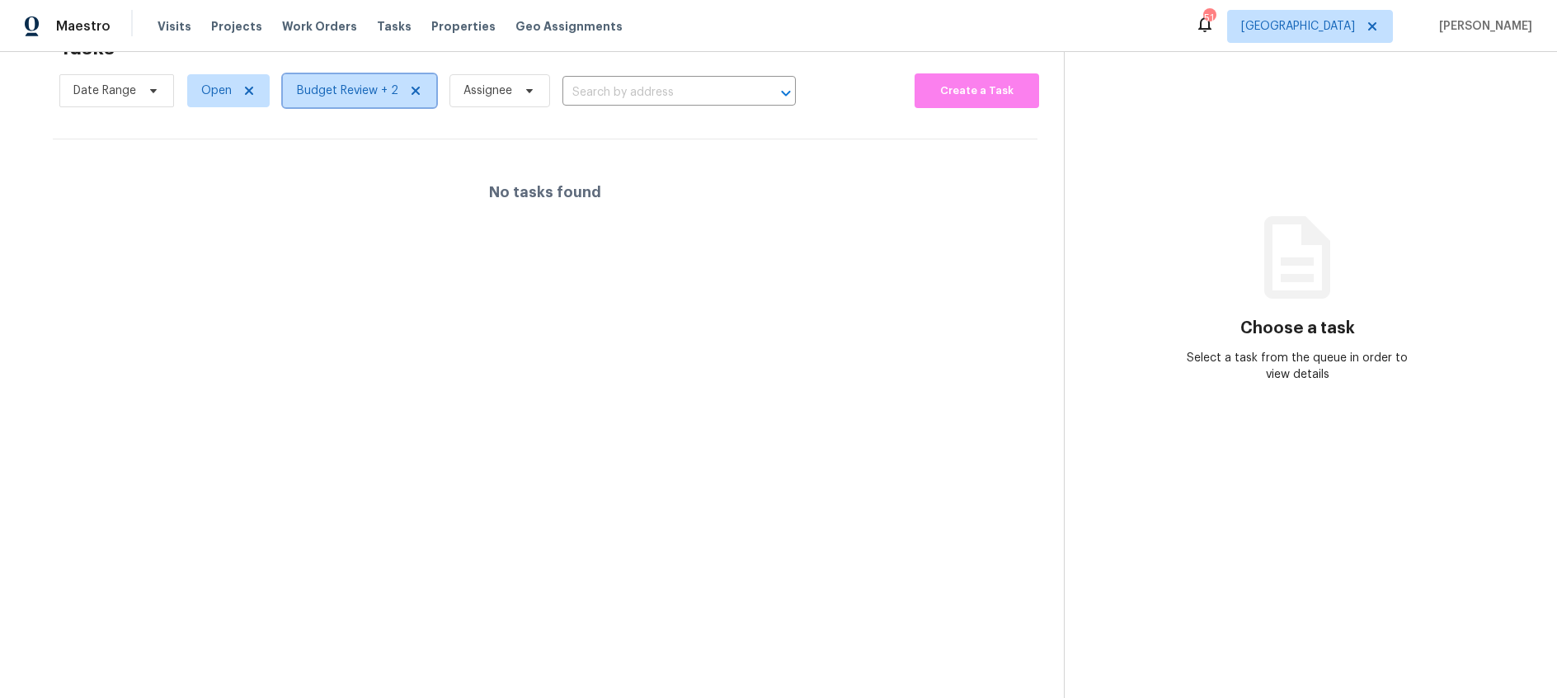
click at [336, 95] on span "Budget Review + 2" at bounding box center [347, 90] width 101 height 16
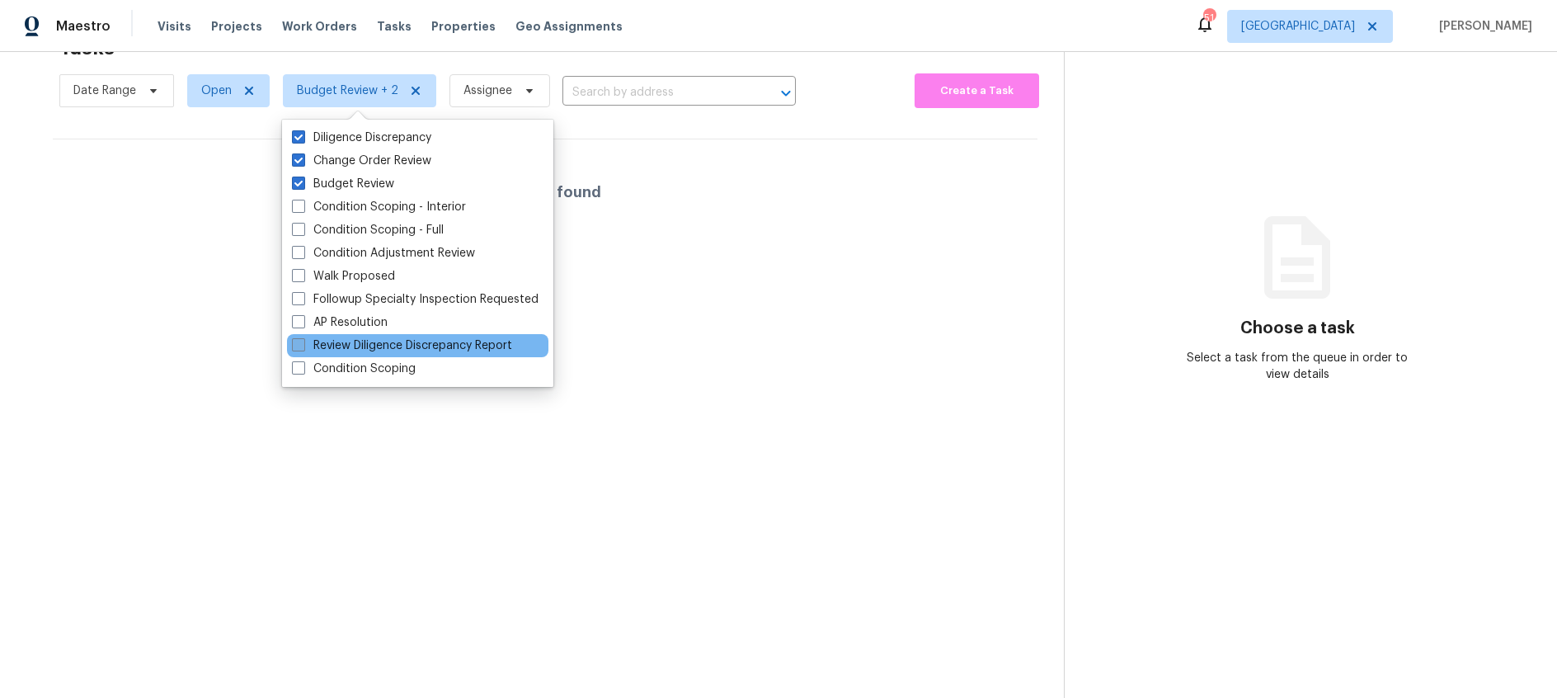
click at [297, 342] on span at bounding box center [298, 344] width 13 height 13
click at [297, 342] on input "Review Diligence Discrepancy Report" at bounding box center [297, 342] width 11 height 11
checkbox input "true"
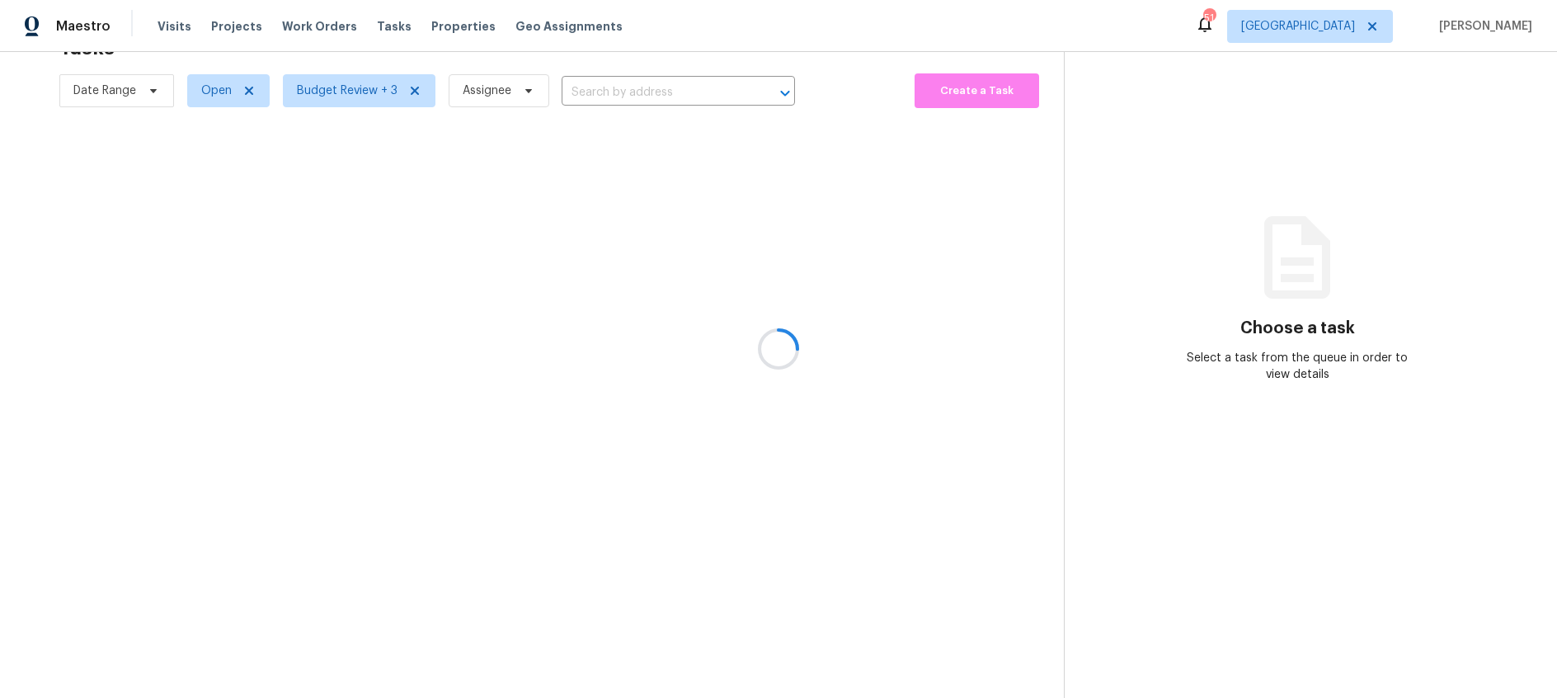
click at [543, 59] on div at bounding box center [778, 349] width 1557 height 698
click at [354, 92] on span "Budget Review + 3" at bounding box center [347, 90] width 101 height 16
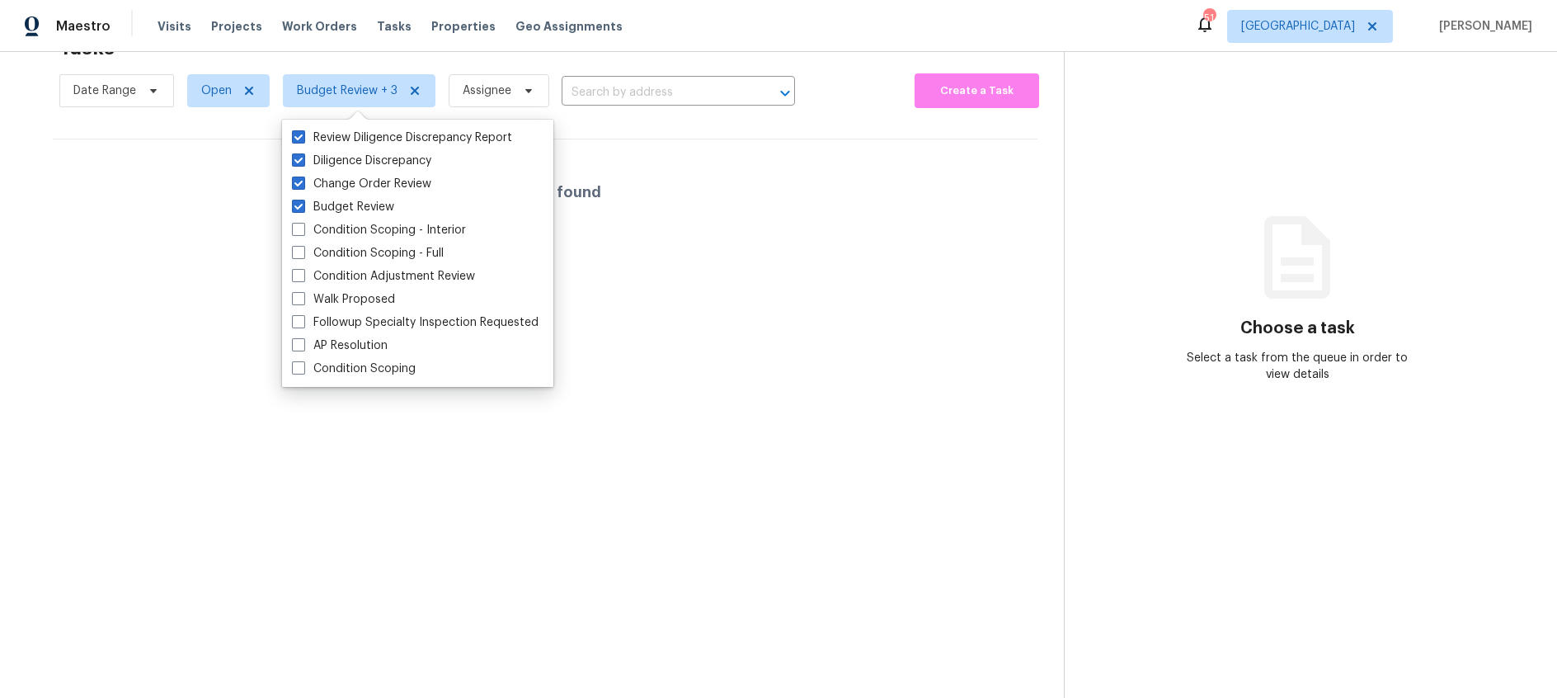
click at [679, 125] on section "Tasks 0 Results Date Range Open Budget Review + 3 Assignee ​ Create a Task No t…" at bounding box center [544, 361] width 1037 height 671
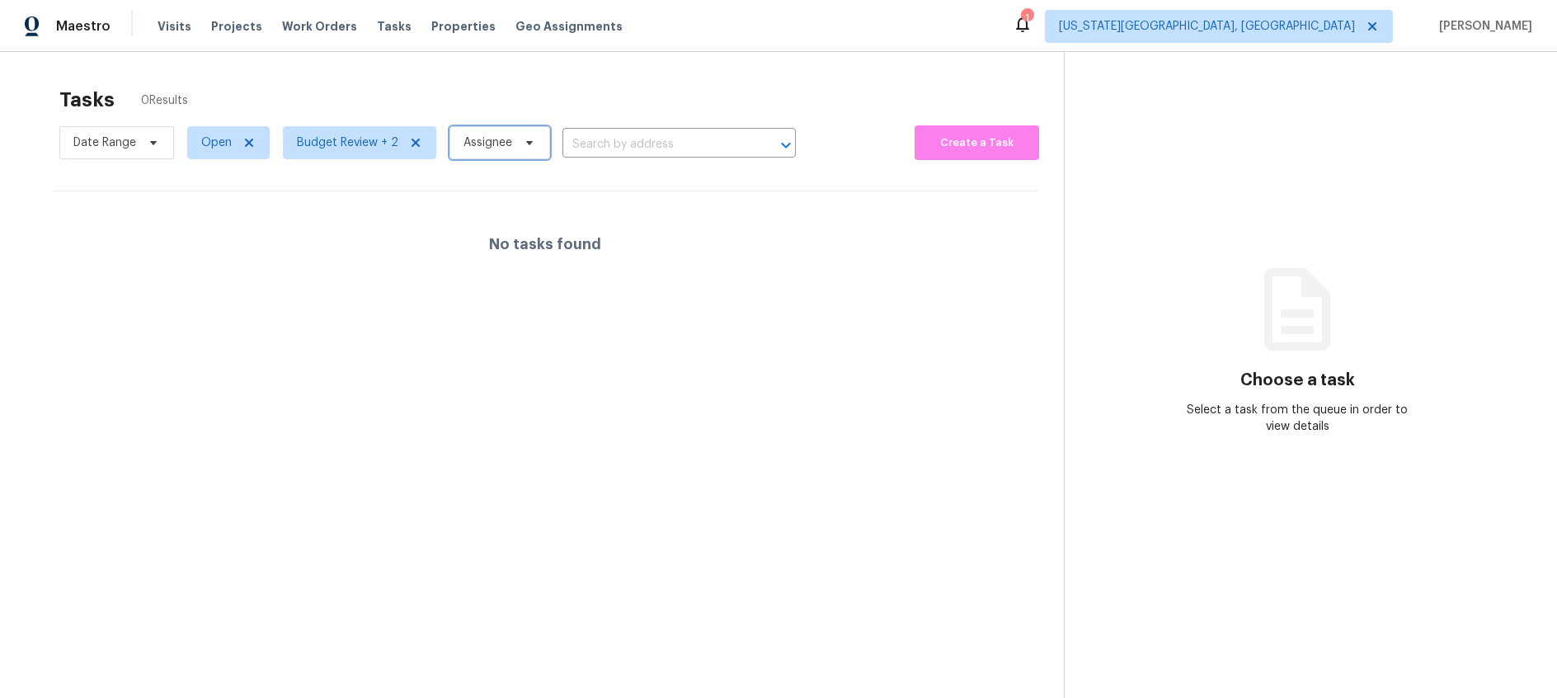
click at [519, 143] on span at bounding box center [527, 142] width 18 height 13
click at [466, 71] on div "Tasks 0 Results Date Range Open Budget Review + 2 Assignee ​ Create a Task No t…" at bounding box center [778, 401] width 1557 height 698
